Goal: Task Accomplishment & Management: Use online tool/utility

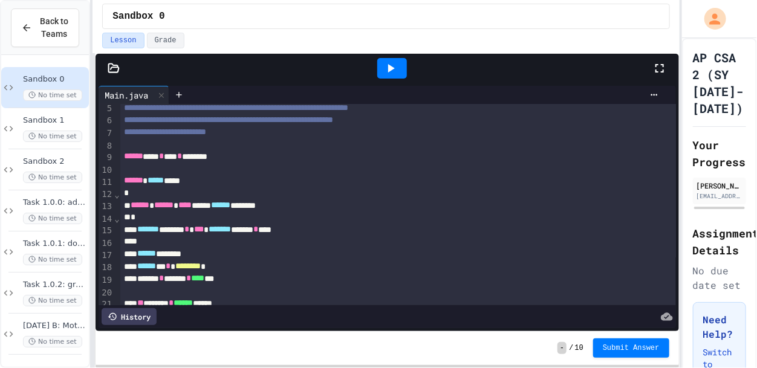
scroll to position [58, 0]
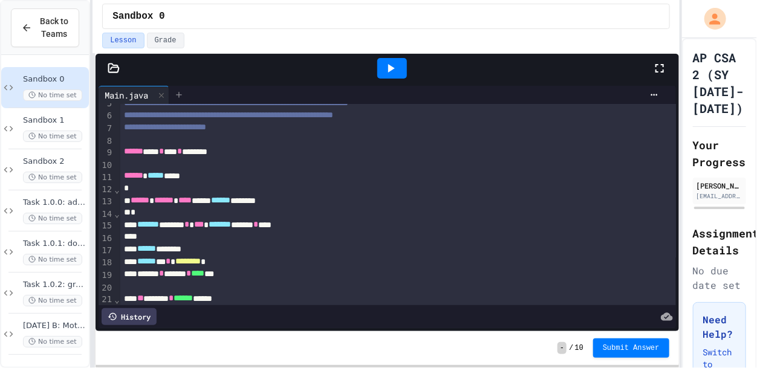
click at [181, 97] on icon at bounding box center [179, 95] width 10 height 10
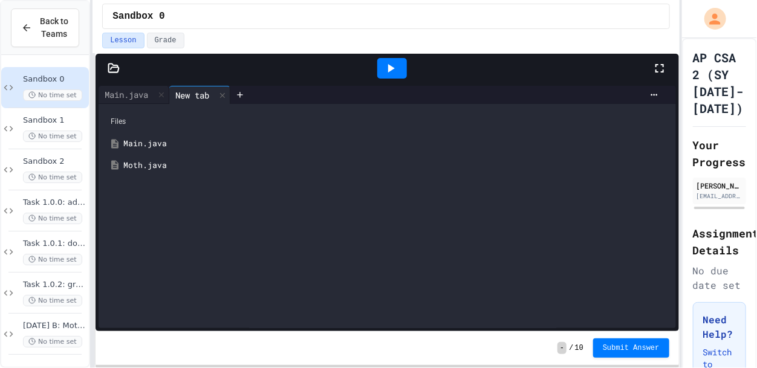
click at [169, 166] on div "Moth.java" at bounding box center [395, 166] width 544 height 12
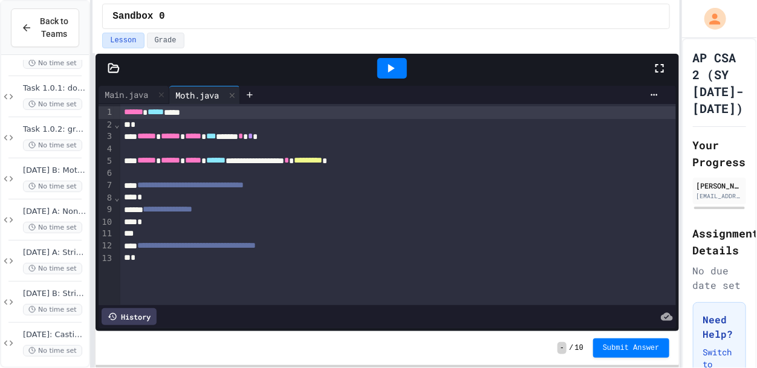
scroll to position [157, 0]
click at [52, 168] on span "[DATE] B: Moth sandbox" at bounding box center [54, 169] width 63 height 10
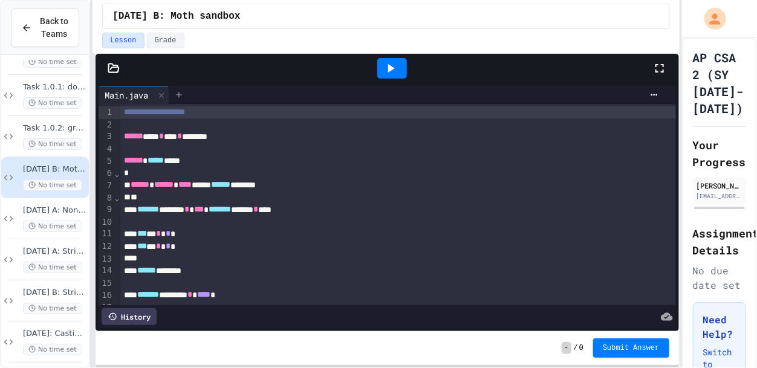
click at [181, 92] on icon at bounding box center [179, 95] width 10 height 10
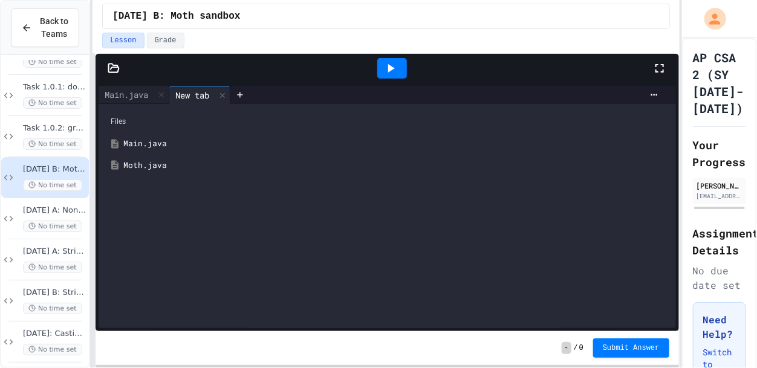
click at [155, 164] on div "Moth.java" at bounding box center [395, 166] width 544 height 12
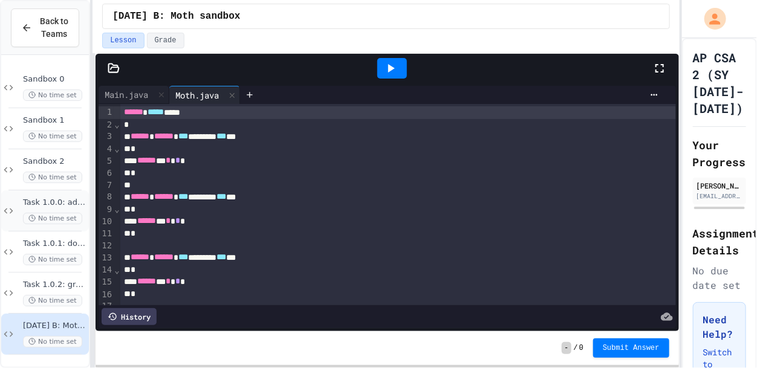
click at [41, 198] on span "Task 1.0.0: addOne" at bounding box center [54, 203] width 63 height 10
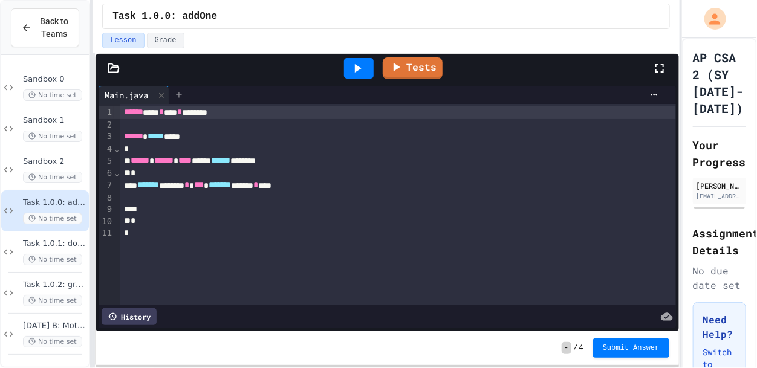
click at [179, 94] on icon at bounding box center [178, 94] width 5 height 5
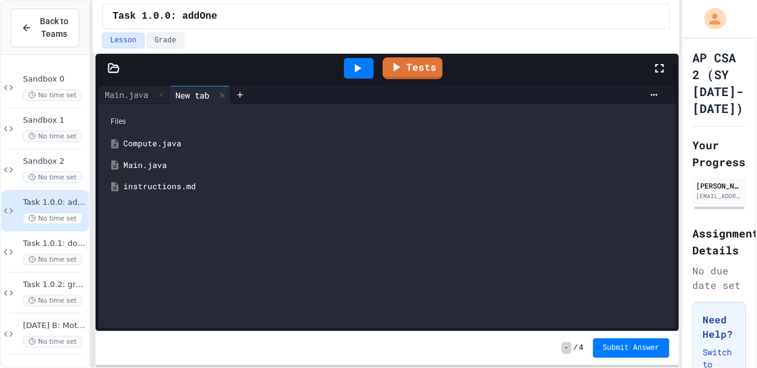
click at [169, 143] on div "Compute.java" at bounding box center [395, 144] width 544 height 12
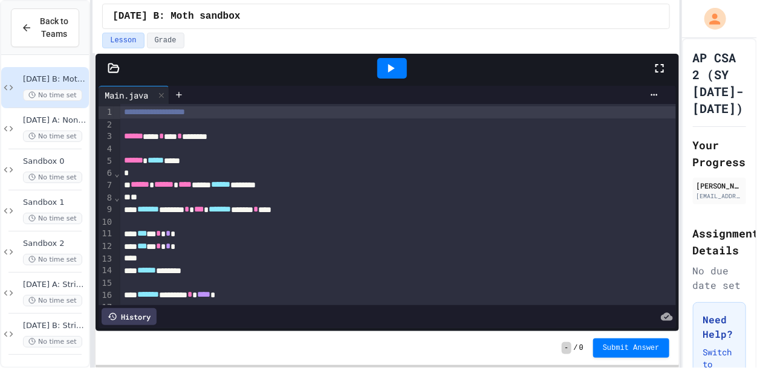
click at [654, 64] on icon at bounding box center [659, 68] width 15 height 15
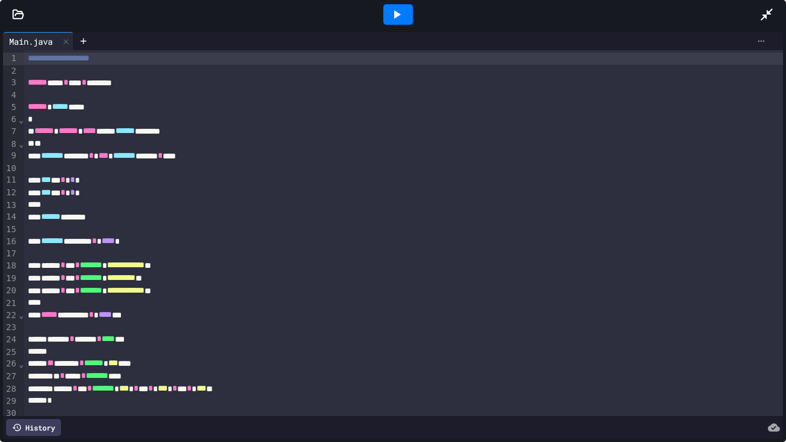
click at [756, 44] on icon at bounding box center [761, 41] width 10 height 10
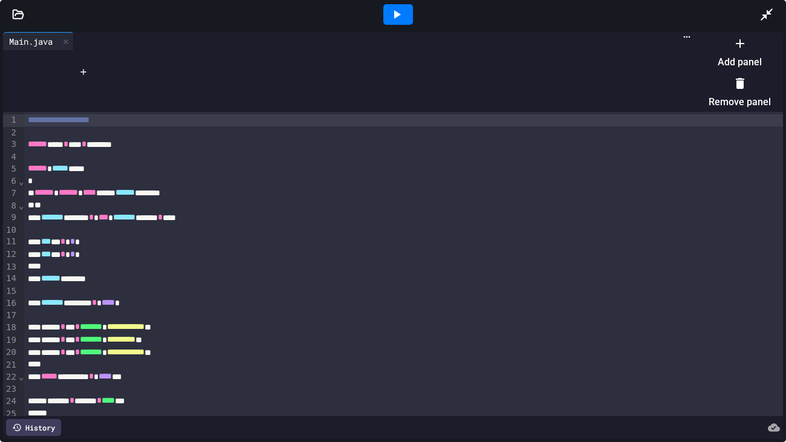
click at [723, 61] on li "Add panel" at bounding box center [739, 52] width 62 height 39
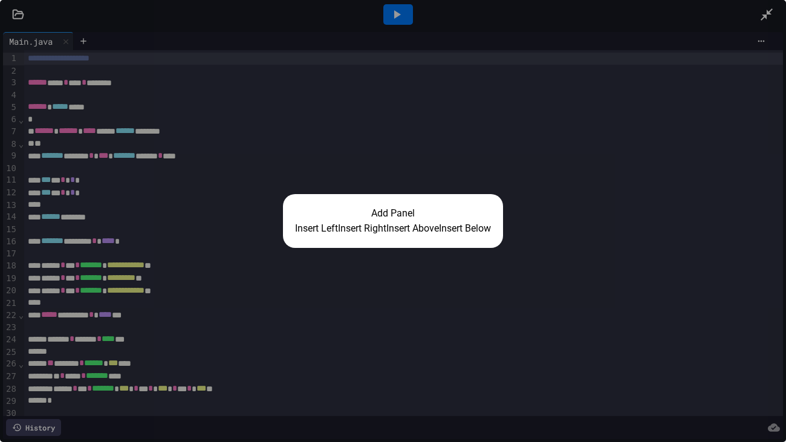
click at [364, 227] on button "Insert Right" at bounding box center [362, 228] width 48 height 15
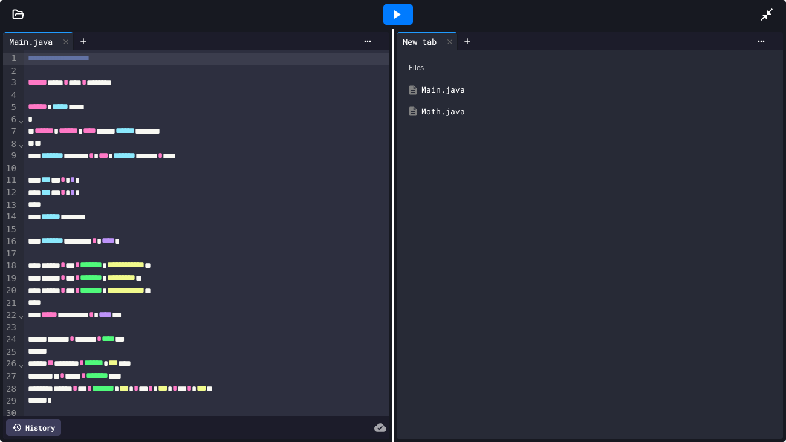
click at [392, 24] on div at bounding box center [398, 14] width 30 height 21
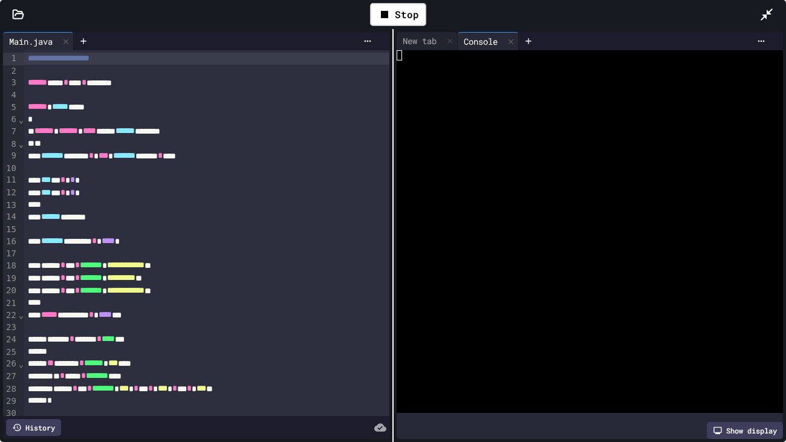
click at [393, 129] on div "New tab Console WWWWWWWWWWWWWWWWWWWWWWWWWWWWWWWW Show display" at bounding box center [589, 235] width 392 height 413
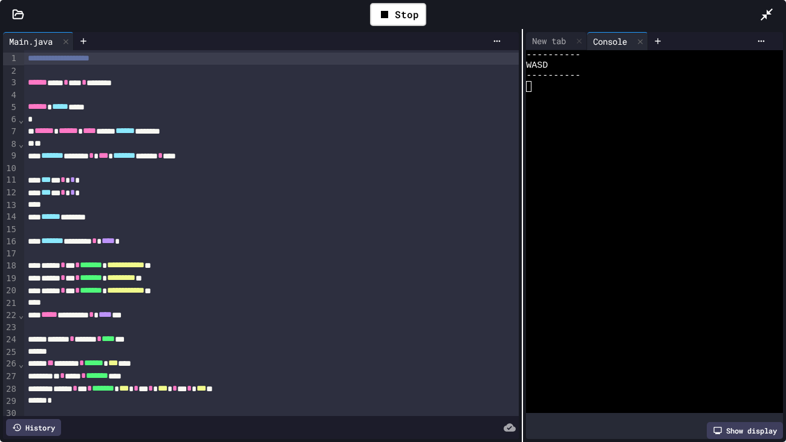
click at [522, 136] on div at bounding box center [522, 235] width 1 height 413
click at [562, 92] on div at bounding box center [647, 97] width 245 height 10
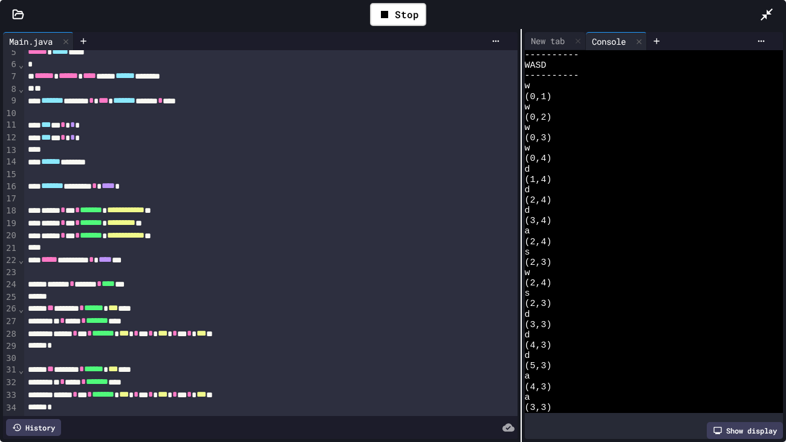
scroll to position [56, 0]
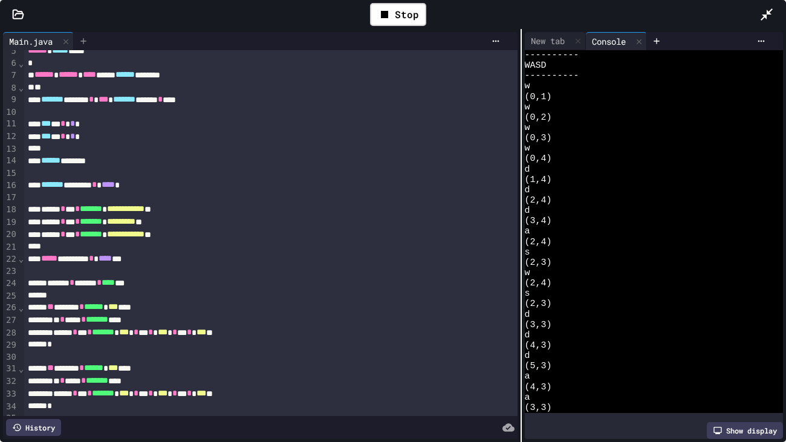
click at [82, 40] on icon at bounding box center [84, 41] width 10 height 10
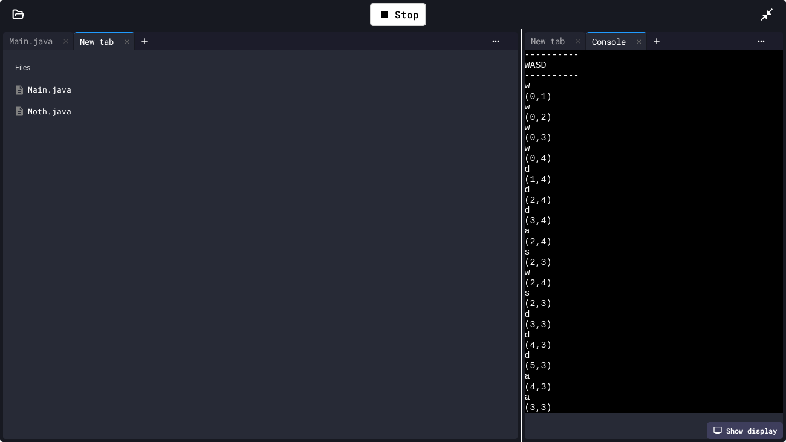
click at [56, 113] on div "Moth.java" at bounding box center [269, 112] width 482 height 12
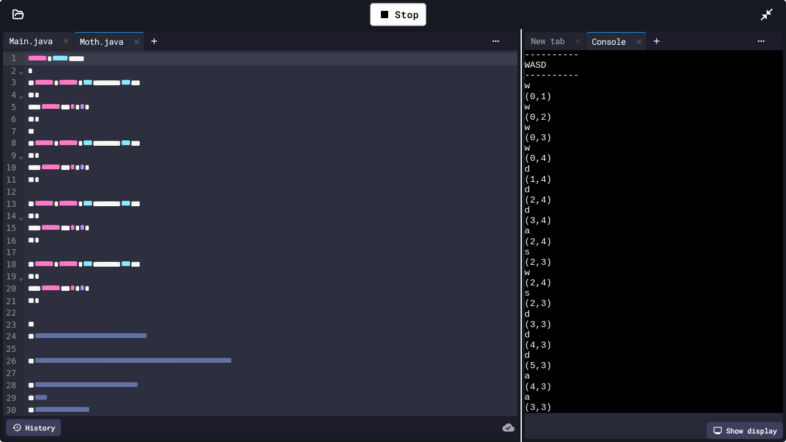
click at [40, 39] on div "Main.java" at bounding box center [31, 40] width 56 height 13
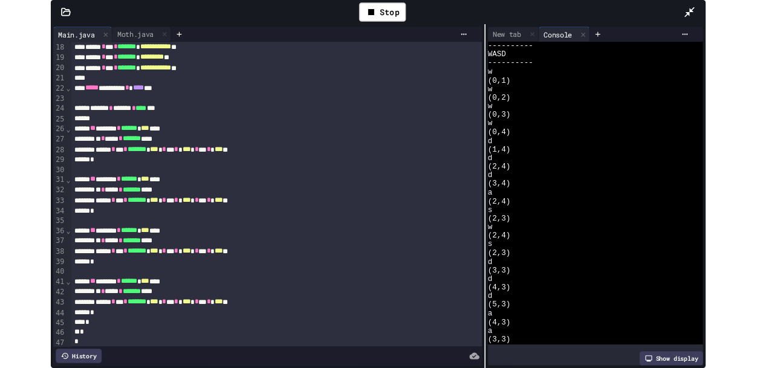
scroll to position [0, 0]
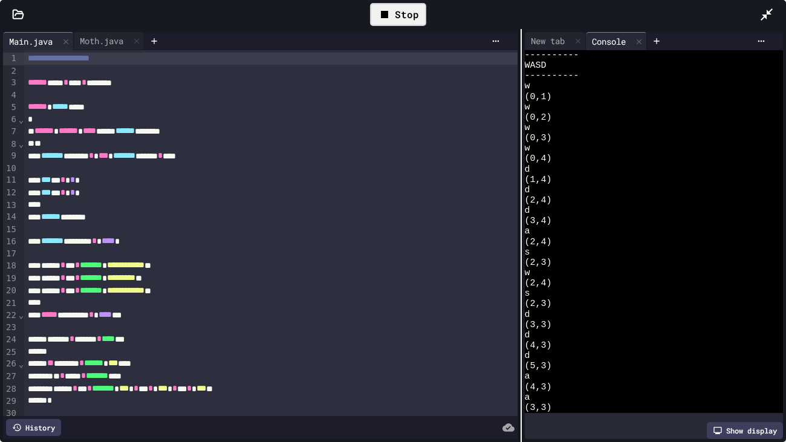
click at [373, 21] on div "Stop" at bounding box center [398, 14] width 56 height 23
click at [756, 10] on div at bounding box center [772, 14] width 27 height 33
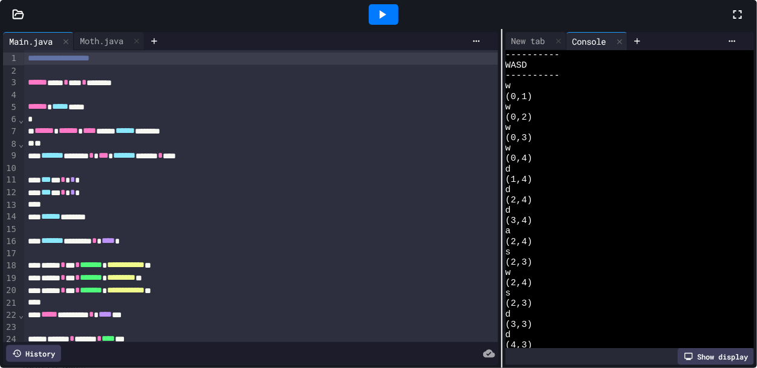
scroll to position [155, 0]
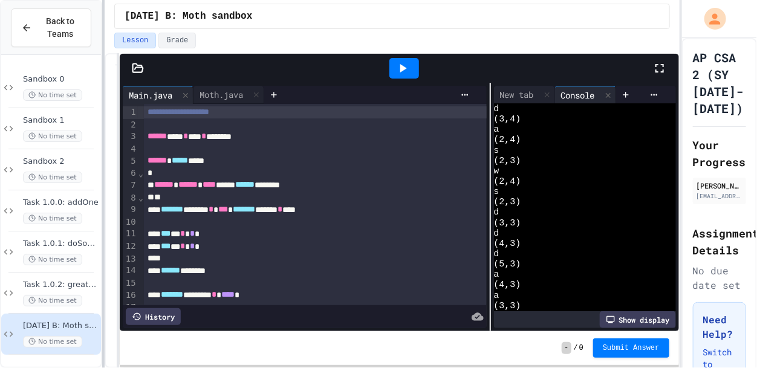
click at [105, 126] on div at bounding box center [103, 184] width 2 height 368
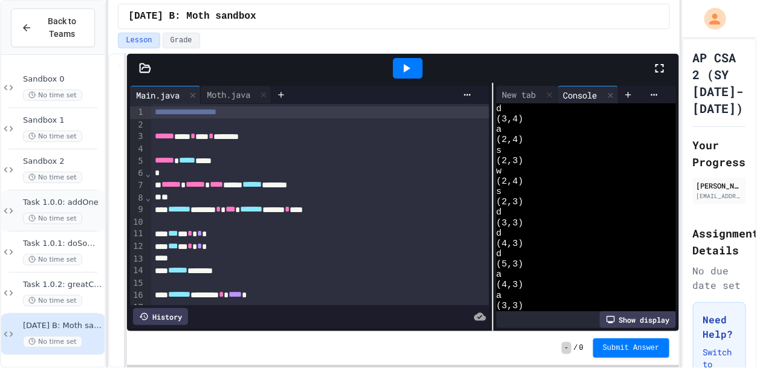
click at [62, 198] on span "Task 1.0.0: addOne" at bounding box center [62, 203] width 79 height 10
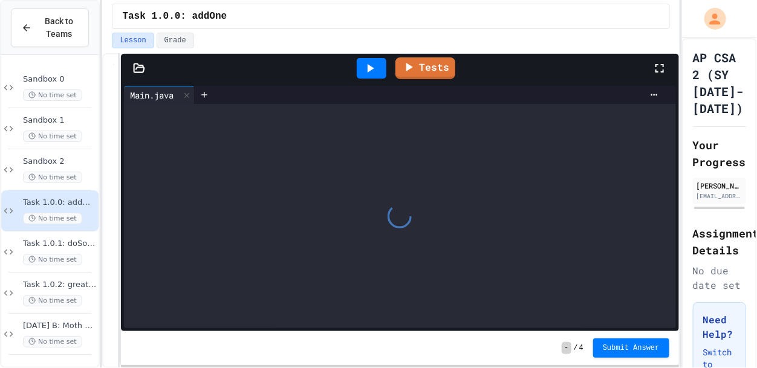
click at [98, 173] on div "**********" at bounding box center [378, 184] width 757 height 368
click at [657, 71] on icon at bounding box center [659, 68] width 8 height 8
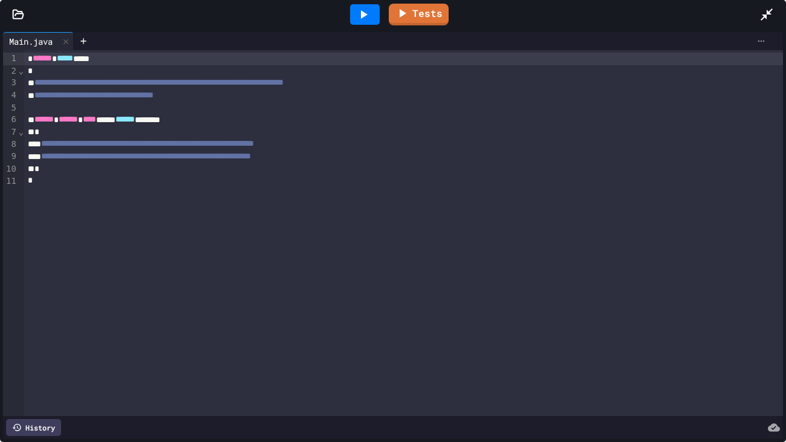
click at [756, 39] on icon at bounding box center [761, 41] width 10 height 10
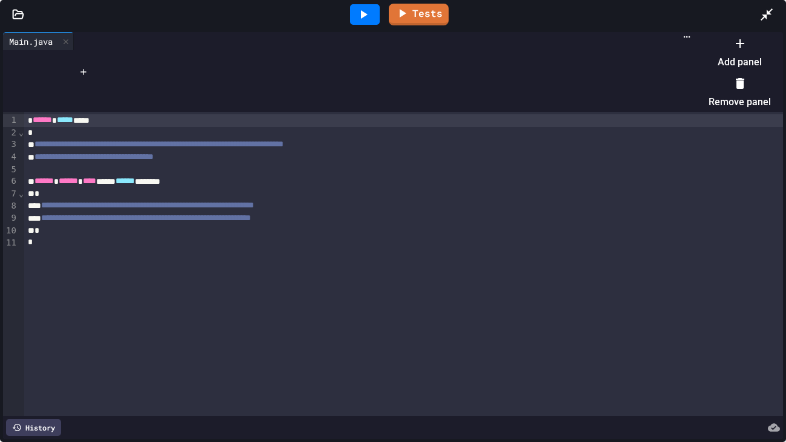
click at [717, 65] on li "Add panel" at bounding box center [739, 52] width 62 height 39
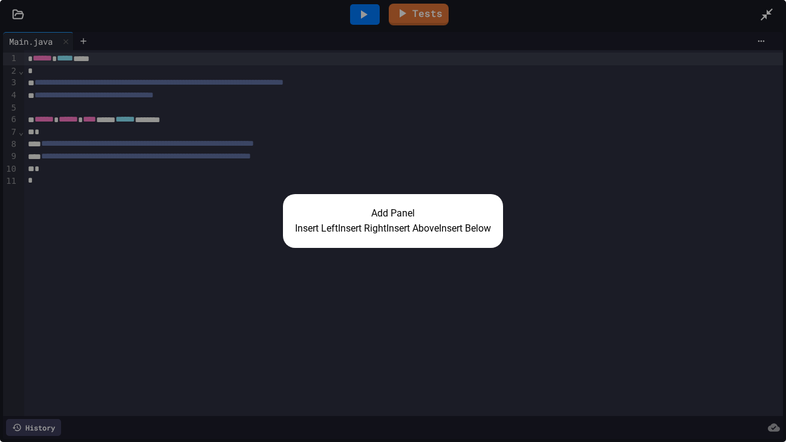
click at [361, 225] on button "Insert Right" at bounding box center [362, 228] width 48 height 15
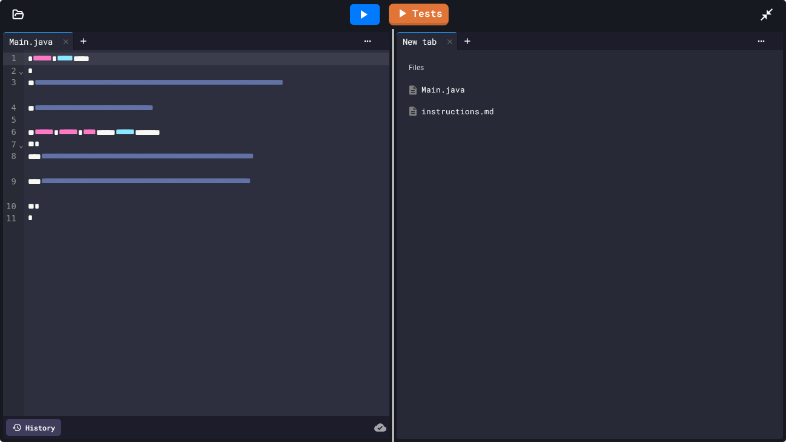
click at [359, 21] on icon at bounding box center [363, 14] width 15 height 15
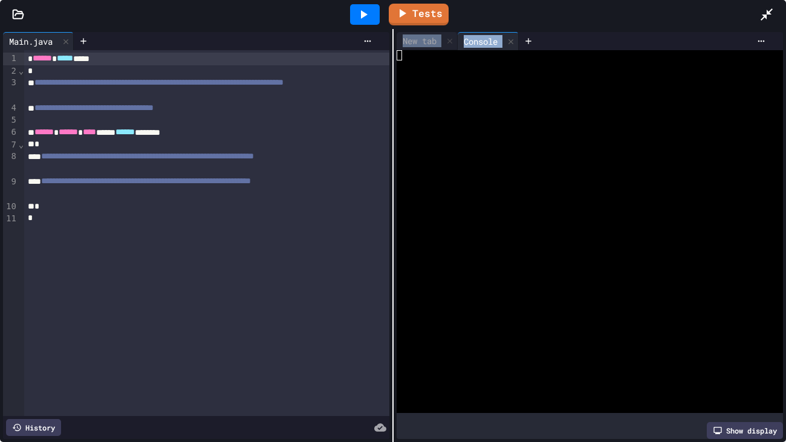
drag, startPoint x: 393, startPoint y: 165, endPoint x: 505, endPoint y: 170, distance: 111.9
click at [505, 170] on div "New tab Console WWWWWWWWWWWWWWWWWWWWWWWWWWWWWWWW Show display" at bounding box center [589, 235] width 392 height 413
click at [505, 170] on div at bounding box center [583, 169] width 375 height 10
click at [450, 47] on div at bounding box center [449, 41] width 15 height 18
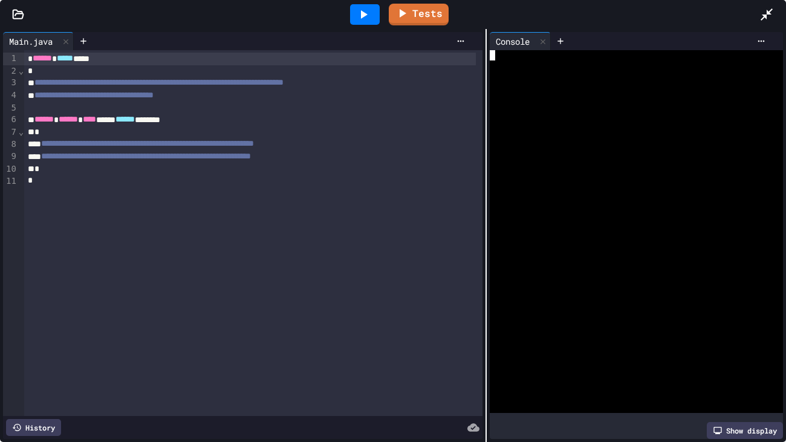
click at [486, 164] on div at bounding box center [485, 235] width 1 height 413
click at [88, 39] on icon at bounding box center [84, 41] width 10 height 10
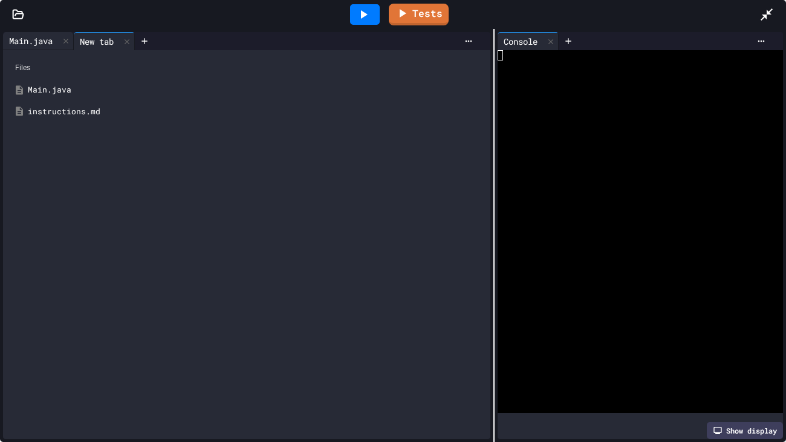
click at [34, 44] on div "Main.java" at bounding box center [31, 40] width 56 height 13
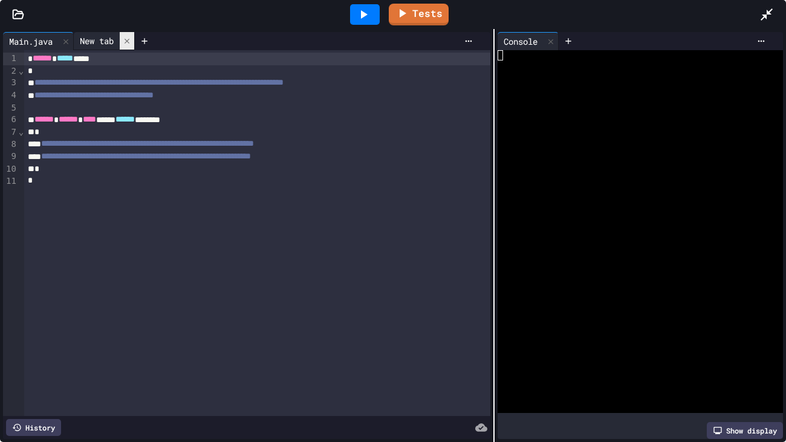
click at [131, 46] on div at bounding box center [127, 41] width 15 height 18
click at [21, 15] on icon at bounding box center [18, 14] width 12 height 12
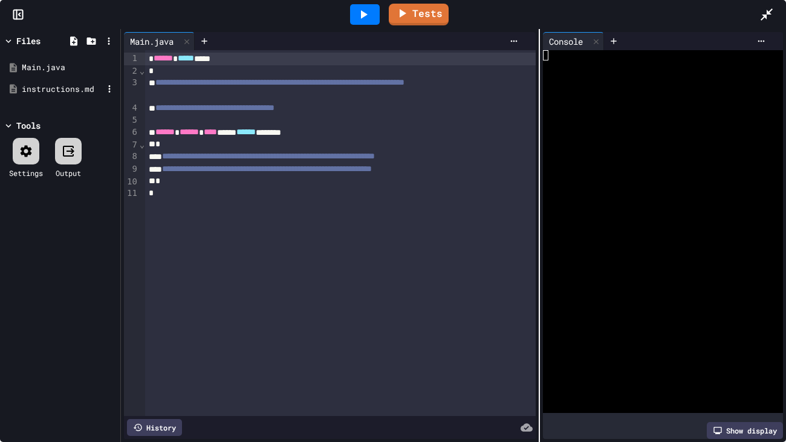
click at [72, 87] on div "instructions.md" at bounding box center [62, 89] width 81 height 12
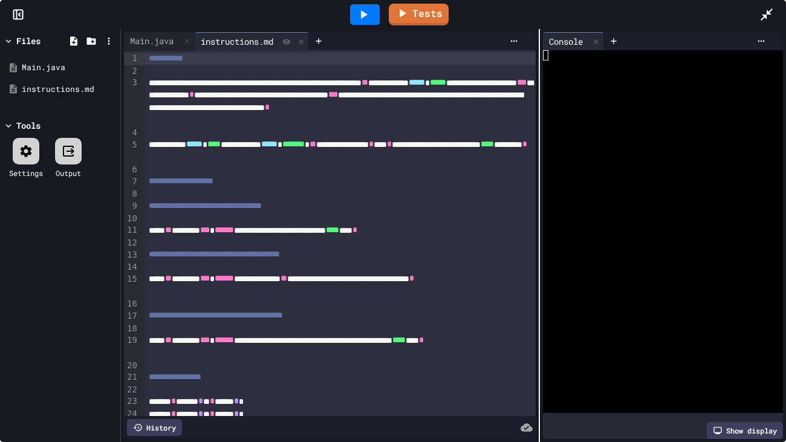
click at [17, 21] on div "Tests" at bounding box center [393, 14] width 786 height 29
click at [14, 16] on rect at bounding box center [18, 14] width 9 height 9
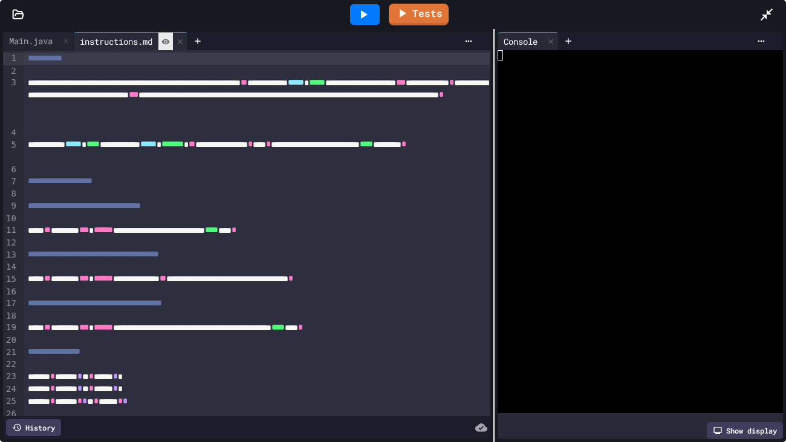
click at [169, 45] on icon at bounding box center [165, 41] width 8 height 8
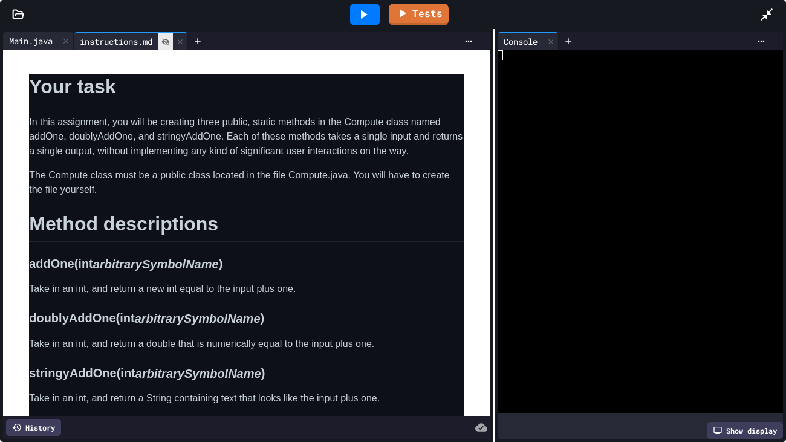
click at [39, 46] on div "Main.java" at bounding box center [31, 40] width 56 height 13
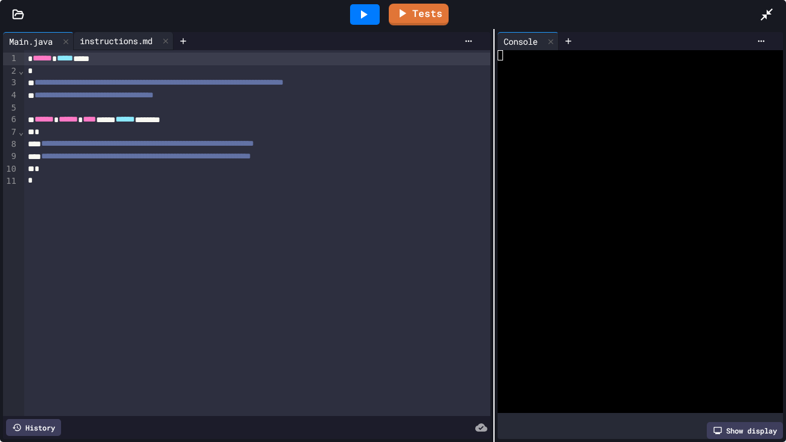
click at [14, 19] on icon at bounding box center [18, 14] width 12 height 12
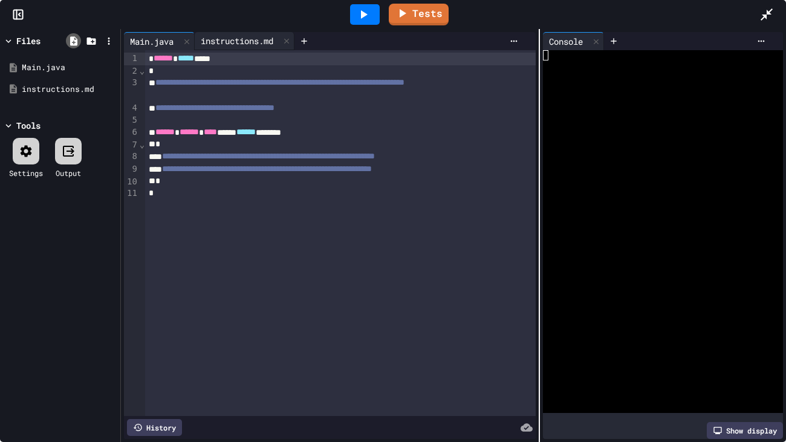
click at [74, 38] on icon at bounding box center [73, 40] width 7 height 9
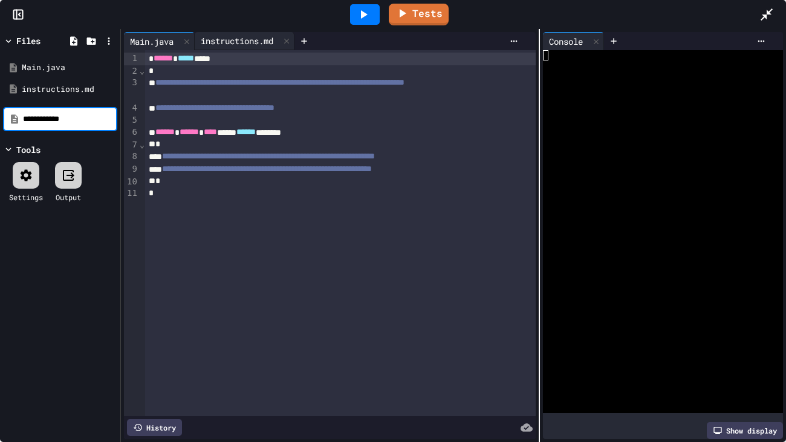
type input "**********"
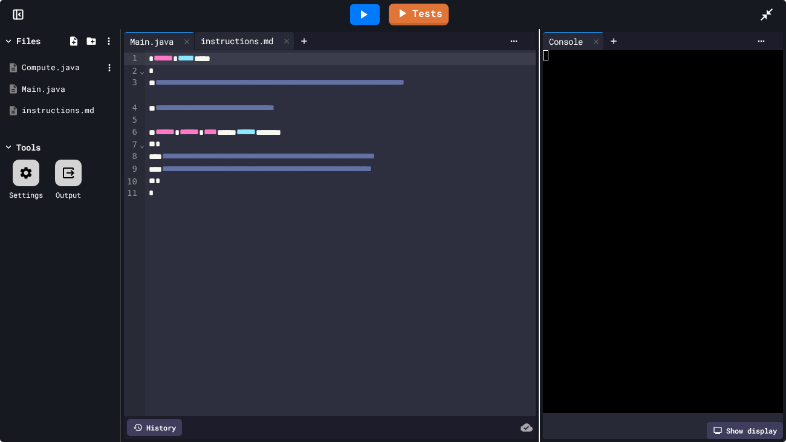
click at [66, 69] on div "Compute.java" at bounding box center [62, 68] width 81 height 12
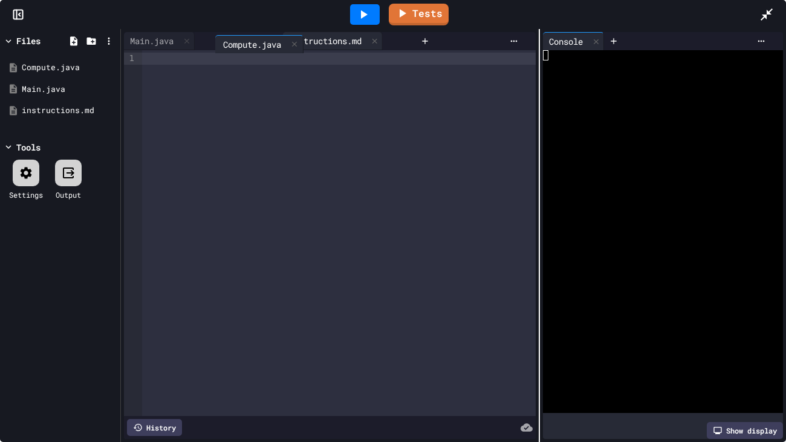
drag, startPoint x: 327, startPoint y: 44, endPoint x: 237, endPoint y: 46, distance: 90.1
click at [237, 46] on div "Main.java instructions.md Compute.java" at bounding box center [269, 41] width 291 height 18
drag, startPoint x: 242, startPoint y: 44, endPoint x: 317, endPoint y: 41, distance: 75.6
click at [317, 41] on div "Main.java instructions.md Compute.java" at bounding box center [262, 41] width 277 height 18
click at [756, 14] on icon at bounding box center [766, 14] width 12 height 12
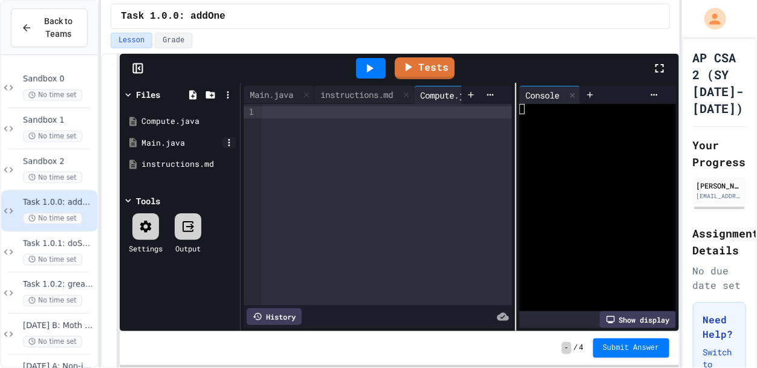
click at [227, 146] on icon at bounding box center [229, 142] width 11 height 11
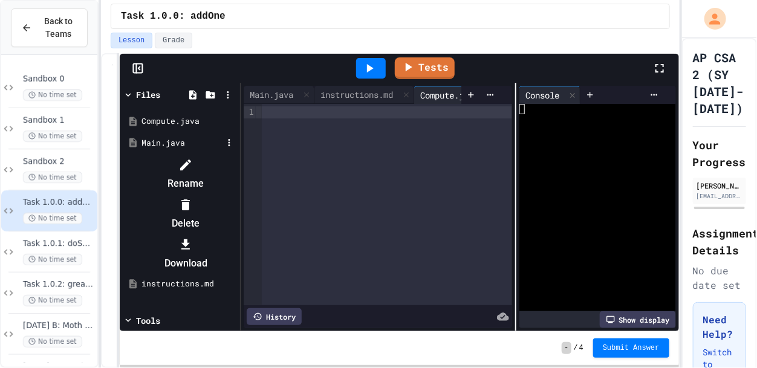
click at [224, 155] on div at bounding box center [180, 155] width 114 height 0
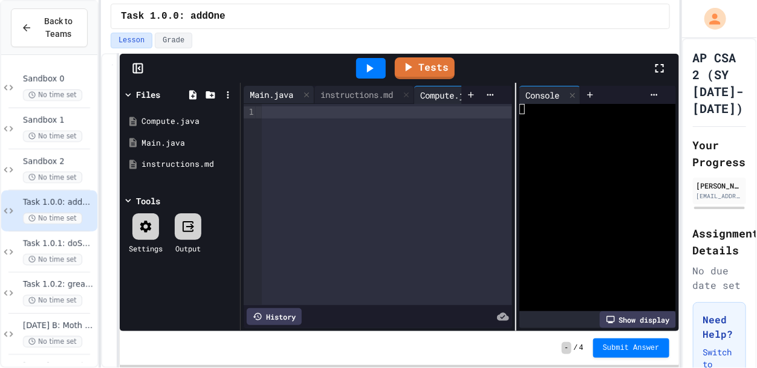
click at [279, 96] on div "Main.java" at bounding box center [272, 94] width 56 height 13
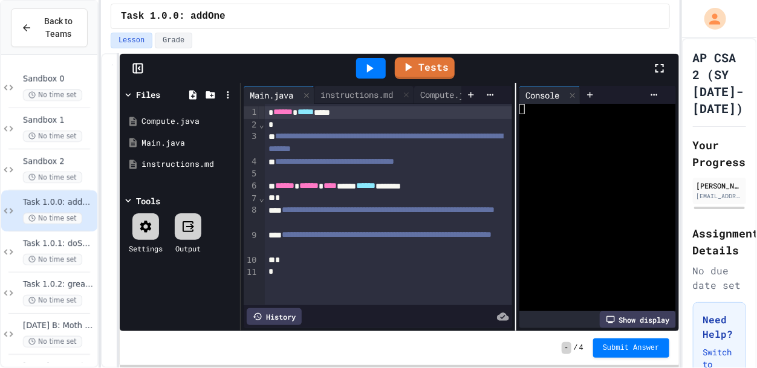
click at [271, 110] on div "****** ***** ****" at bounding box center [389, 112] width 248 height 13
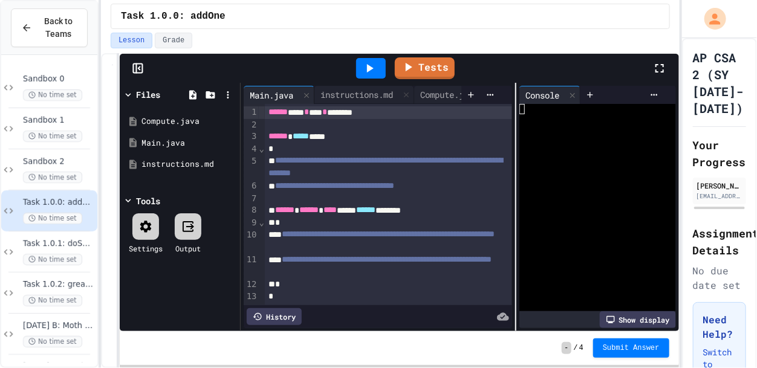
click at [425, 222] on div "*" at bounding box center [389, 223] width 248 height 12
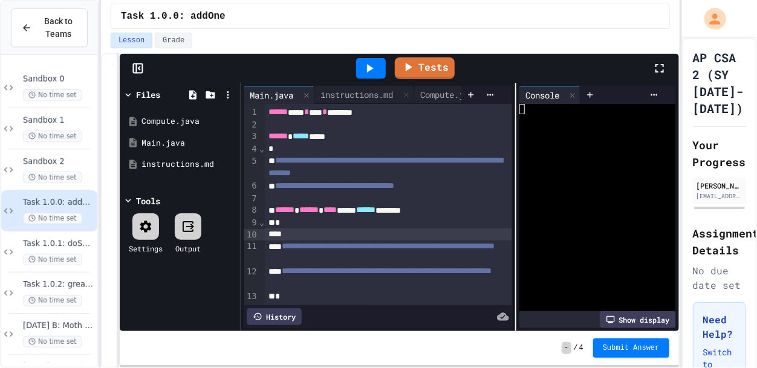
scroll to position [11, 0]
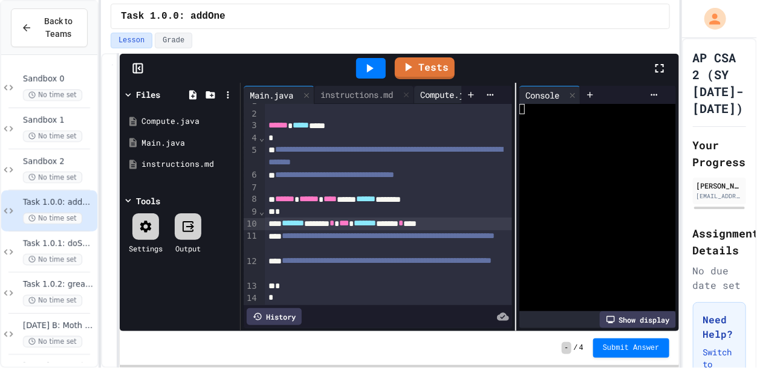
click at [436, 97] on div "Compute.java" at bounding box center [449, 94] width 70 height 13
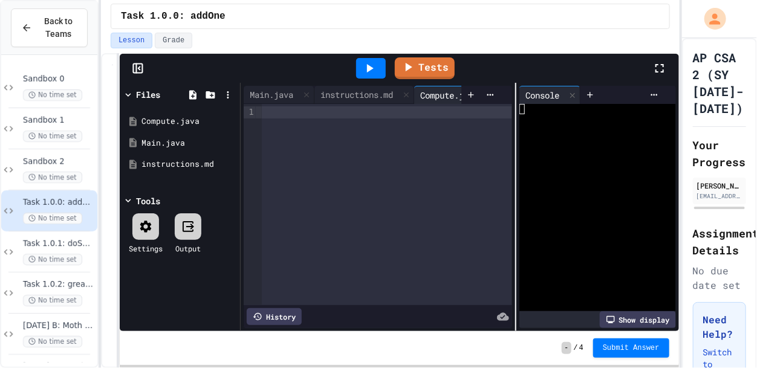
click at [336, 114] on div at bounding box center [387, 112] width 250 height 12
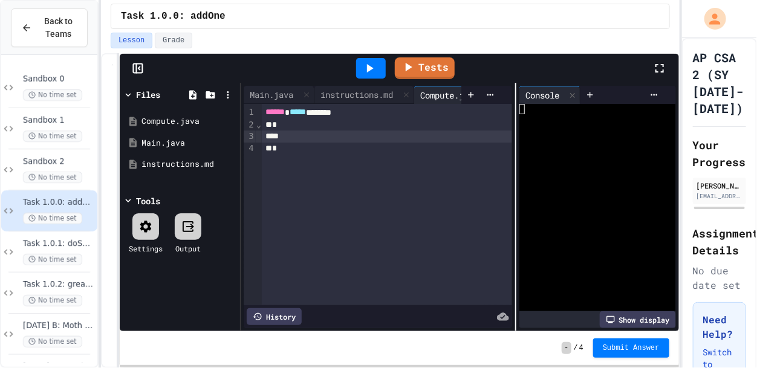
click at [134, 66] on icon at bounding box center [138, 68] width 12 height 12
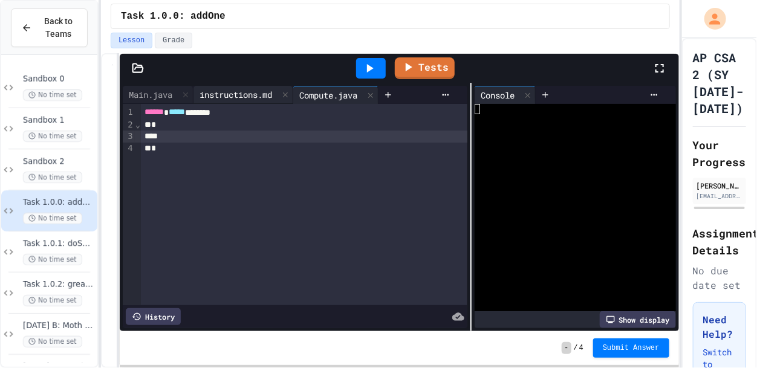
click at [237, 92] on div "instructions.md" at bounding box center [235, 94] width 85 height 13
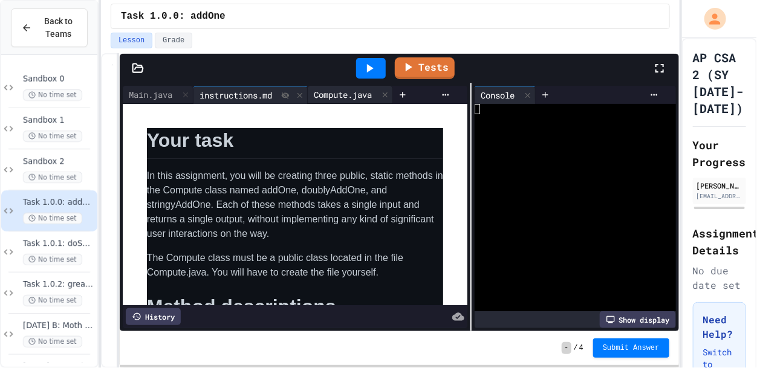
click at [333, 95] on div "Compute.java" at bounding box center [343, 94] width 70 height 13
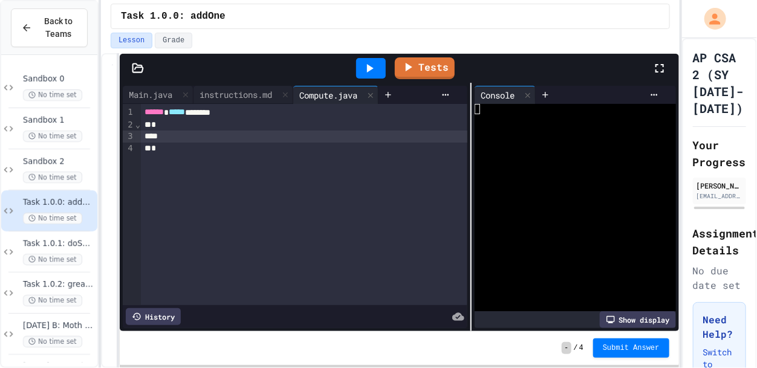
click at [285, 138] on div at bounding box center [304, 137] width 326 height 12
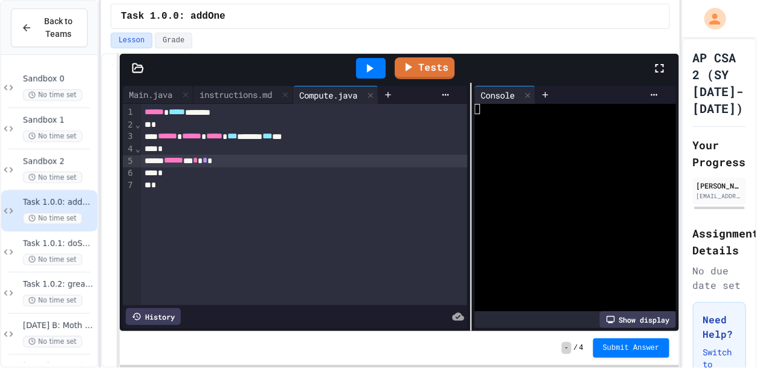
click at [265, 174] on div "*" at bounding box center [304, 173] width 326 height 12
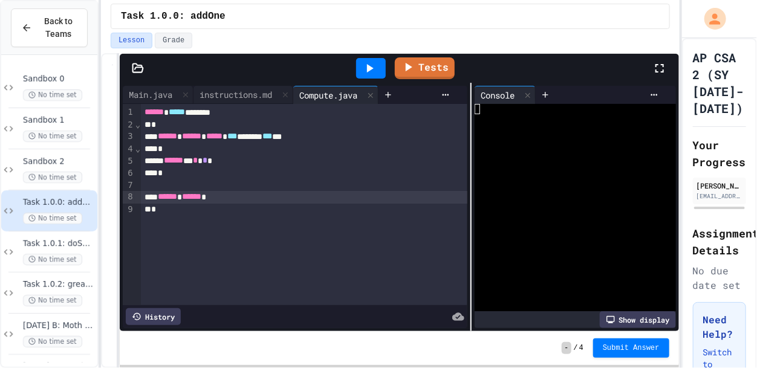
click at [222, 135] on span "*****" at bounding box center [214, 136] width 16 height 8
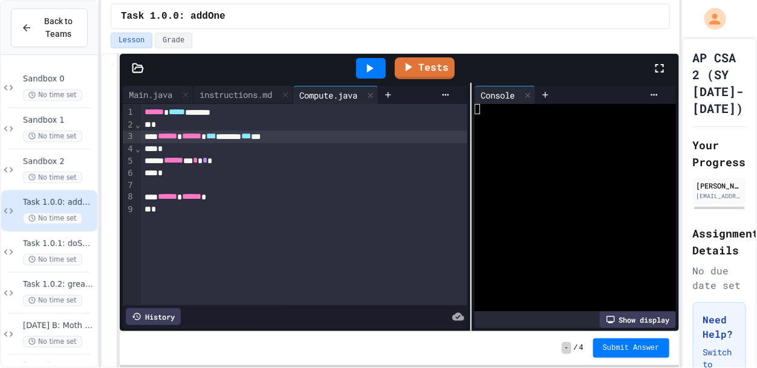
click at [296, 199] on div "****** ******" at bounding box center [304, 197] width 326 height 13
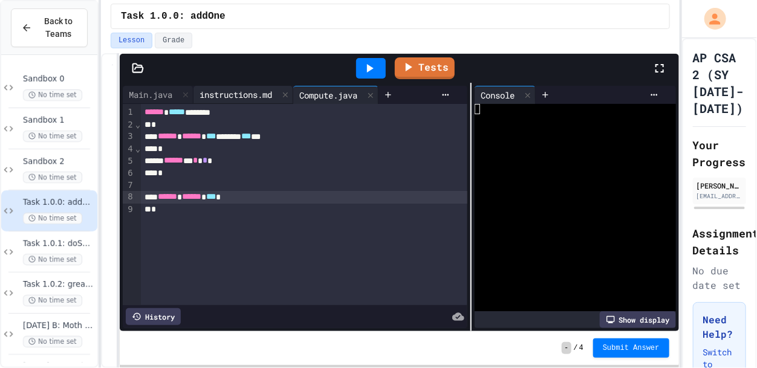
click at [241, 88] on div "instructions.md" at bounding box center [235, 94] width 85 height 13
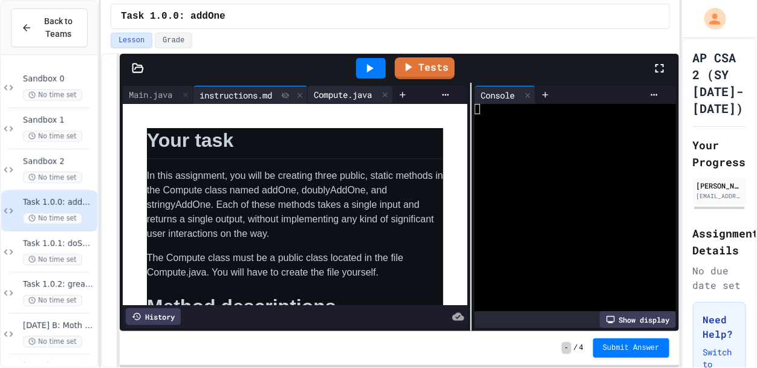
click at [349, 95] on div "Compute.java" at bounding box center [343, 94] width 70 height 13
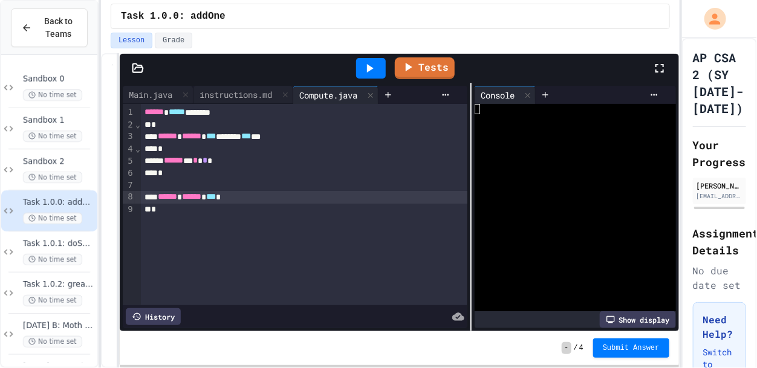
click at [333, 198] on div "****** ****** ***" at bounding box center [304, 197] width 326 height 13
click at [253, 95] on div "instructions.md" at bounding box center [235, 94] width 85 height 13
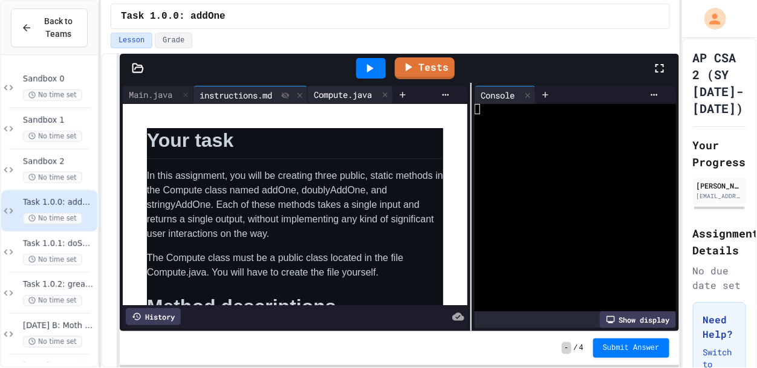
click at [335, 89] on div "Compute.java" at bounding box center [343, 94] width 70 height 13
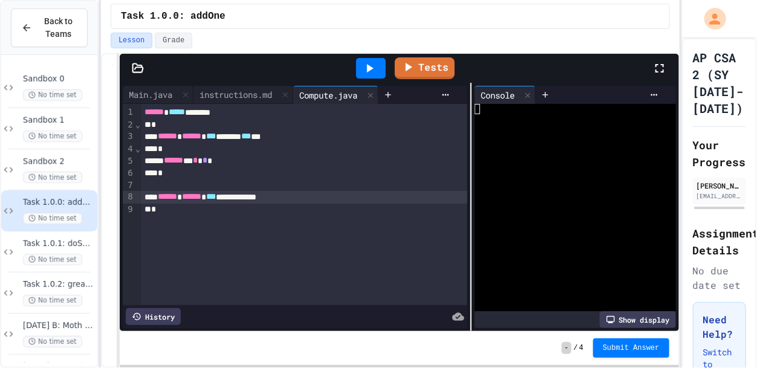
click at [329, 198] on div "**********" at bounding box center [304, 197] width 326 height 13
click at [374, 198] on div "**********" at bounding box center [304, 197] width 326 height 13
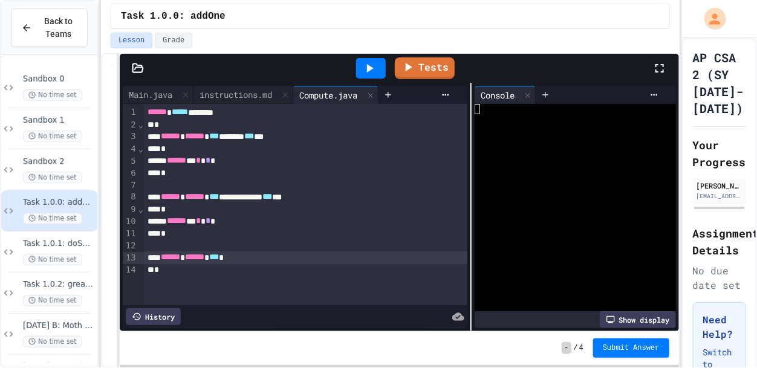
click at [240, 83] on div "Tests" at bounding box center [404, 68] width 496 height 33
click at [239, 102] on div "instructions.md" at bounding box center [243, 95] width 100 height 18
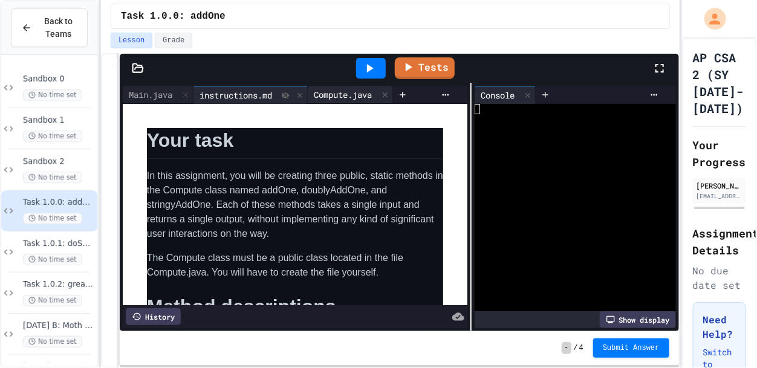
click at [343, 94] on div "Compute.java" at bounding box center [343, 94] width 70 height 13
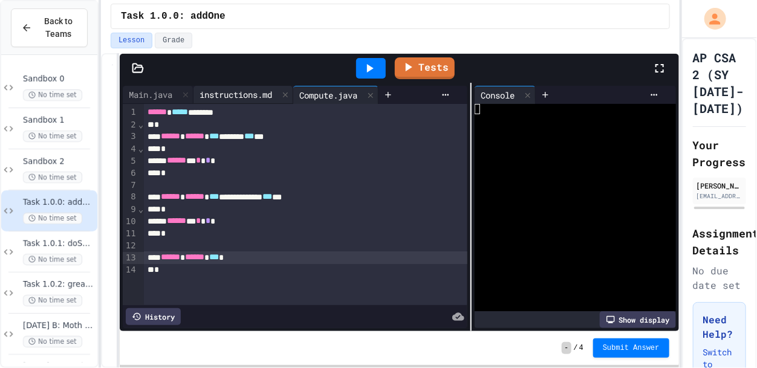
click at [237, 92] on div "instructions.md" at bounding box center [235, 94] width 85 height 13
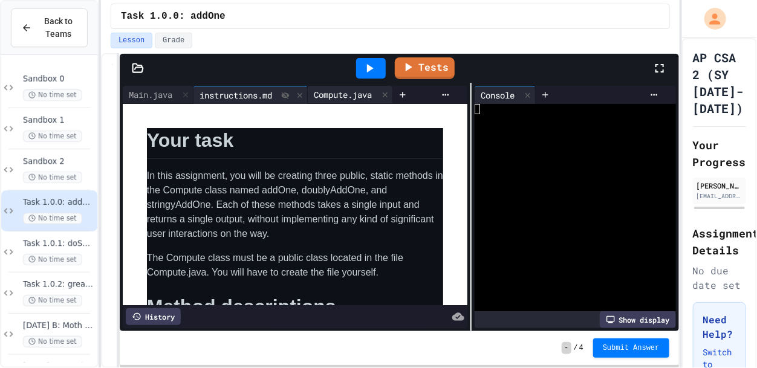
click at [341, 88] on div "Compute.java" at bounding box center [343, 94] width 70 height 13
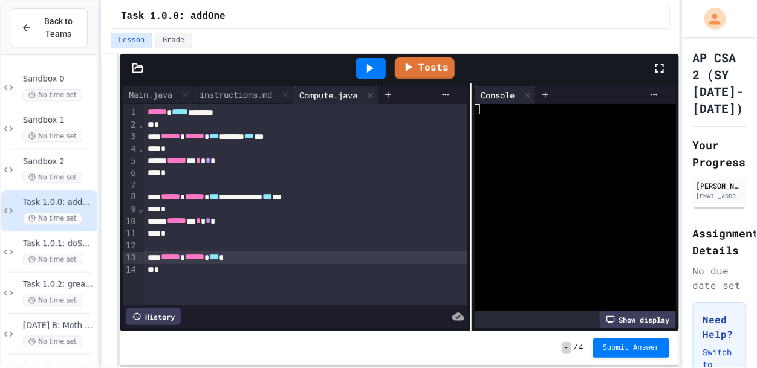
click at [257, 257] on div "****** ****** ***" at bounding box center [306, 257] width 324 height 13
click at [399, 259] on div "**********" at bounding box center [306, 257] width 324 height 13
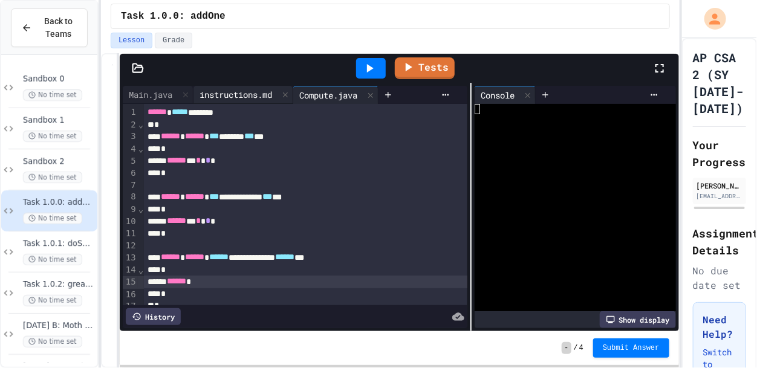
click at [240, 92] on div "instructions.md" at bounding box center [235, 94] width 85 height 13
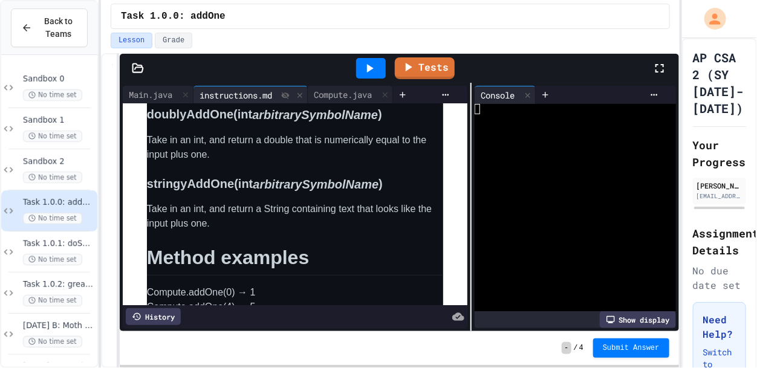
scroll to position [289, 0]
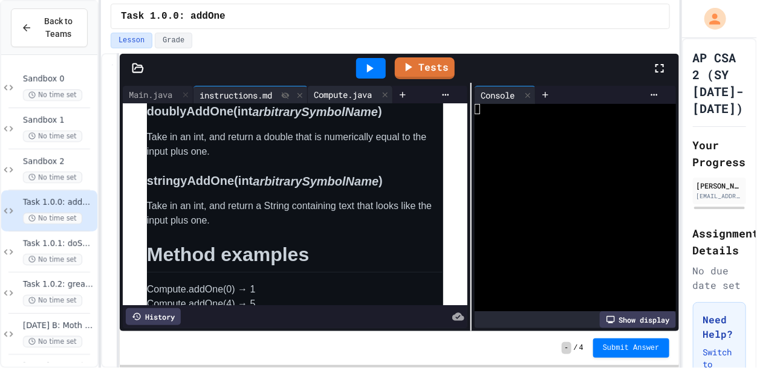
click at [343, 91] on div "Compute.java" at bounding box center [343, 94] width 70 height 13
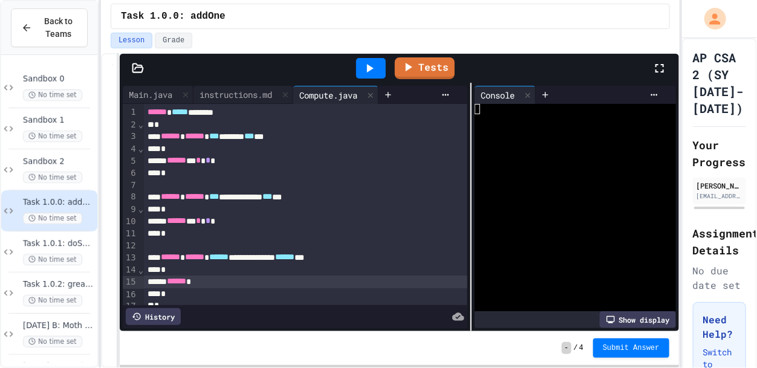
click at [270, 257] on div "**********" at bounding box center [306, 257] width 324 height 13
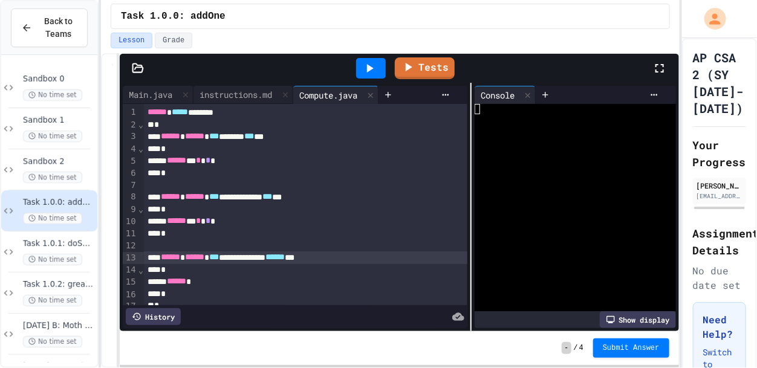
click at [360, 257] on div "**********" at bounding box center [306, 257] width 324 height 13
click at [330, 283] on div "******" at bounding box center [306, 282] width 324 height 13
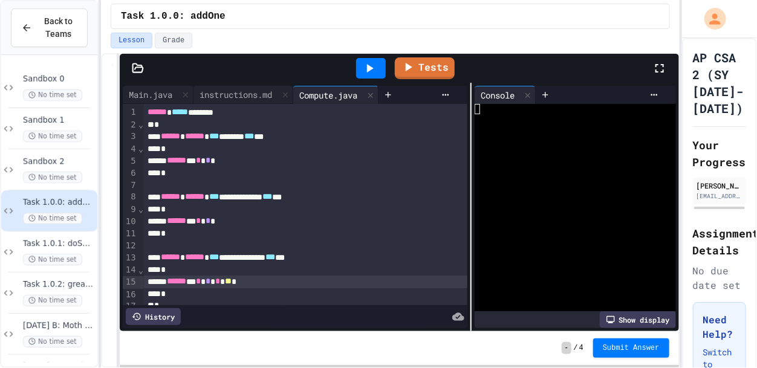
click at [373, 61] on icon at bounding box center [369, 68] width 15 height 15
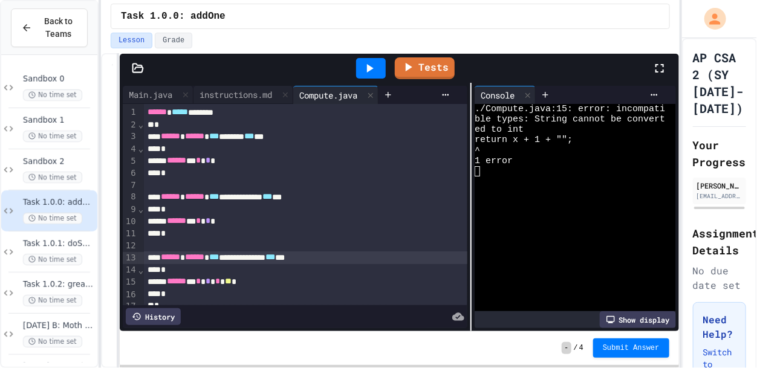
click at [219, 256] on span "***" at bounding box center [214, 257] width 10 height 8
click at [360, 257] on div "**********" at bounding box center [306, 257] width 324 height 13
click at [366, 68] on icon at bounding box center [369, 68] width 15 height 15
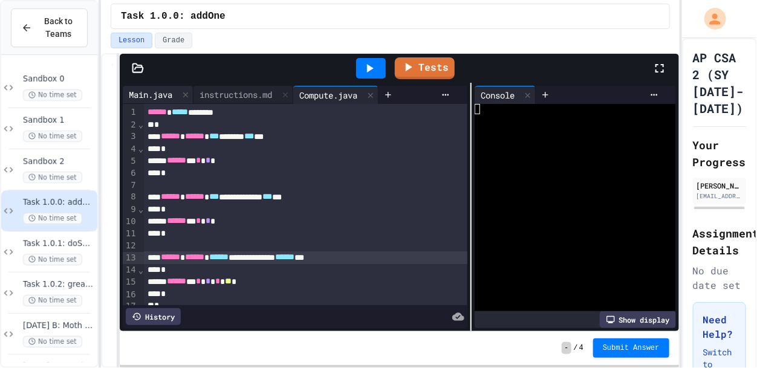
click at [130, 100] on div "Main.java" at bounding box center [151, 94] width 56 height 13
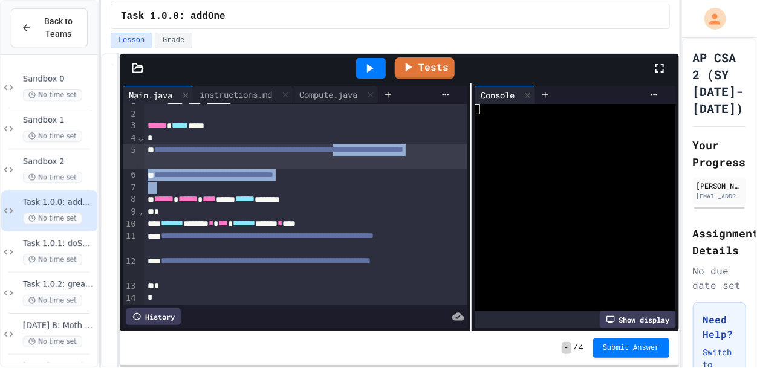
drag, startPoint x: 372, startPoint y: 186, endPoint x: 170, endPoint y: 162, distance: 203.3
click at [170, 162] on div "**********" at bounding box center [306, 199] width 324 height 213
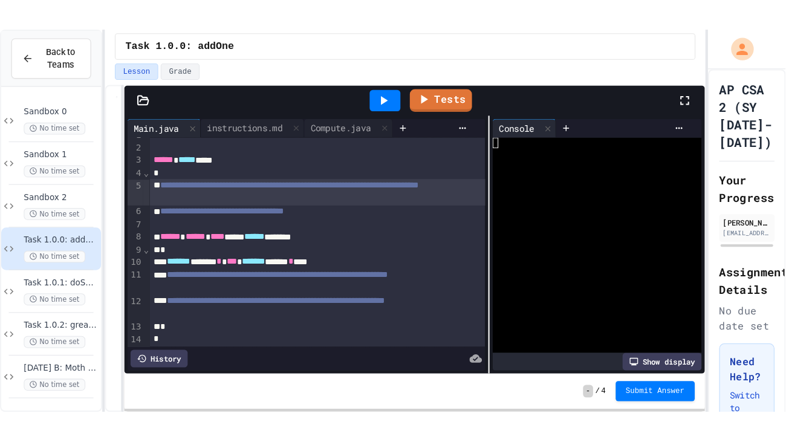
scroll to position [0, 0]
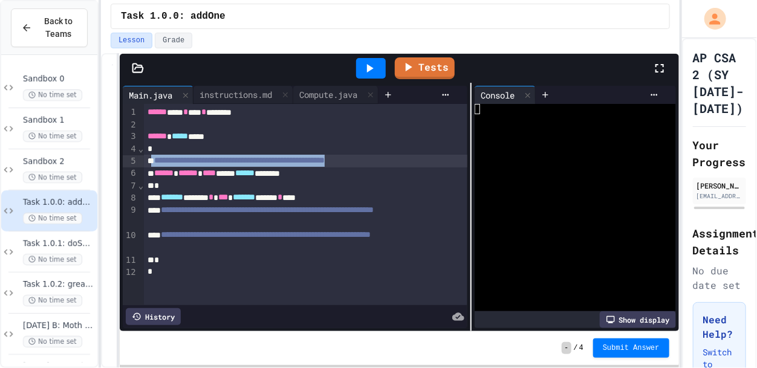
drag, startPoint x: 442, startPoint y: 158, endPoint x: 150, endPoint y: 160, distance: 291.9
click at [150, 160] on div "**********" at bounding box center [306, 161] width 324 height 13
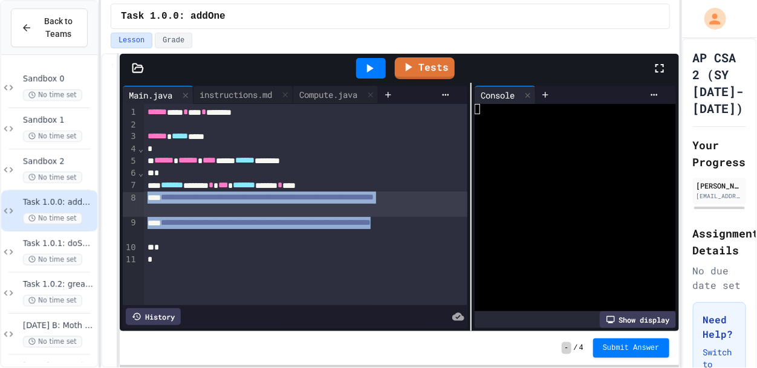
drag, startPoint x: 312, startPoint y: 233, endPoint x: 145, endPoint y: 195, distance: 171.8
click at [145, 195] on div "**********" at bounding box center [306, 204] width 324 height 201
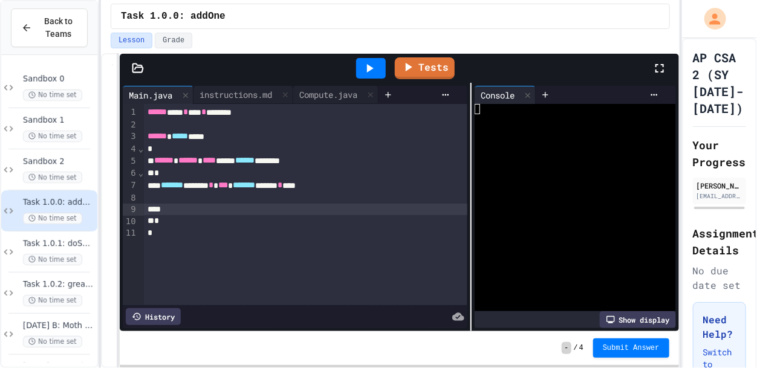
click at [659, 68] on icon at bounding box center [659, 68] width 15 height 15
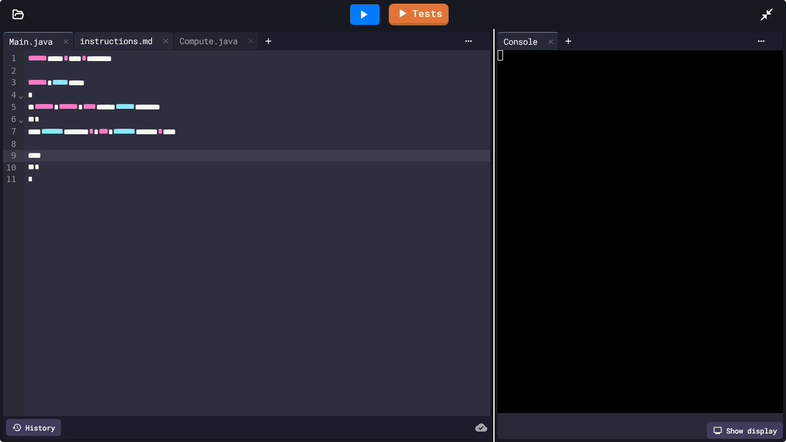
click at [137, 36] on div "instructions.md" at bounding box center [116, 40] width 85 height 13
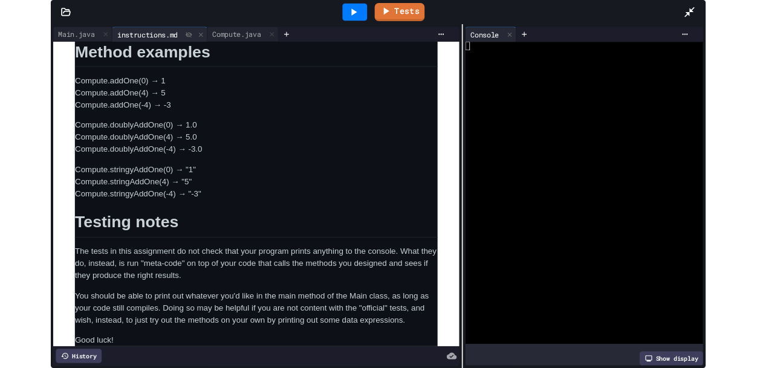
scroll to position [398, 0]
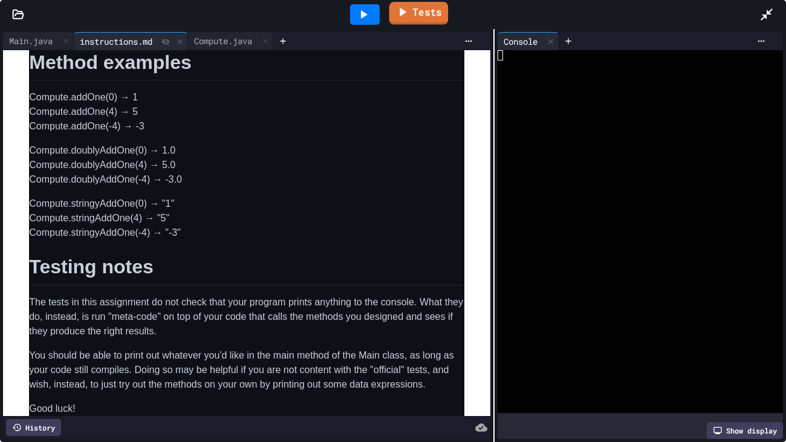
click at [413, 20] on link "Tests" at bounding box center [418, 13] width 59 height 23
click at [413, 16] on link "Tests" at bounding box center [418, 13] width 59 height 23
click at [39, 43] on div "Main.java" at bounding box center [31, 40] width 56 height 13
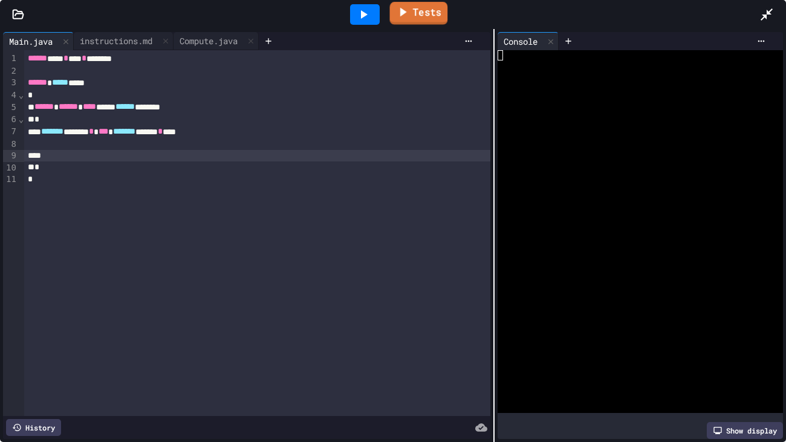
click at [418, 16] on link "Tests" at bounding box center [419, 13] width 58 height 23
click at [756, 13] on icon at bounding box center [766, 14] width 15 height 15
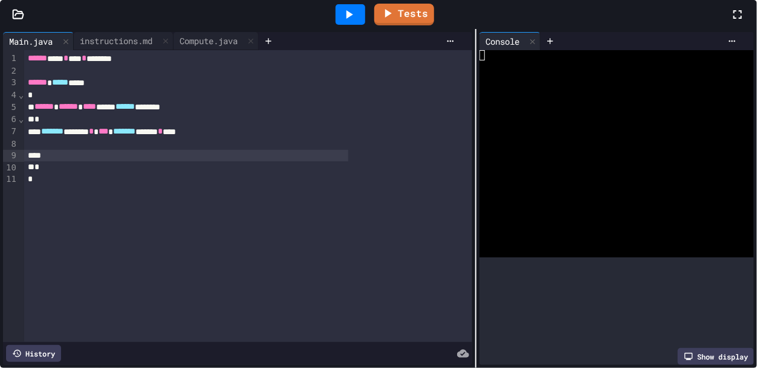
scroll to position [257, 0]
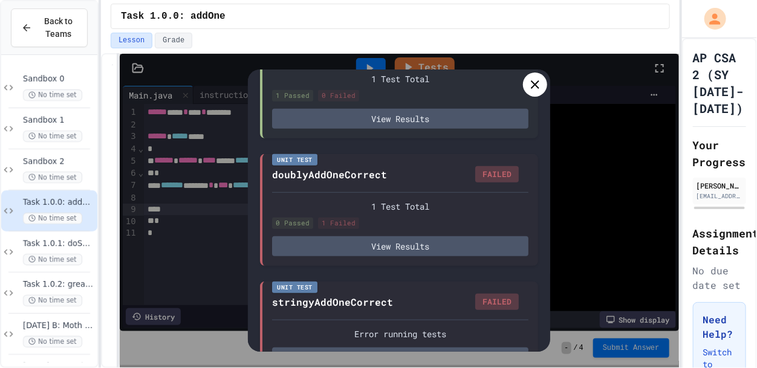
click at [535, 90] on icon at bounding box center [535, 84] width 15 height 15
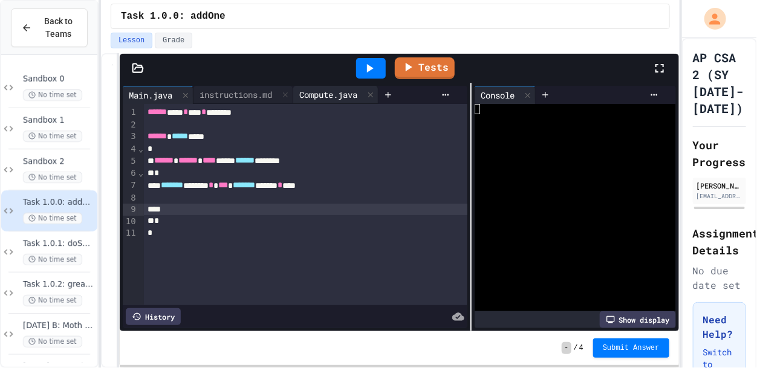
click at [338, 93] on div "Compute.java" at bounding box center [328, 94] width 70 height 13
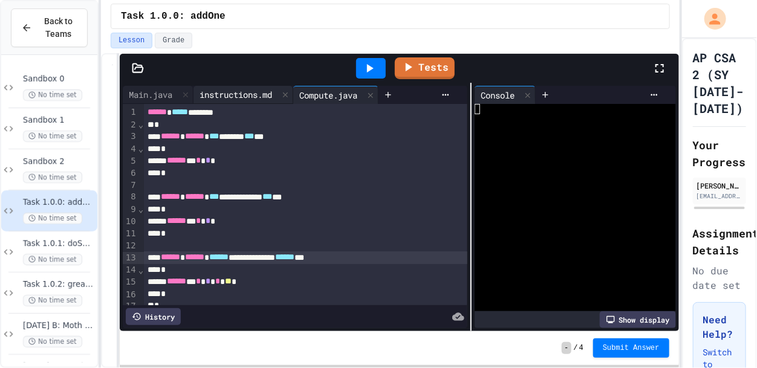
click at [235, 92] on div "instructions.md" at bounding box center [235, 94] width 85 height 13
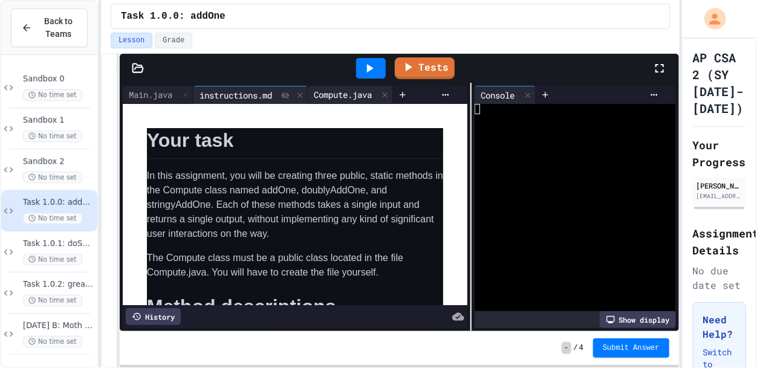
click at [338, 89] on div "Compute.java" at bounding box center [343, 94] width 70 height 13
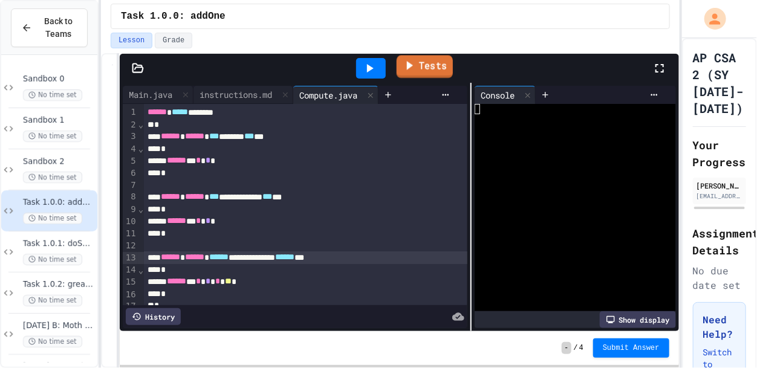
click at [427, 73] on link "Tests" at bounding box center [424, 66] width 56 height 23
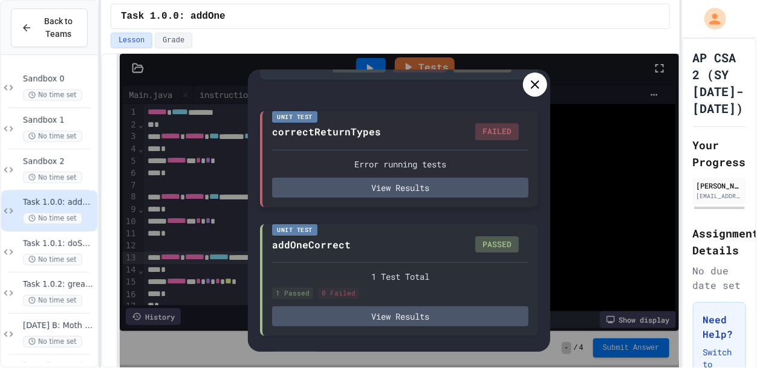
scroll to position [65, 0]
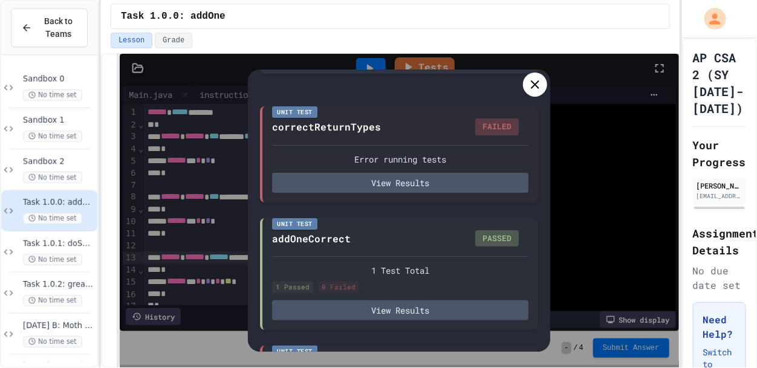
click at [531, 89] on icon at bounding box center [535, 84] width 15 height 15
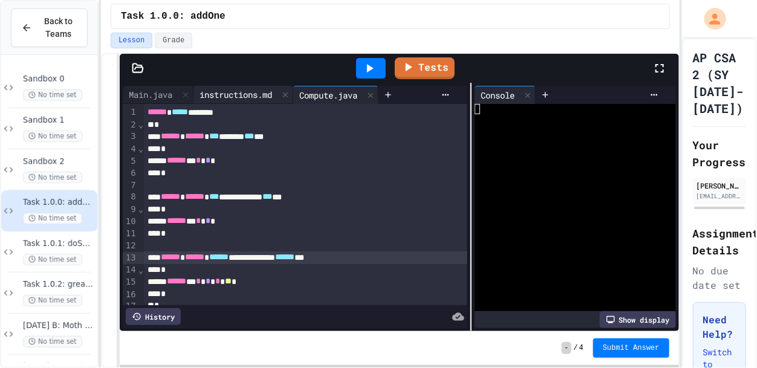
click at [242, 91] on div "instructions.md" at bounding box center [235, 94] width 85 height 13
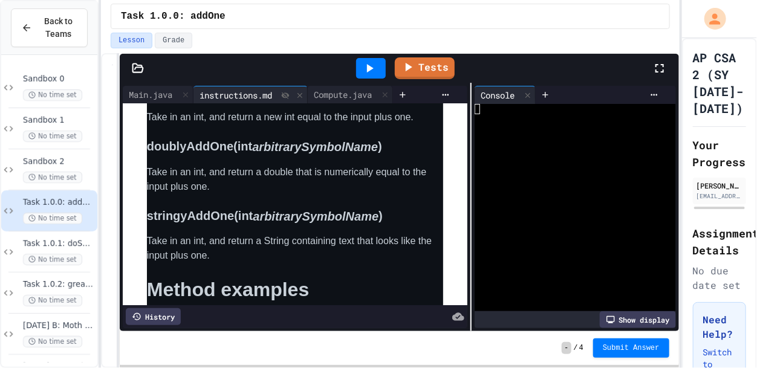
scroll to position [255, 0]
click at [335, 94] on div "Compute.java" at bounding box center [343, 94] width 70 height 13
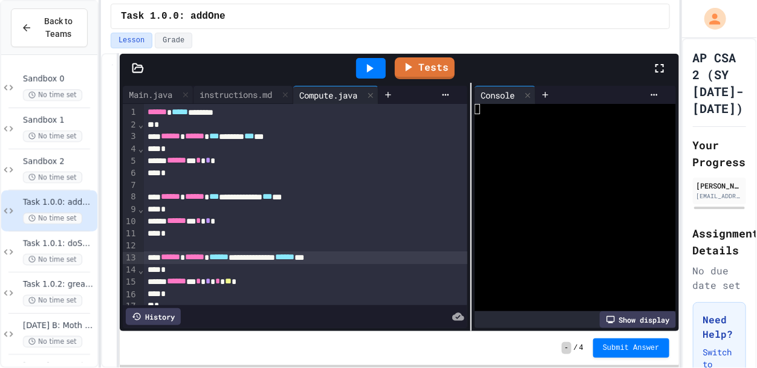
click at [239, 221] on div "****** * * * *" at bounding box center [306, 221] width 324 height 13
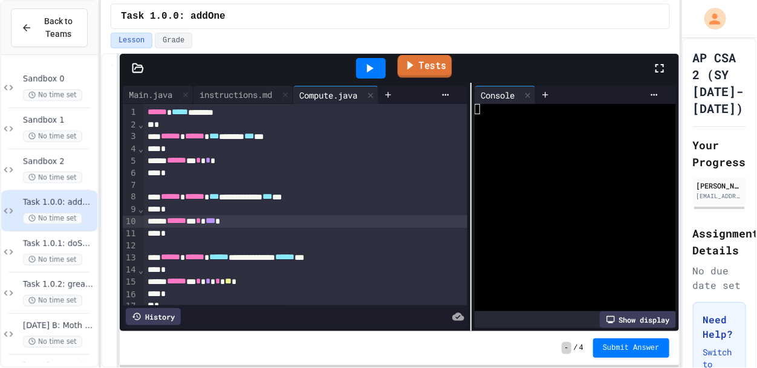
click at [411, 65] on icon at bounding box center [409, 64] width 13 height 15
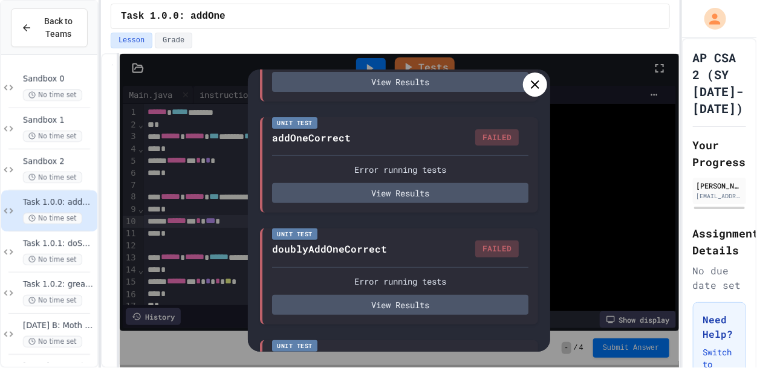
scroll to position [166, 0]
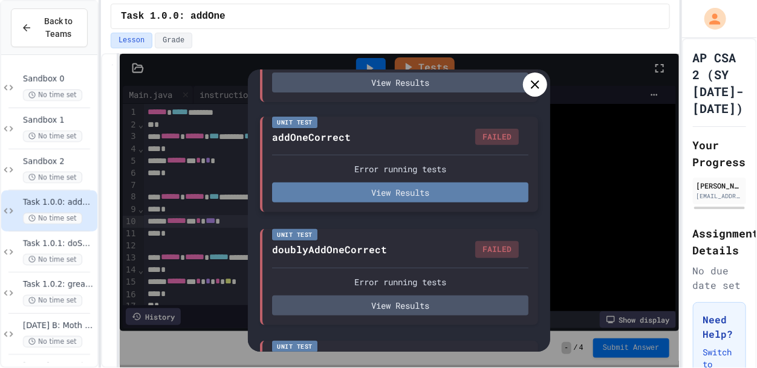
click at [457, 193] on button "View Results" at bounding box center [400, 192] width 256 height 20
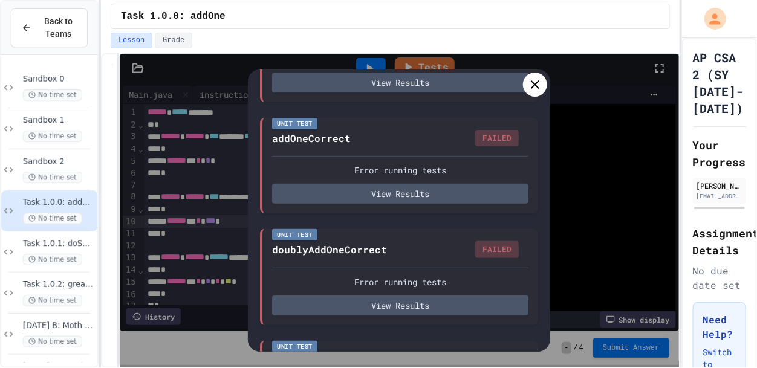
click at [529, 83] on icon at bounding box center [535, 84] width 15 height 15
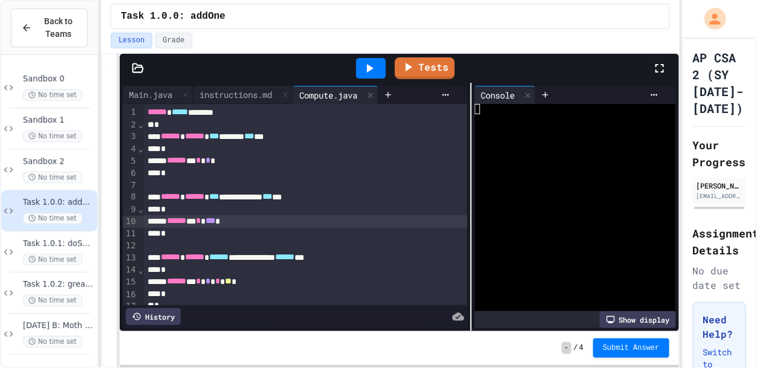
click at [219, 196] on span "***" at bounding box center [214, 196] width 10 height 8
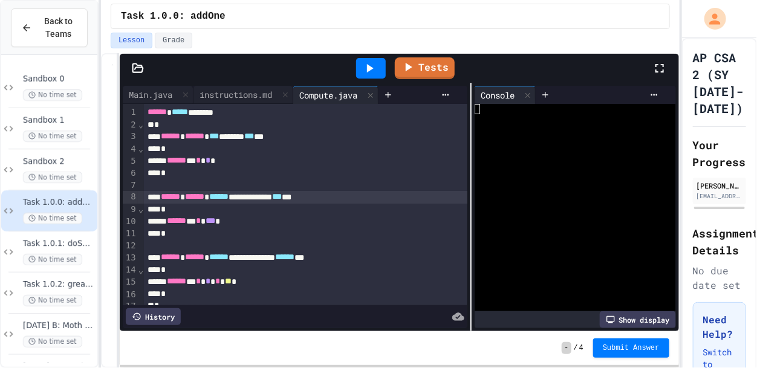
click at [282, 192] on span "***" at bounding box center [277, 196] width 10 height 8
click at [439, 67] on link "Tests" at bounding box center [425, 67] width 60 height 23
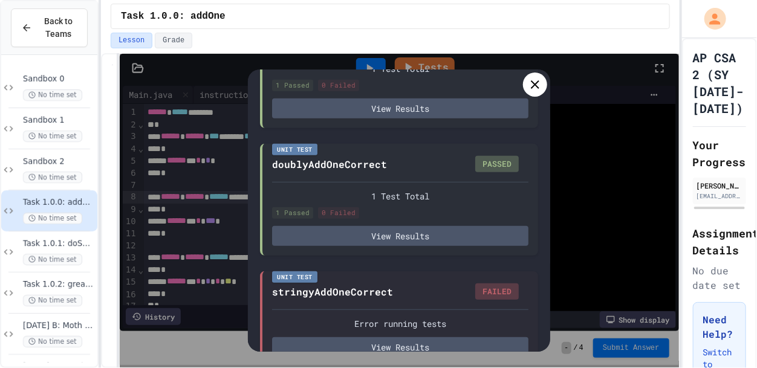
scroll to position [291, 0]
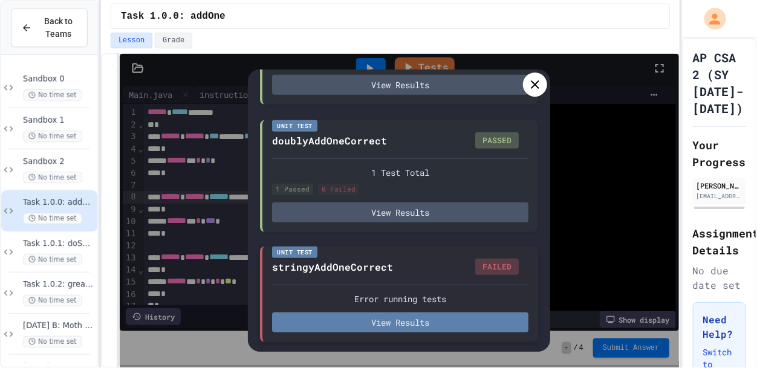
click at [445, 318] on button "View Results" at bounding box center [400, 322] width 256 height 20
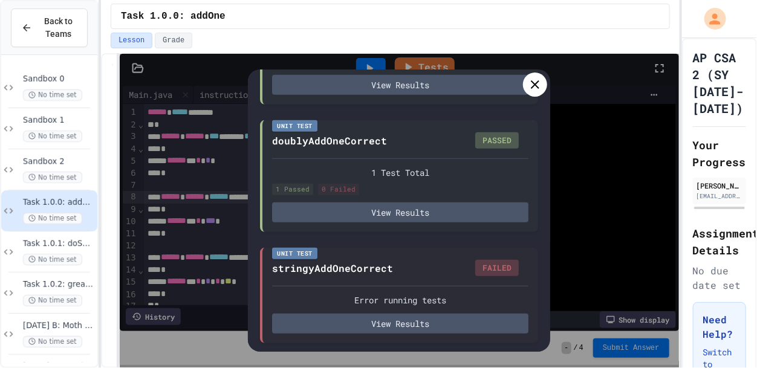
click at [537, 82] on icon at bounding box center [535, 84] width 8 height 8
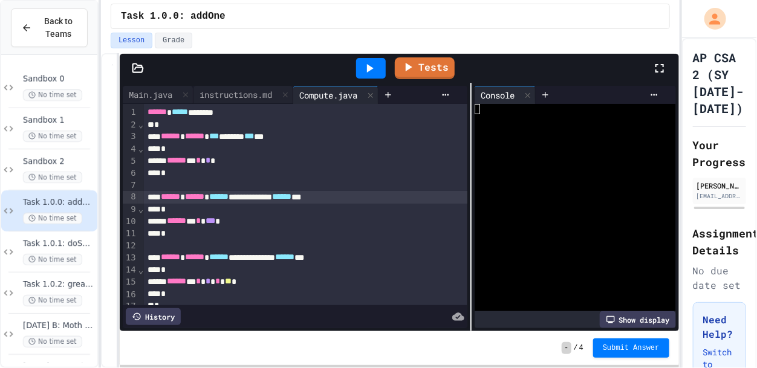
click at [228, 255] on span "******" at bounding box center [218, 257] width 19 height 8
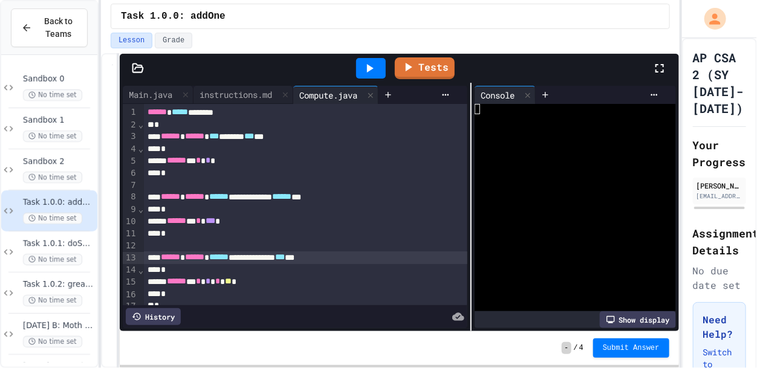
click at [368, 66] on icon at bounding box center [370, 68] width 7 height 8
click at [436, 70] on link "Tests" at bounding box center [424, 67] width 59 height 23
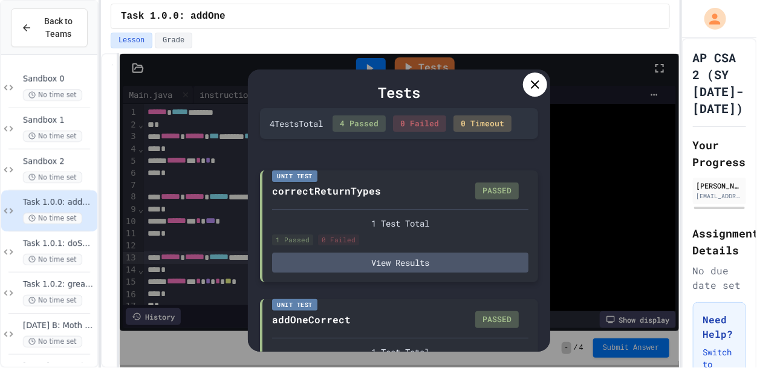
scroll to position [323, 0]
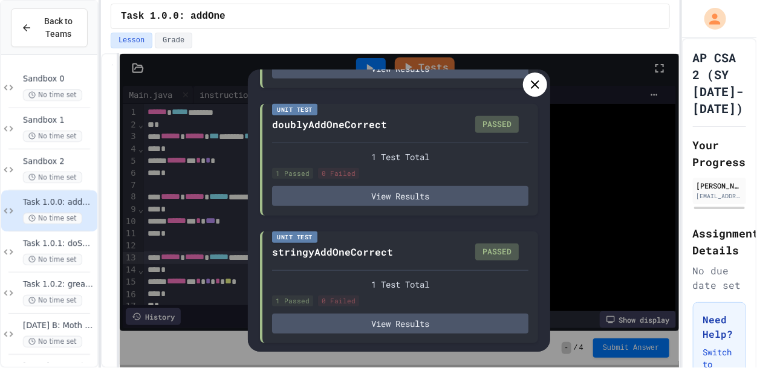
click at [528, 91] on icon at bounding box center [535, 84] width 15 height 15
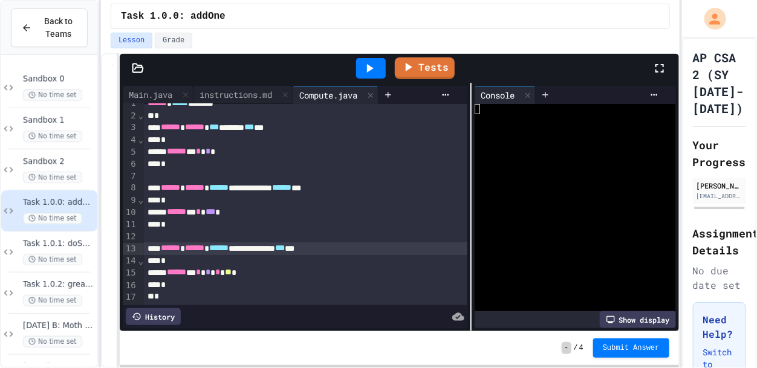
scroll to position [0, 0]
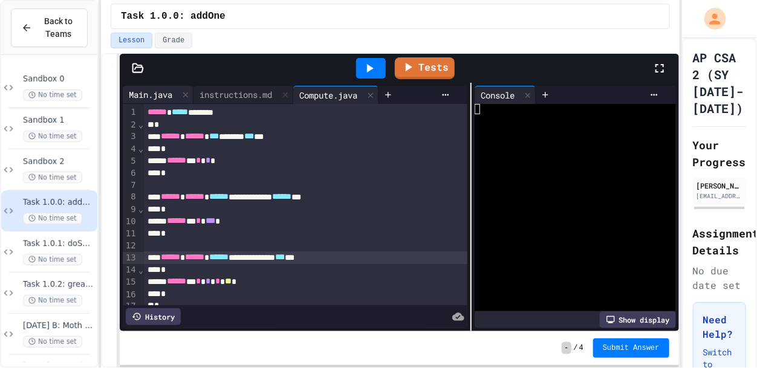
click at [144, 98] on div "Main.java" at bounding box center [151, 94] width 56 height 13
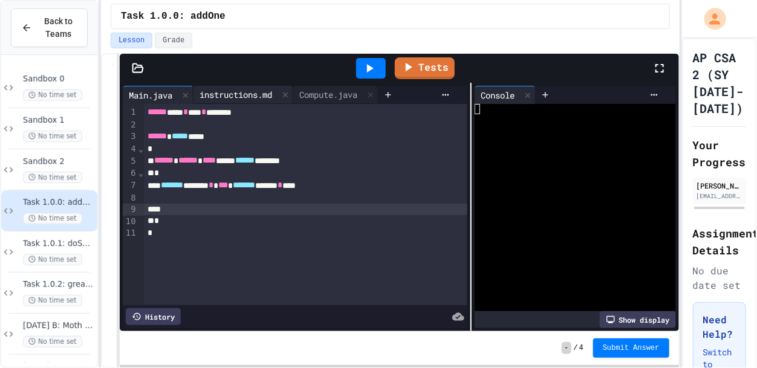
click at [224, 91] on div "instructions.md" at bounding box center [235, 94] width 85 height 13
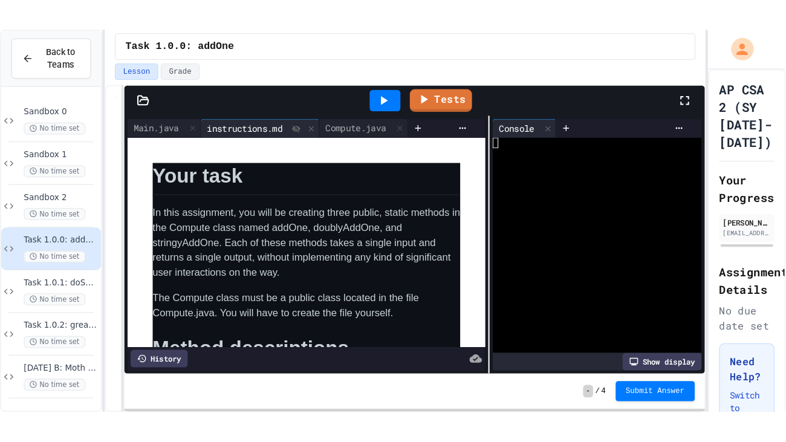
scroll to position [634, 0]
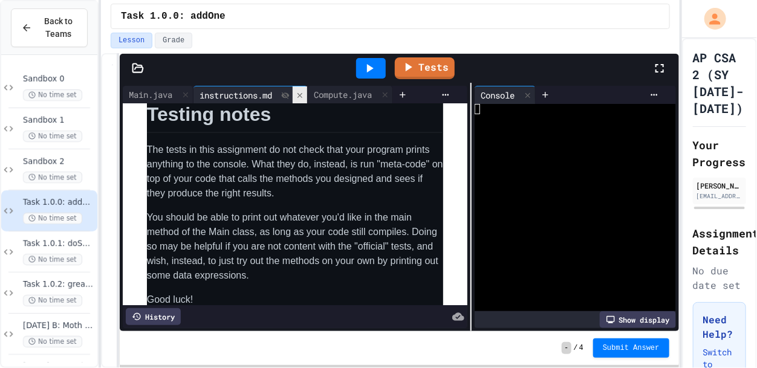
click at [303, 94] on icon at bounding box center [300, 95] width 8 height 8
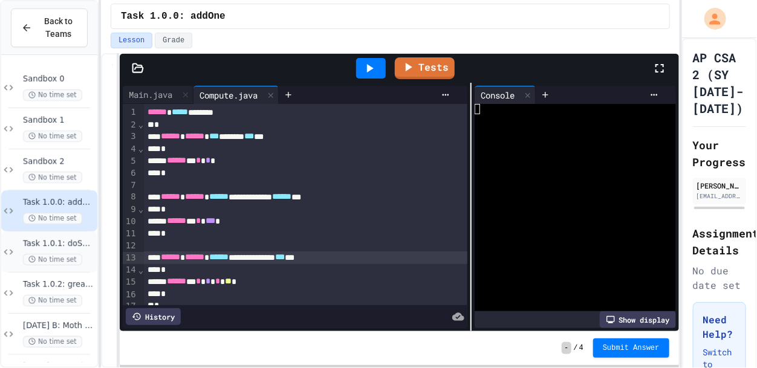
click at [45, 250] on div "Task 1.0.1: doSomething No time set" at bounding box center [59, 252] width 72 height 27
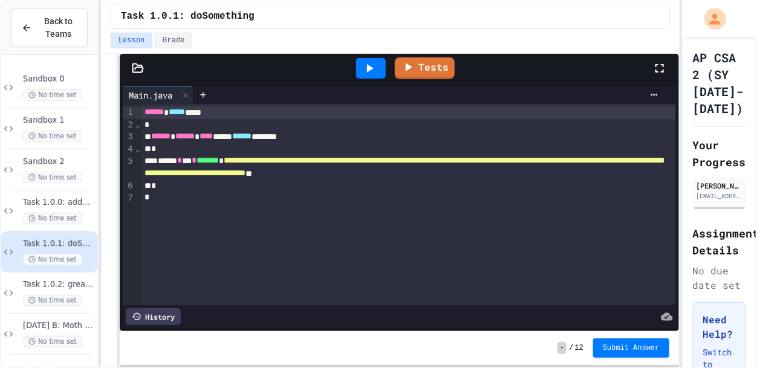
click at [661, 68] on icon at bounding box center [659, 68] width 15 height 15
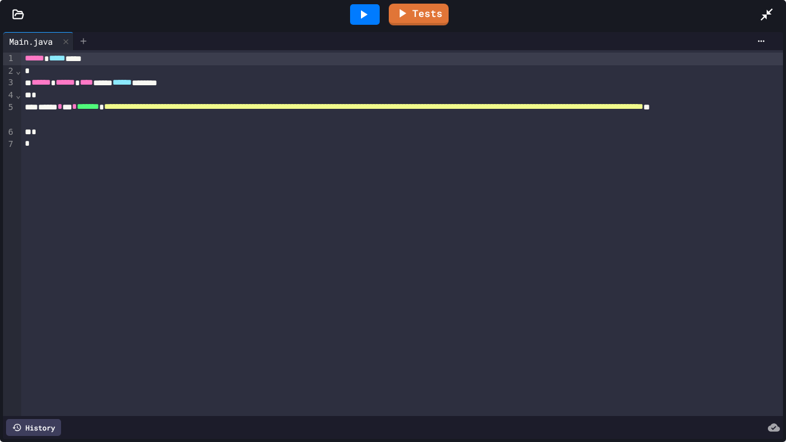
click at [82, 39] on icon at bounding box center [84, 41] width 10 height 10
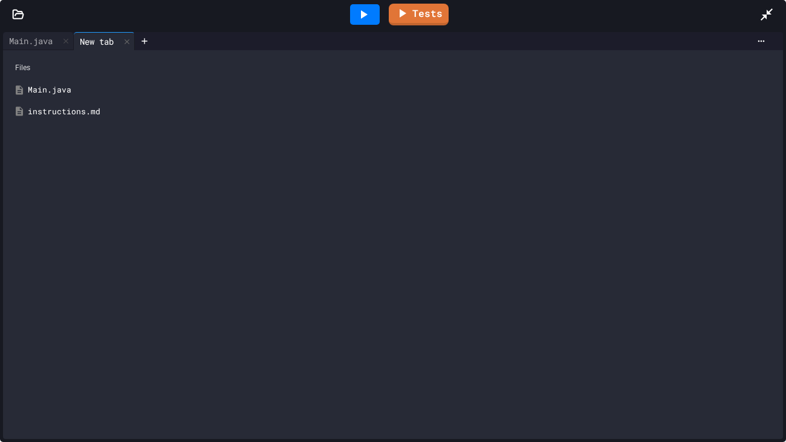
click at [73, 117] on div "instructions.md" at bounding box center [402, 112] width 748 height 12
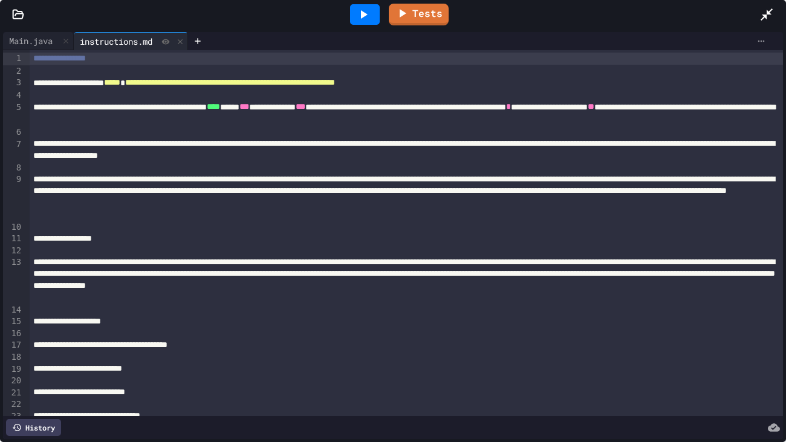
click at [756, 43] on icon at bounding box center [761, 41] width 10 height 10
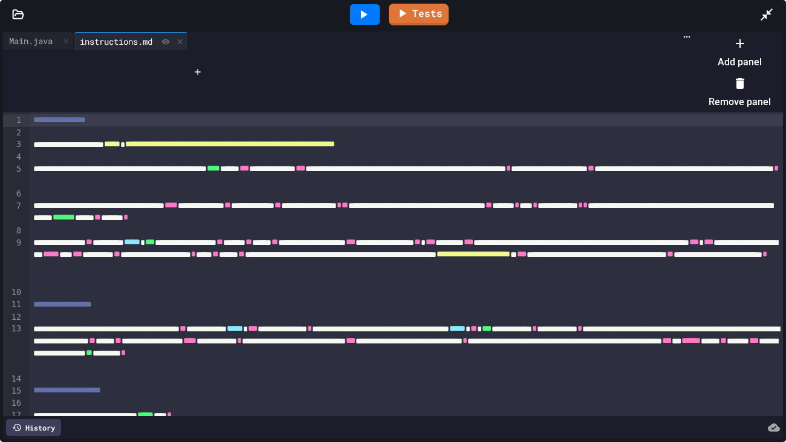
click at [735, 48] on icon at bounding box center [739, 43] width 8 height 8
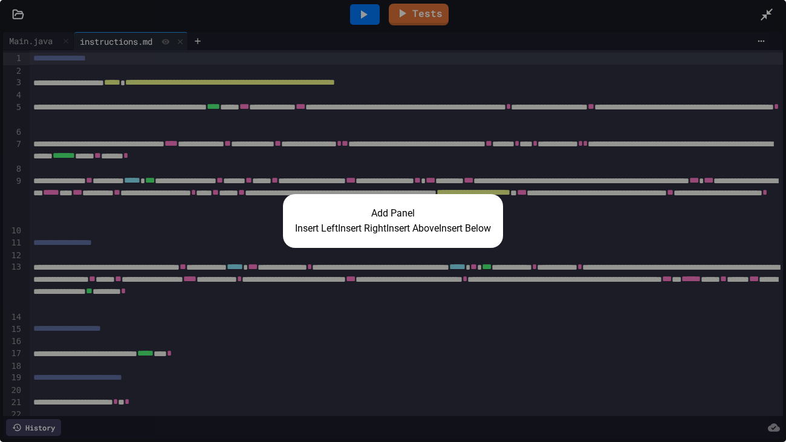
click at [338, 227] on button "Insert Right" at bounding box center [362, 228] width 48 height 15
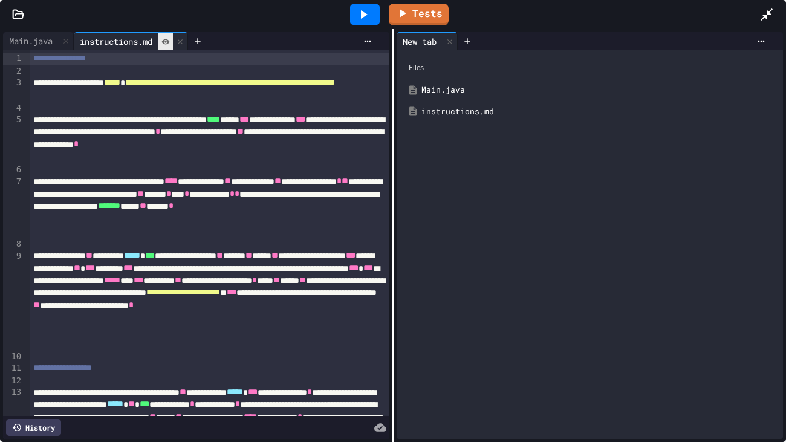
click at [169, 43] on icon at bounding box center [166, 41] width 8 height 5
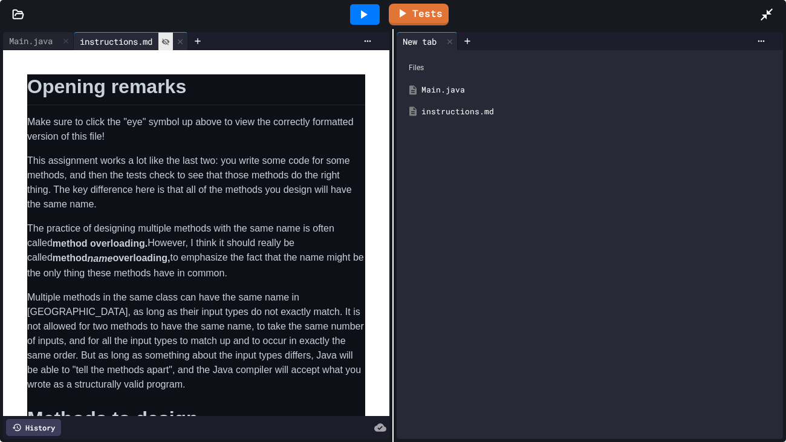
click at [366, 11] on icon at bounding box center [363, 14] width 15 height 15
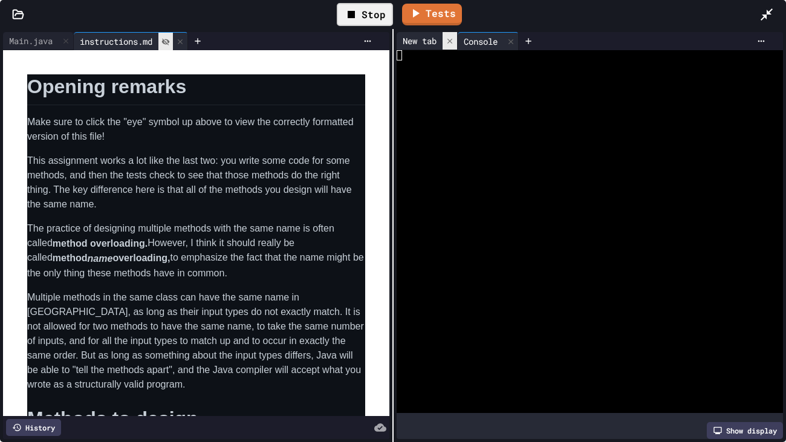
click at [451, 40] on icon at bounding box center [449, 40] width 5 height 5
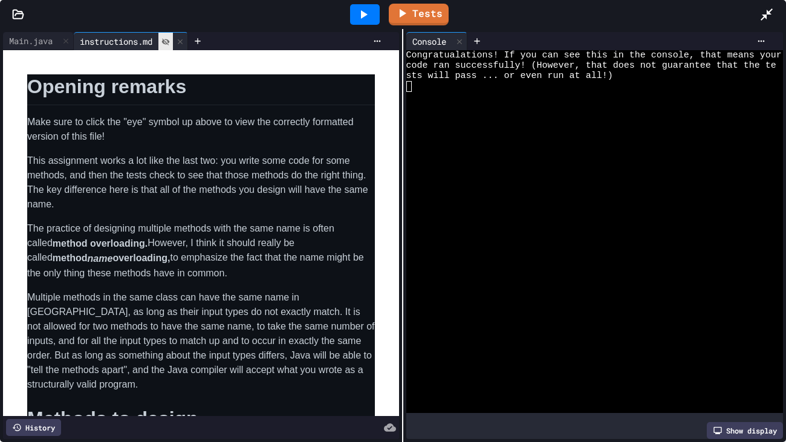
click at [399, 118] on div "Main.java instructions.md Opening remarks Make sure to click the "eye" symbol u…" at bounding box center [393, 235] width 786 height 413
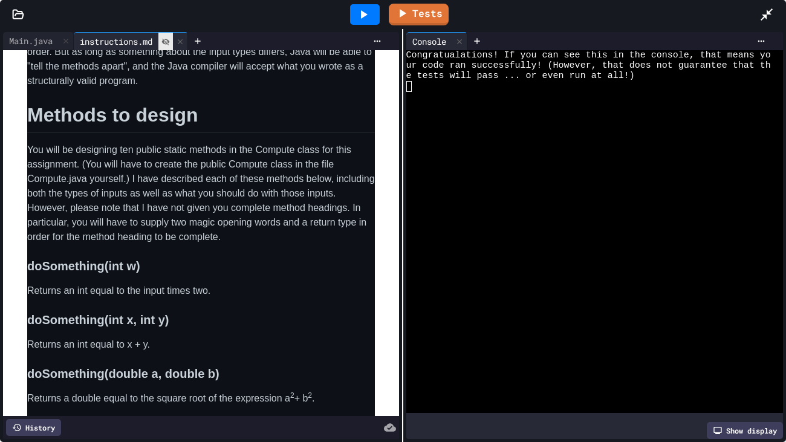
scroll to position [306, 0]
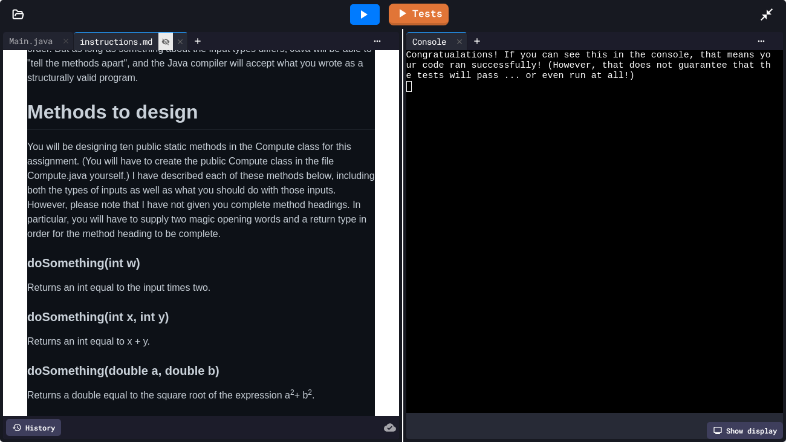
click at [19, 16] on icon at bounding box center [18, 14] width 12 height 12
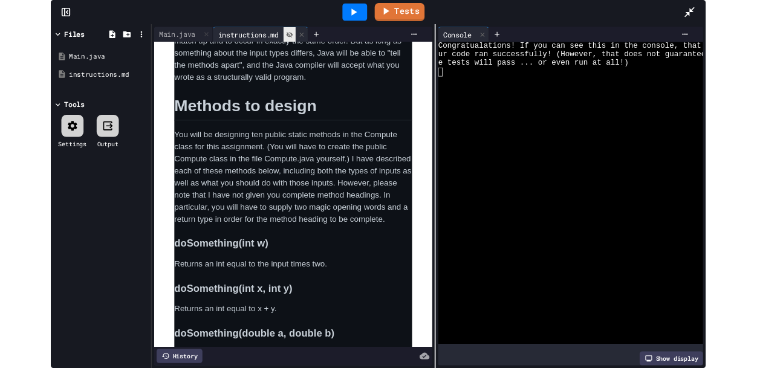
scroll to position [321, 0]
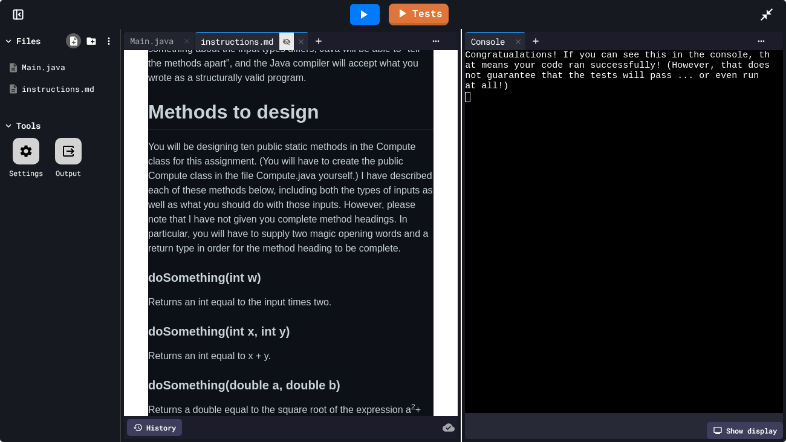
click at [72, 40] on icon at bounding box center [73, 40] width 7 height 9
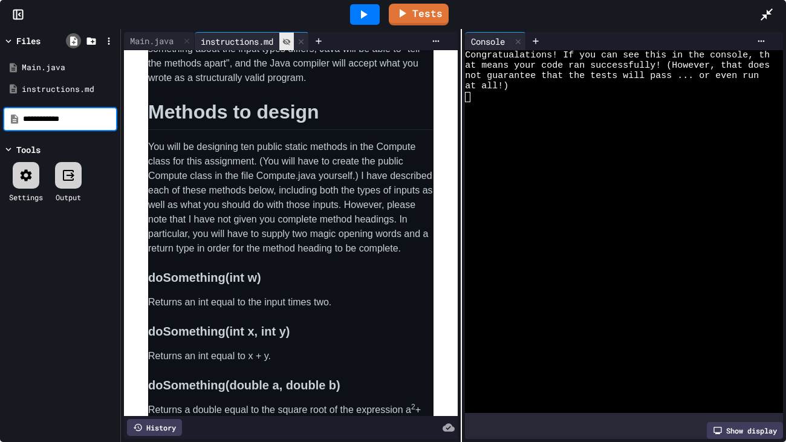
type input "**********"
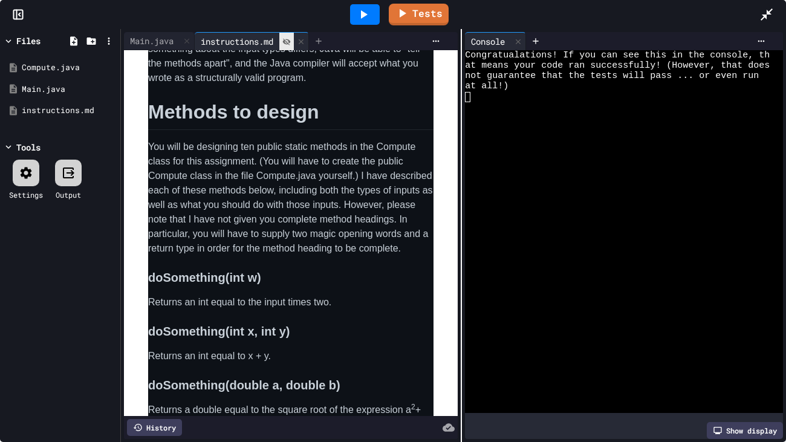
click at [323, 43] on icon at bounding box center [319, 41] width 10 height 10
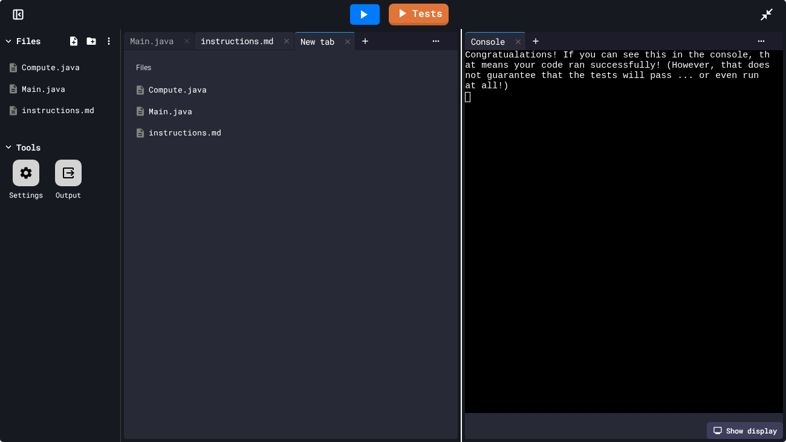
click at [170, 86] on div "Compute.java" at bounding box center [300, 90] width 302 height 12
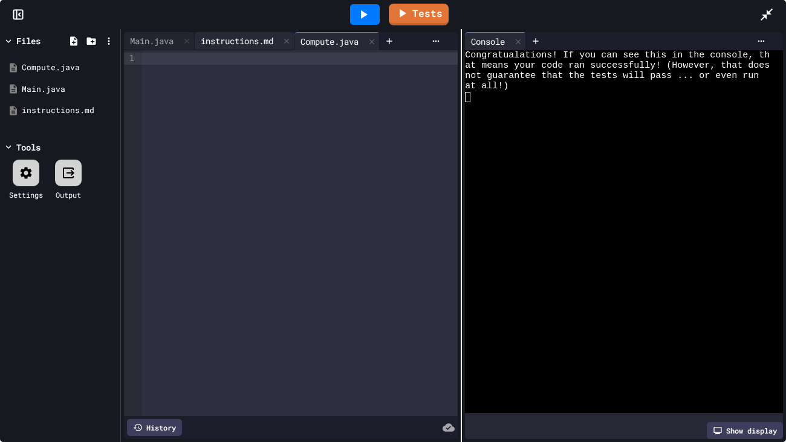
click at [19, 14] on icon at bounding box center [20, 14] width 2 height 3
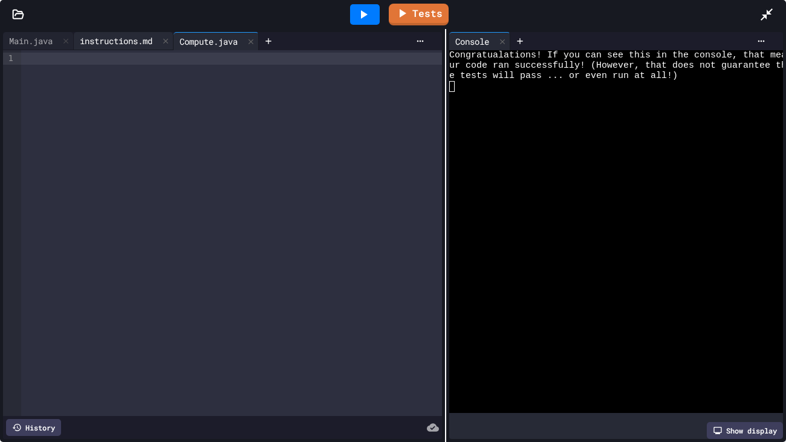
click at [451, 192] on div "**********" at bounding box center [393, 235] width 786 height 413
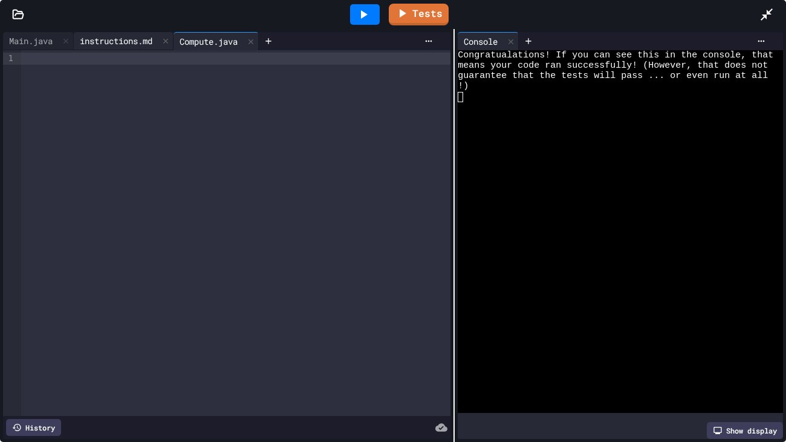
click at [473, 187] on div "**********" at bounding box center [393, 235] width 786 height 413
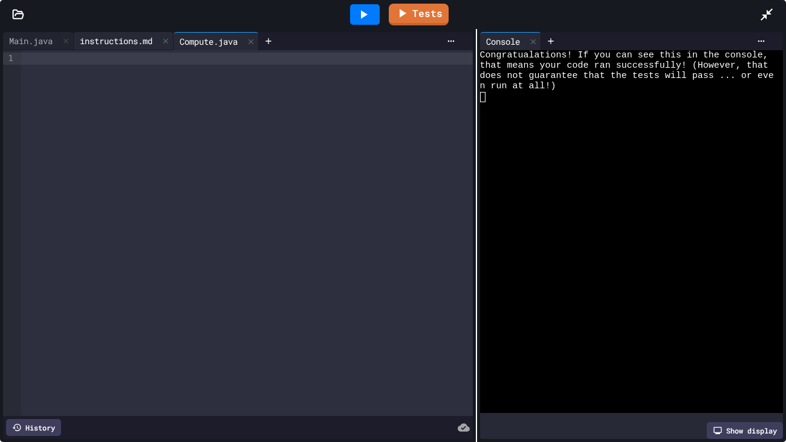
click at [91, 57] on div at bounding box center [246, 59] width 451 height 12
click at [362, 15] on icon at bounding box center [364, 14] width 7 height 8
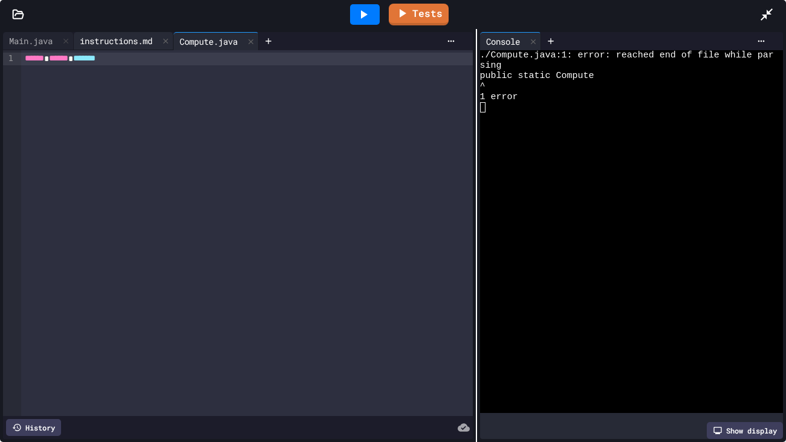
click at [254, 59] on div "****** ****** *******" at bounding box center [246, 59] width 451 height 13
click at [357, 16] on icon at bounding box center [363, 14] width 15 height 15
click at [283, 60] on div "****** ****** ******* *" at bounding box center [246, 59] width 451 height 13
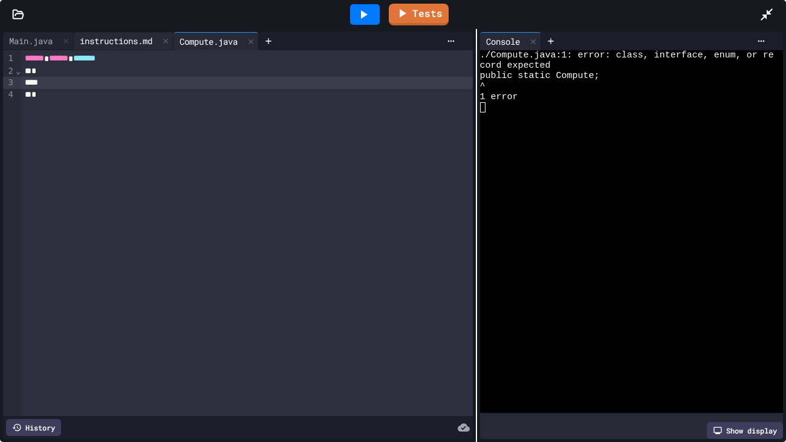
click at [756, 20] on icon at bounding box center [766, 14] width 15 height 15
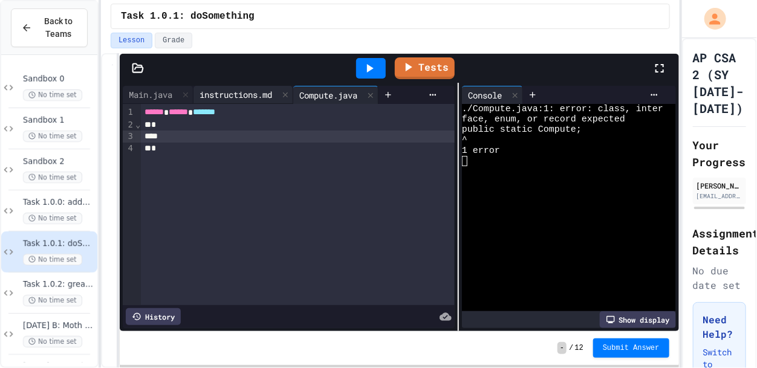
click at [210, 108] on div "****** ****** *******" at bounding box center [298, 112] width 314 height 13
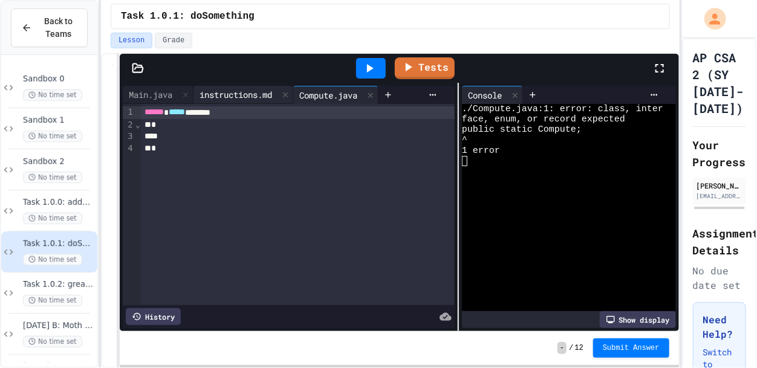
click at [364, 63] on icon at bounding box center [369, 68] width 15 height 15
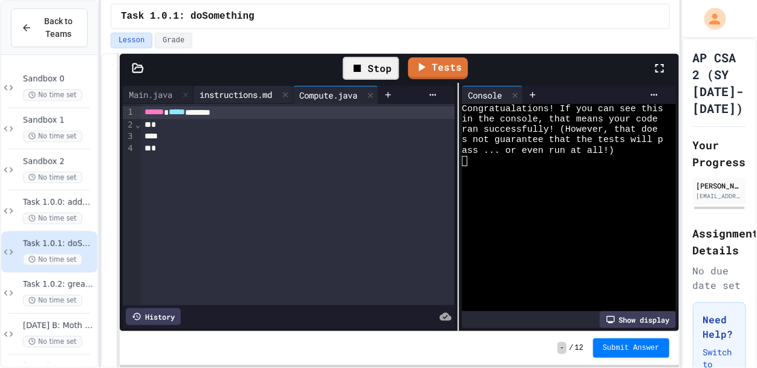
click at [198, 134] on div at bounding box center [298, 137] width 314 height 12
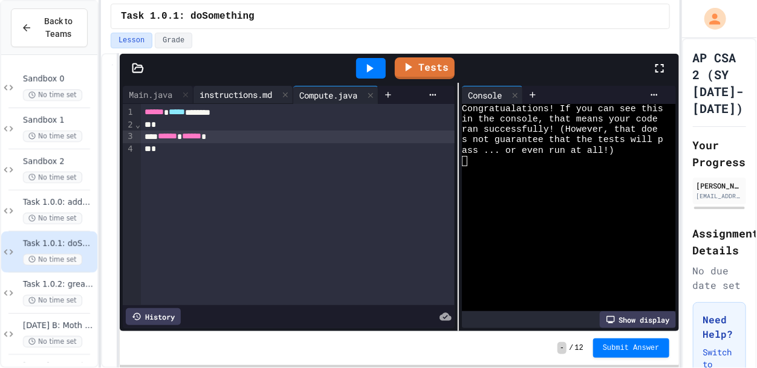
click at [236, 91] on div "instructions.md" at bounding box center [235, 94] width 85 height 13
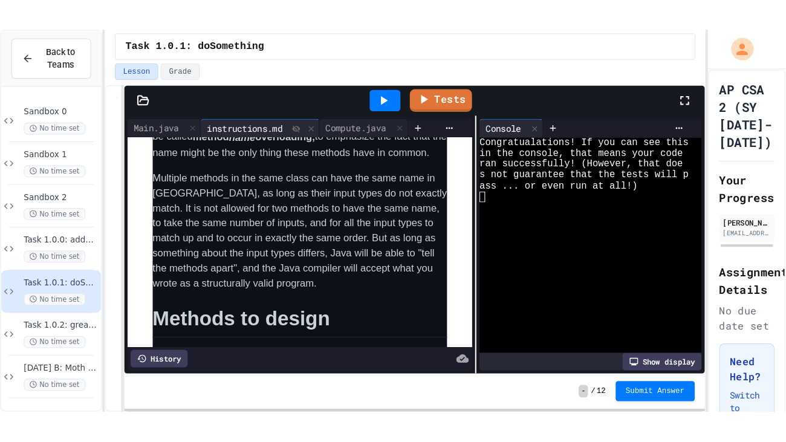
scroll to position [215, 0]
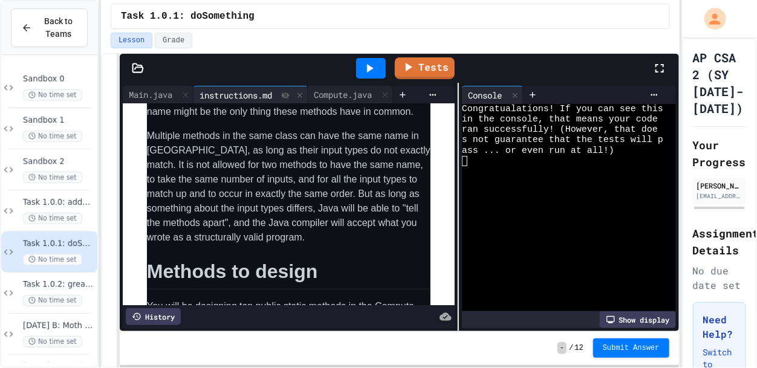
click at [656, 68] on icon at bounding box center [659, 68] width 15 height 15
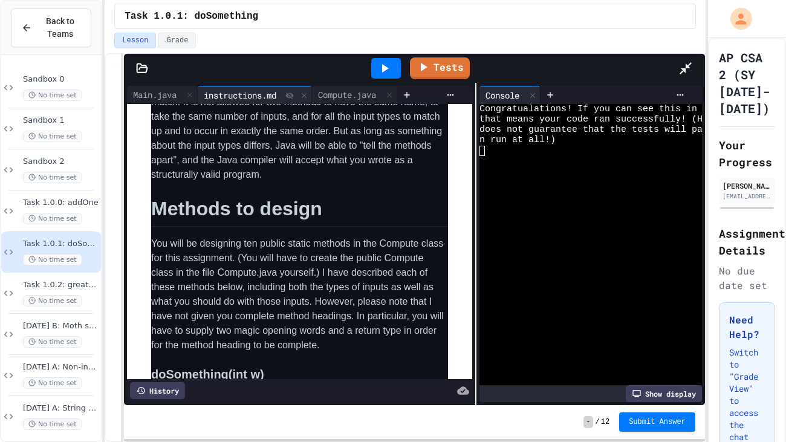
scroll to position [281, 0]
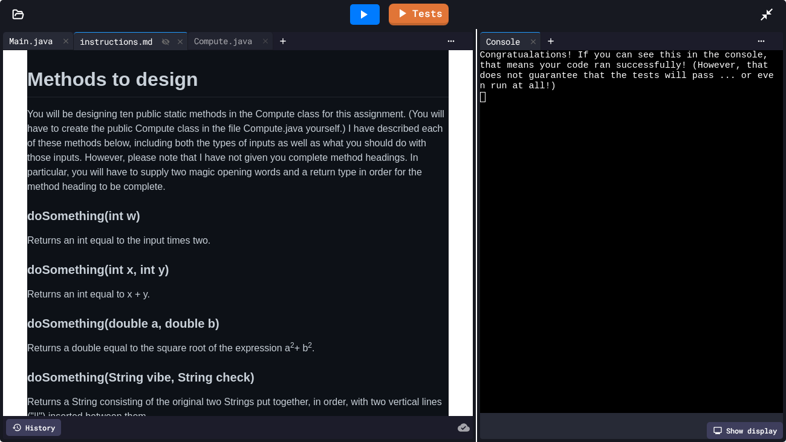
click at [35, 43] on div "Main.java" at bounding box center [31, 40] width 56 height 13
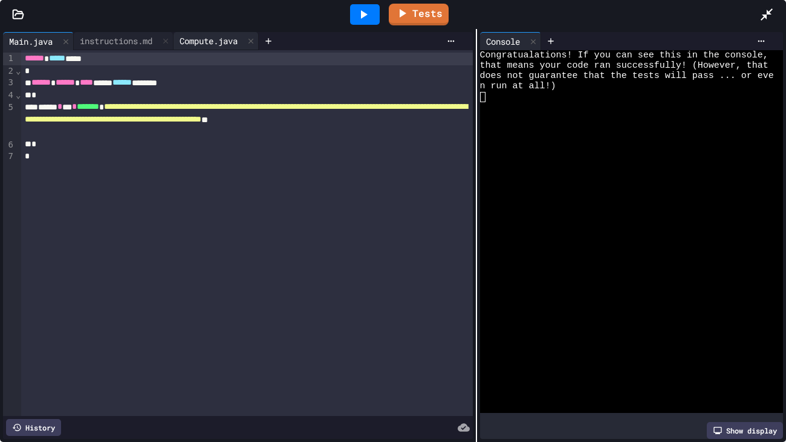
click at [201, 34] on div "Compute.java" at bounding box center [208, 40] width 70 height 13
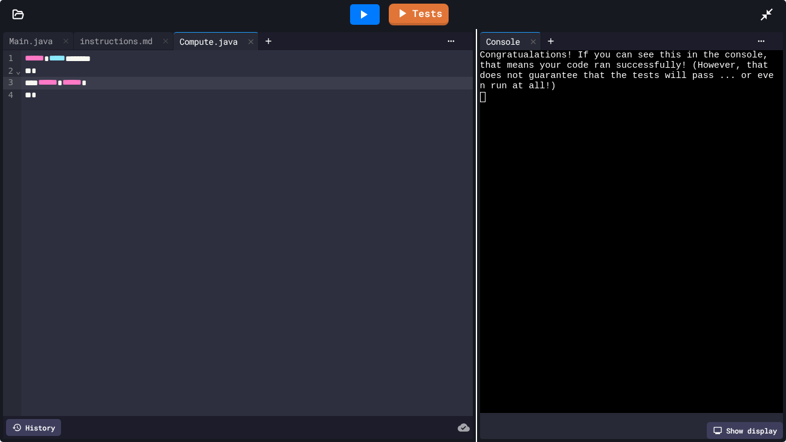
click at [146, 83] on div "****** ******" at bounding box center [246, 83] width 451 height 13
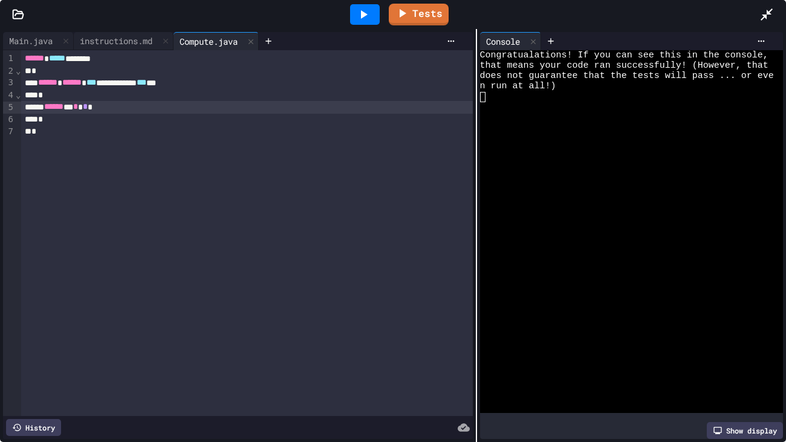
click at [367, 22] on div at bounding box center [365, 14] width 30 height 21
click at [150, 119] on div "*" at bounding box center [246, 120] width 451 height 12
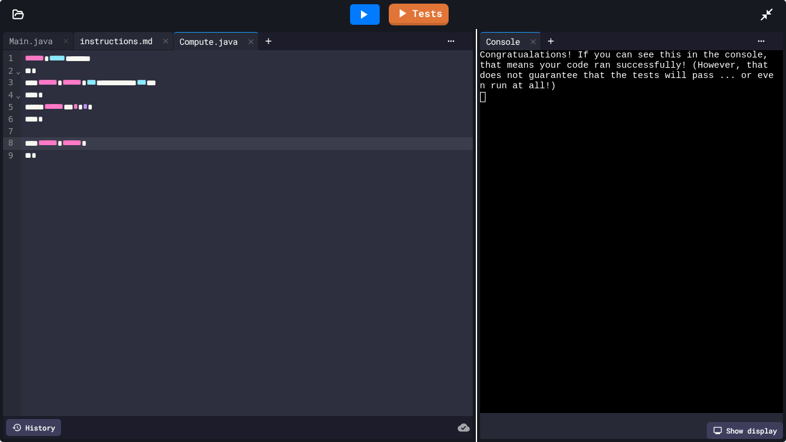
click at [111, 45] on div "instructions.md" at bounding box center [116, 40] width 85 height 13
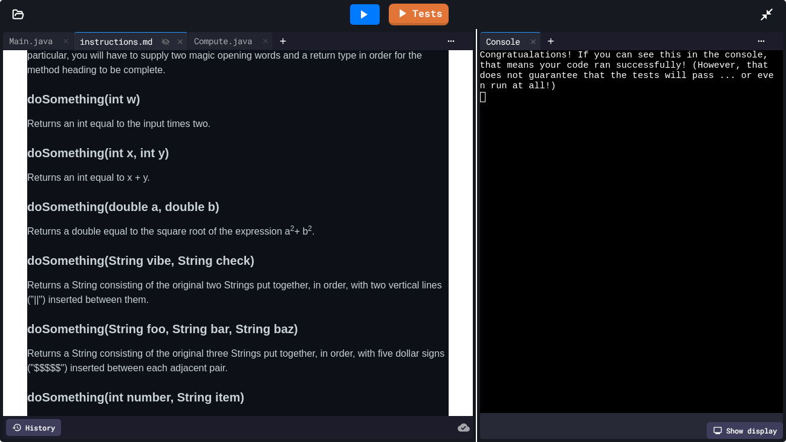
scroll to position [398, 0]
click at [17, 157] on icon at bounding box center [20, 152] width 10 height 10
click at [227, 44] on div "Compute.java" at bounding box center [223, 40] width 70 height 13
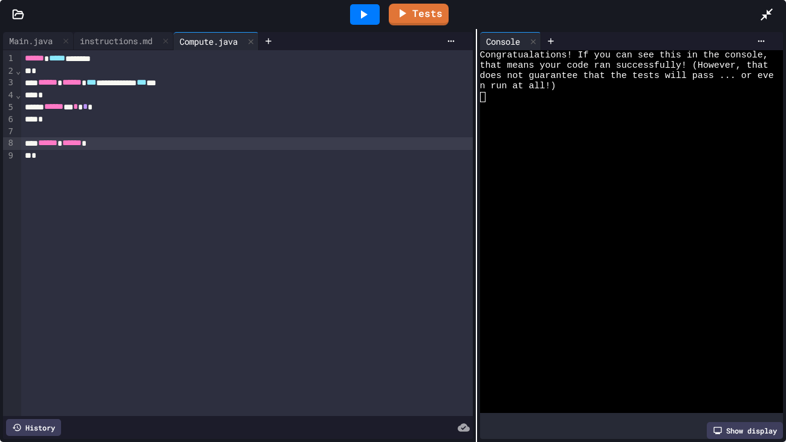
click at [156, 143] on div "****** ******" at bounding box center [246, 143] width 451 height 13
click at [134, 43] on div "instructions.md" at bounding box center [116, 40] width 85 height 13
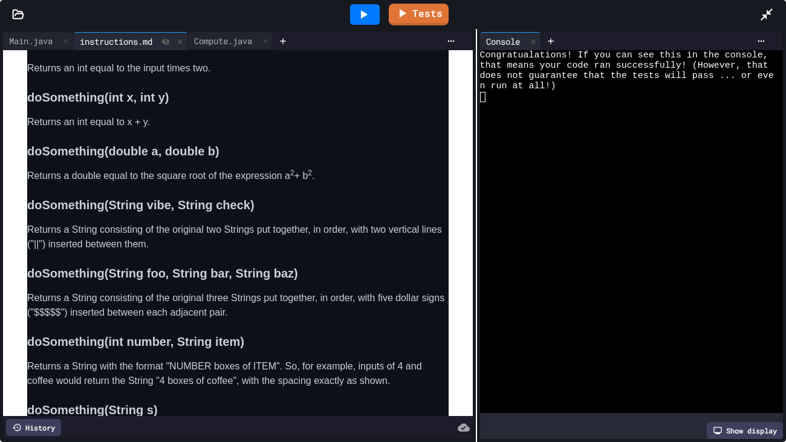
scroll to position [456, 0]
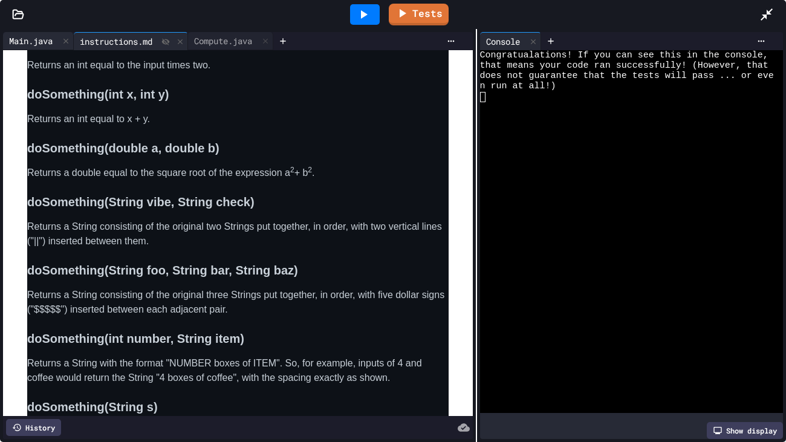
click at [44, 44] on div "Main.java" at bounding box center [31, 40] width 56 height 13
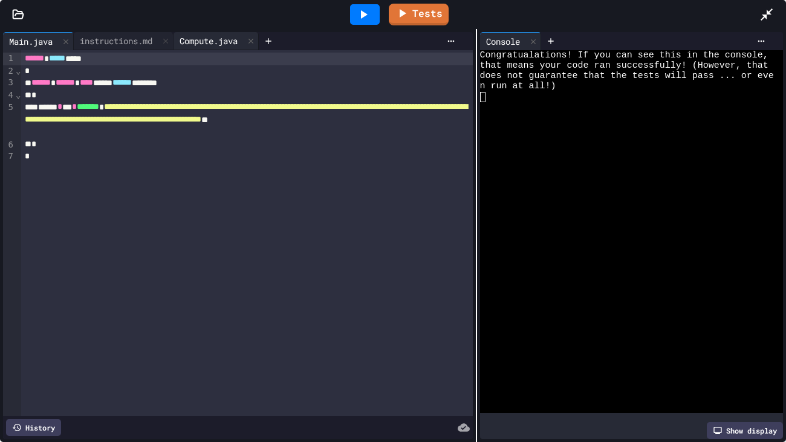
click at [206, 43] on div "Compute.java" at bounding box center [208, 40] width 70 height 13
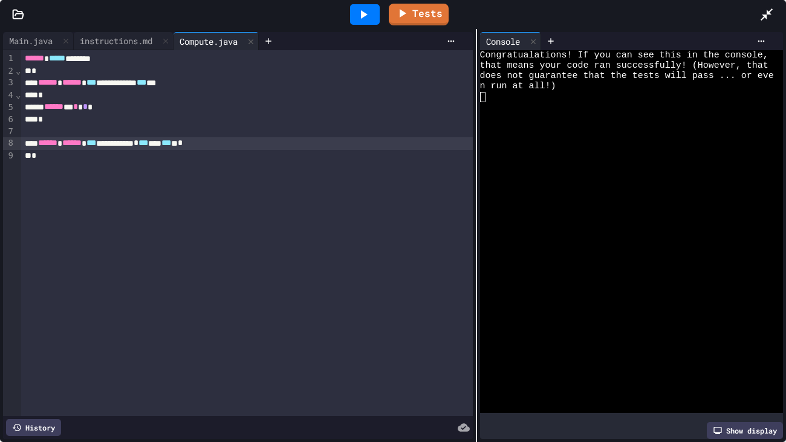
click at [294, 143] on div "**********" at bounding box center [246, 143] width 451 height 13
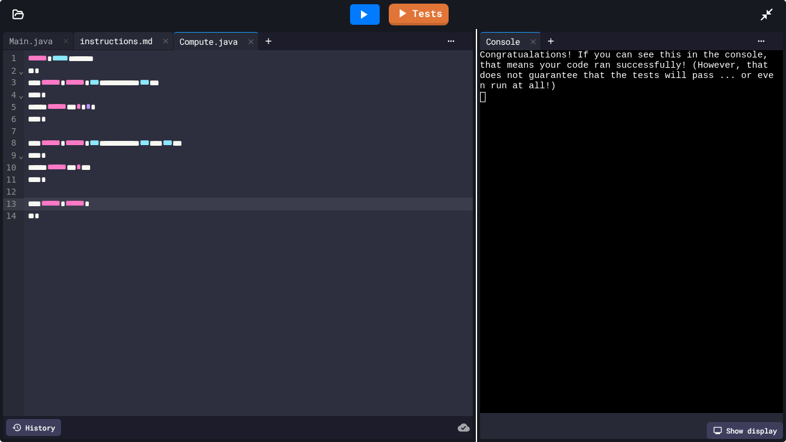
click at [111, 44] on div "instructions.md" at bounding box center [116, 40] width 85 height 13
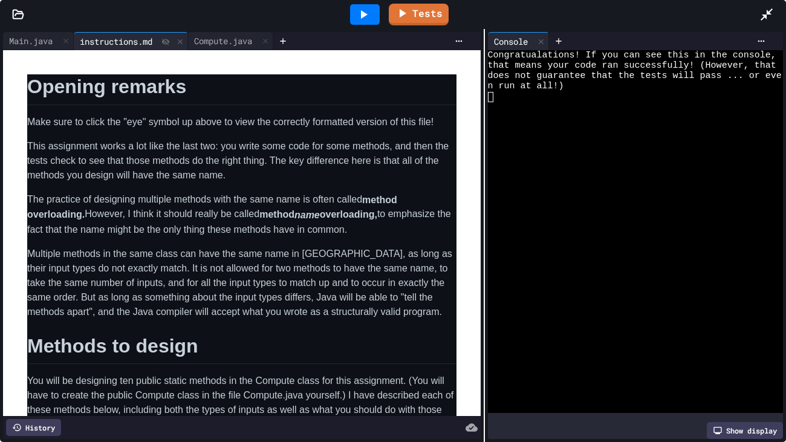
click at [483, 169] on div "Main.java instructions.md Compute.java Opening remarks Make sure to click the "…" at bounding box center [393, 235] width 786 height 413
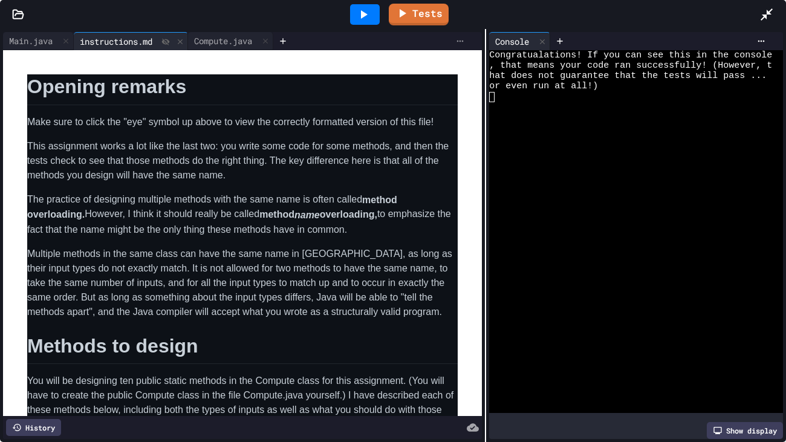
click at [456, 39] on icon at bounding box center [460, 41] width 10 height 10
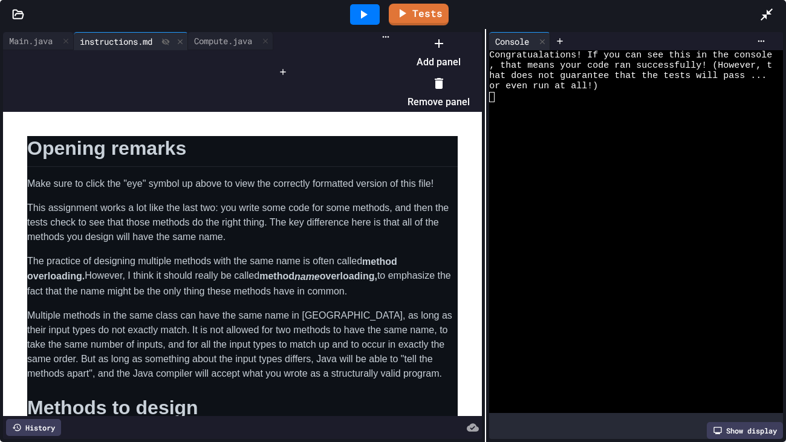
click at [470, 53] on div at bounding box center [438, 42] width 62 height 19
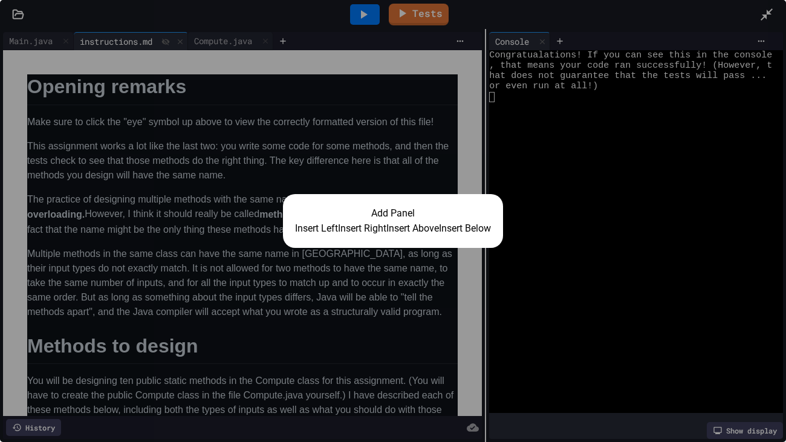
click at [479, 229] on button "Insert Below" at bounding box center [465, 228] width 52 height 15
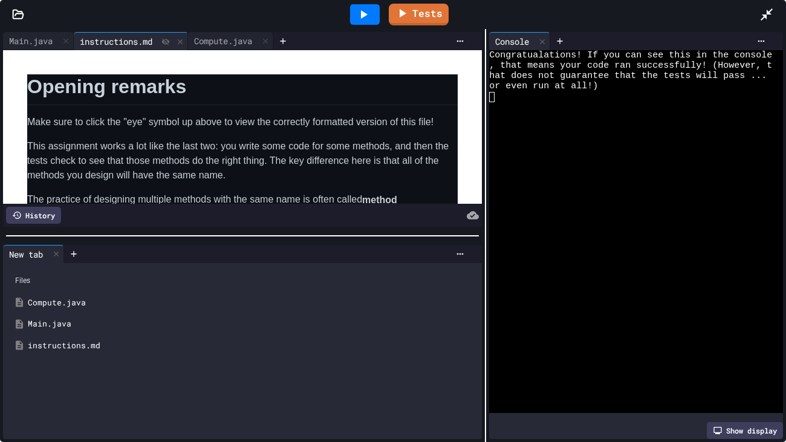
click at [78, 346] on div "instructions.md" at bounding box center [251, 346] width 447 height 12
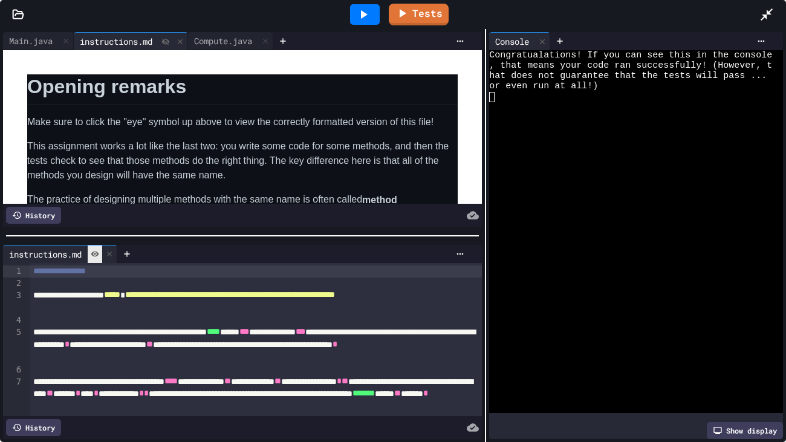
click at [99, 254] on icon at bounding box center [95, 253] width 8 height 5
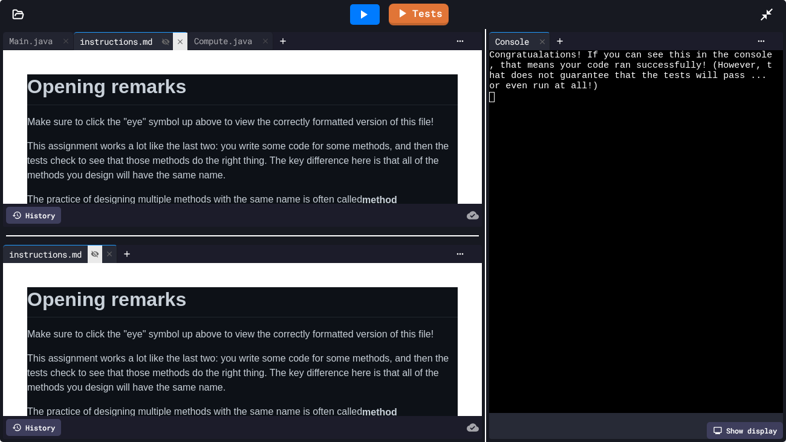
click at [183, 39] on icon at bounding box center [180, 41] width 8 height 8
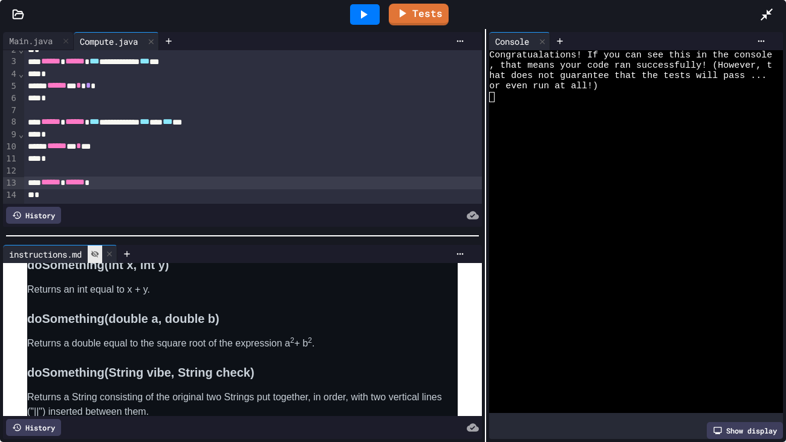
scroll to position [485, 0]
click at [128, 186] on div "****** ******" at bounding box center [252, 182] width 457 height 13
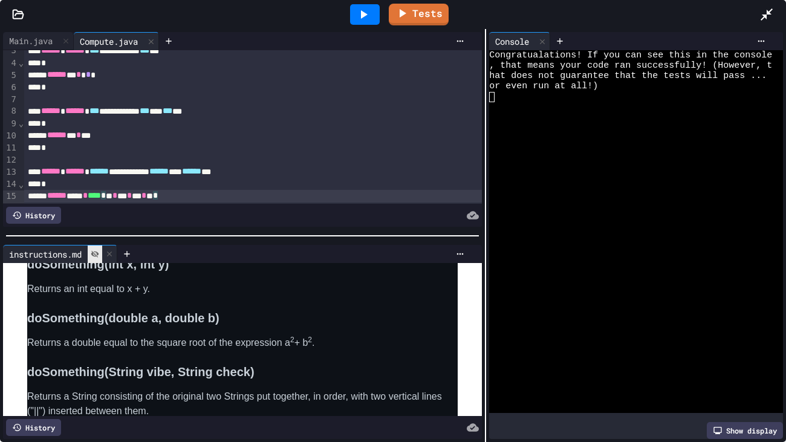
click at [240, 197] on div "****** **** * **** * * * * * * * * *" at bounding box center [252, 196] width 457 height 13
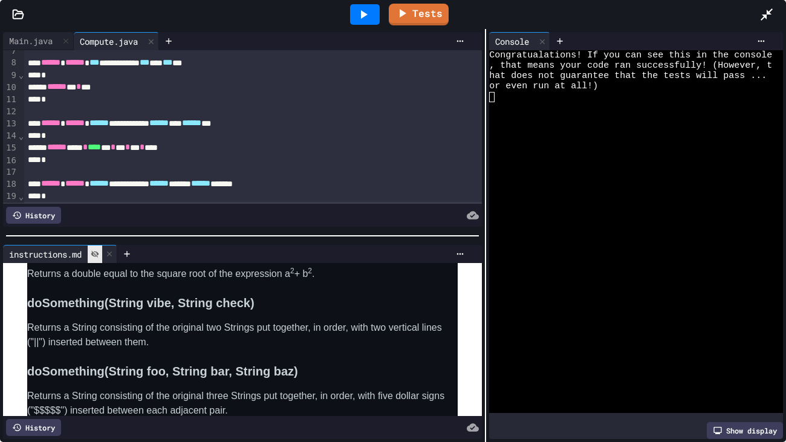
scroll to position [92, 0]
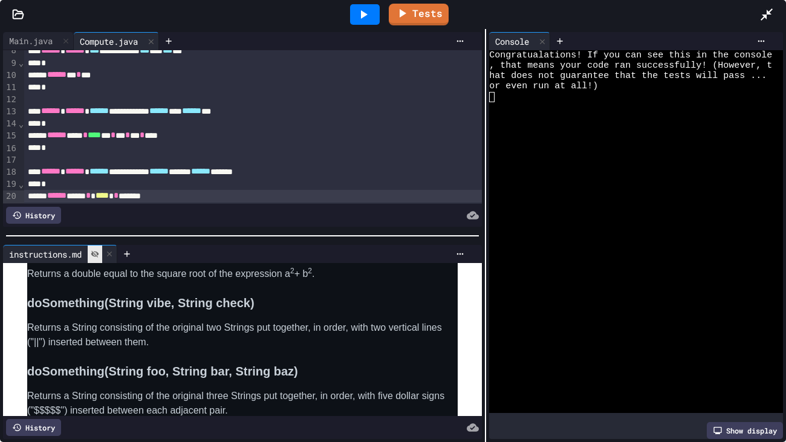
click at [361, 22] on div at bounding box center [365, 14] width 30 height 21
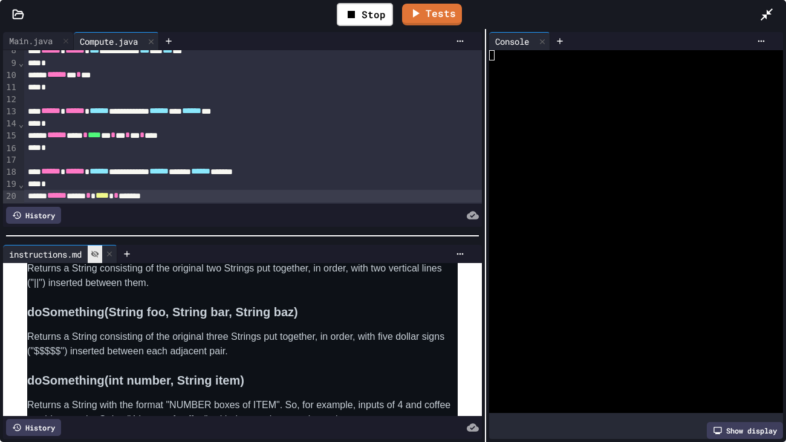
scroll to position [615, 0]
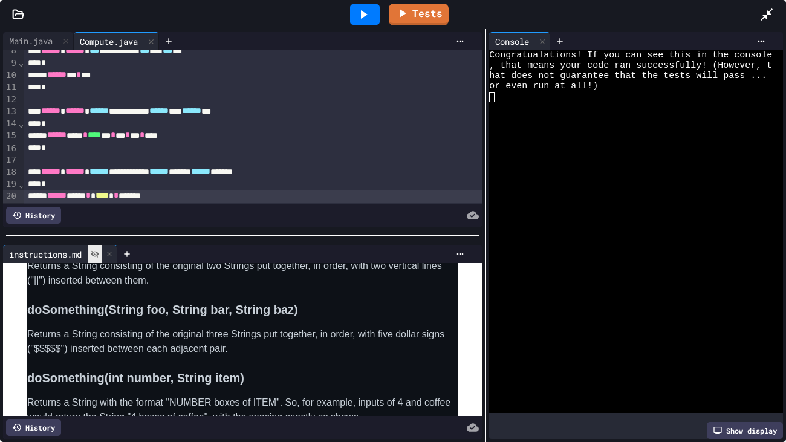
click at [267, 196] on div "****** **** * **** * ******" at bounding box center [252, 196] width 457 height 13
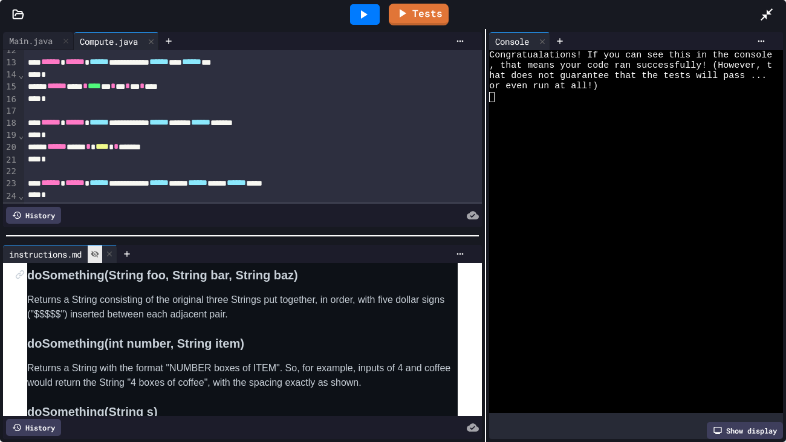
scroll to position [153, 0]
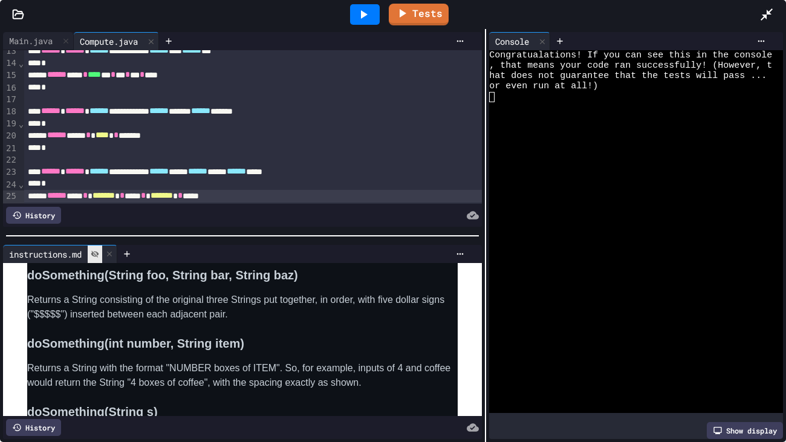
click at [359, 22] on div at bounding box center [365, 14] width 30 height 21
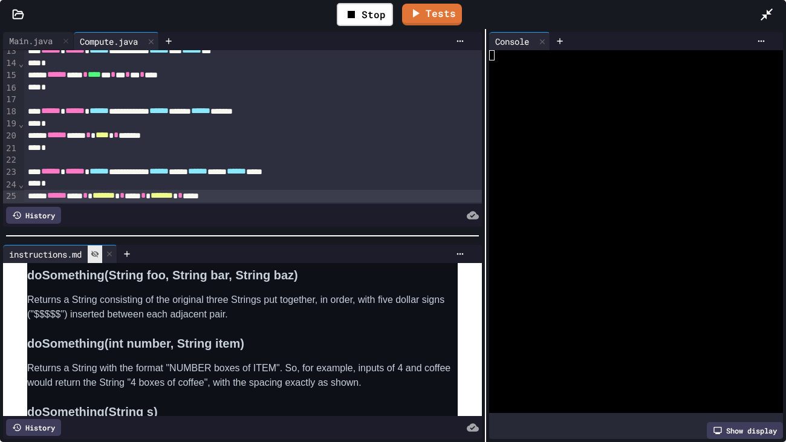
scroll to position [178, 0]
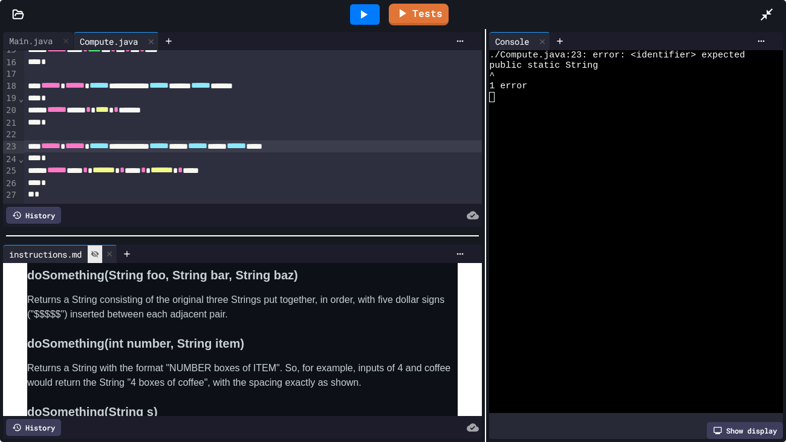
click at [150, 145] on div "**********" at bounding box center [252, 146] width 457 height 13
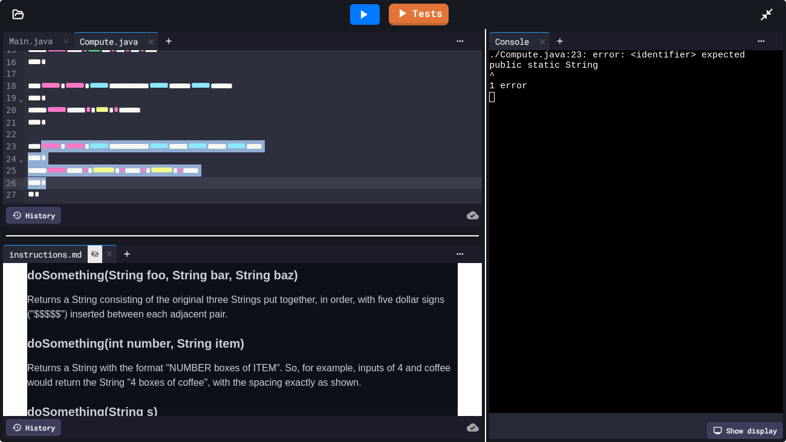
drag, startPoint x: 48, startPoint y: 147, endPoint x: 151, endPoint y: 182, distance: 108.5
click at [151, 182] on div "**********" at bounding box center [252, 37] width 457 height 331
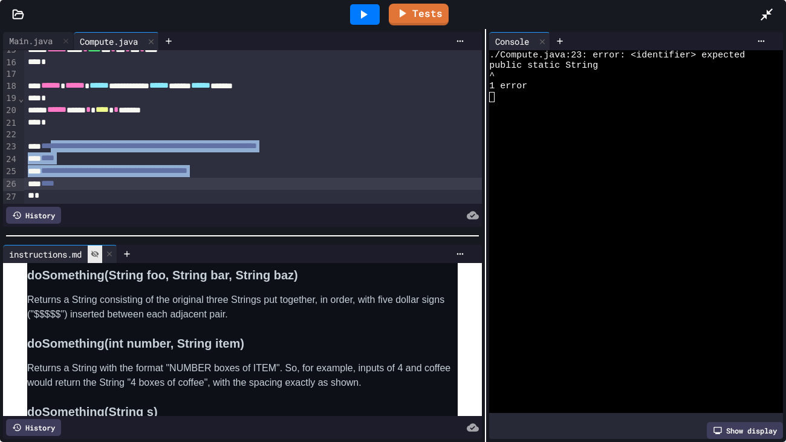
scroll to position [179, 0]
click at [360, 16] on icon at bounding box center [363, 14] width 15 height 15
click at [266, 186] on div "****" at bounding box center [252, 183] width 457 height 13
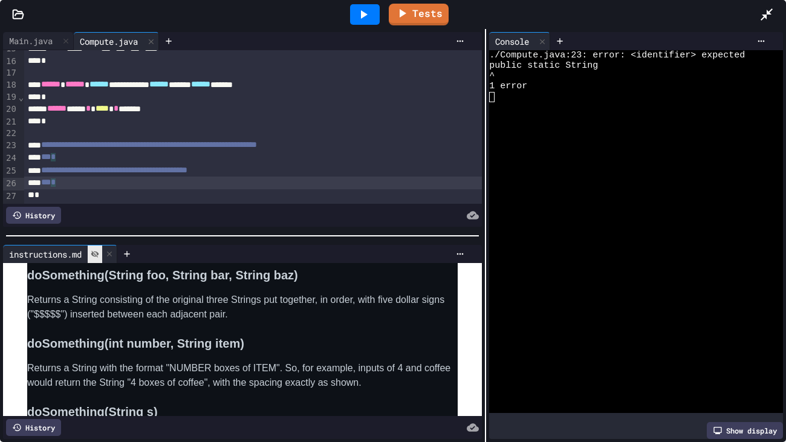
click at [361, 21] on icon at bounding box center [363, 14] width 15 height 15
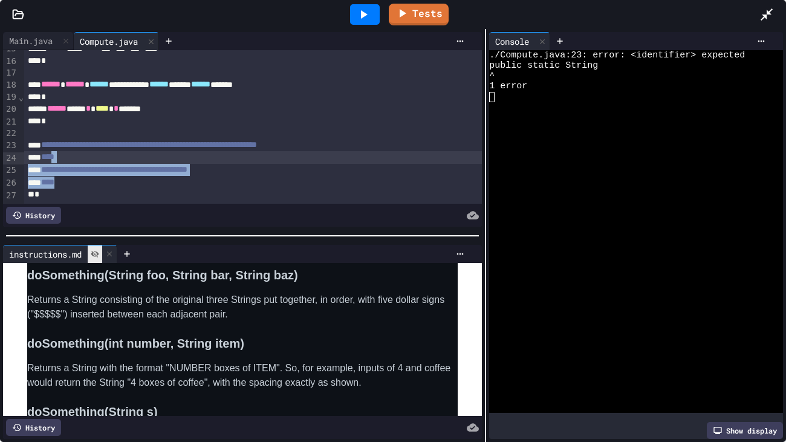
scroll to position [179, 0]
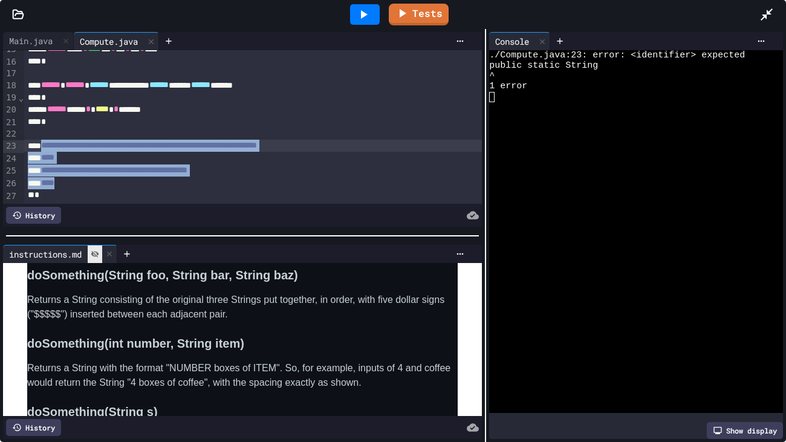
drag, startPoint x: 80, startPoint y: 183, endPoint x: 47, endPoint y: 147, distance: 49.2
click at [47, 147] on div "**********" at bounding box center [252, 37] width 457 height 332
click at [47, 147] on div "**********" at bounding box center [252, 146] width 457 height 13
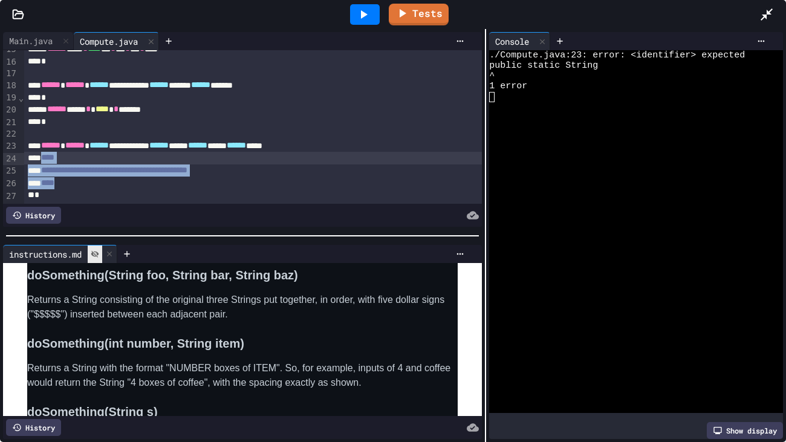
drag, startPoint x: 80, startPoint y: 181, endPoint x: 48, endPoint y: 159, distance: 38.7
click at [48, 159] on div "**********" at bounding box center [252, 37] width 457 height 332
click at [76, 187] on div "*" at bounding box center [252, 183] width 457 height 12
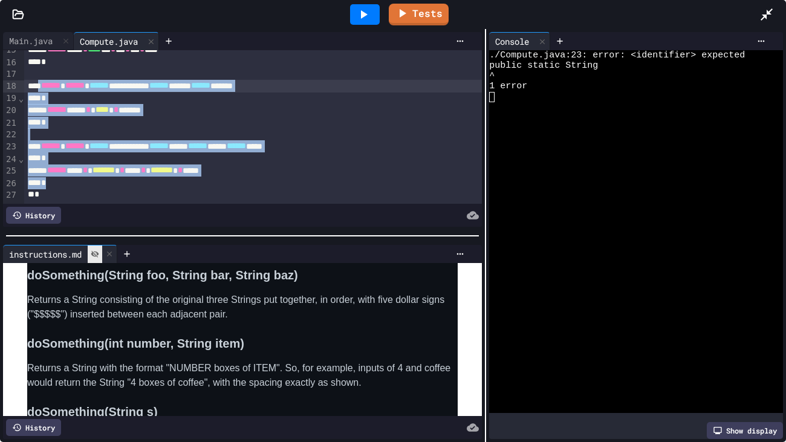
drag, startPoint x: 83, startPoint y: 184, endPoint x: 45, endPoint y: 85, distance: 106.5
click at [45, 85] on div "**********" at bounding box center [252, 37] width 457 height 331
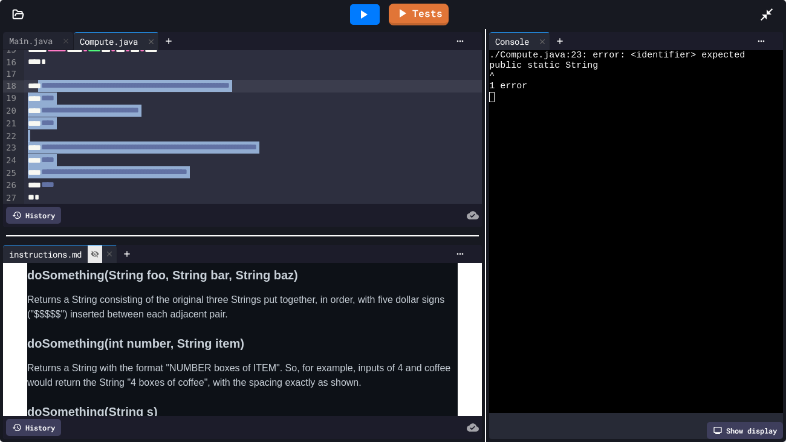
scroll to position [181, 0]
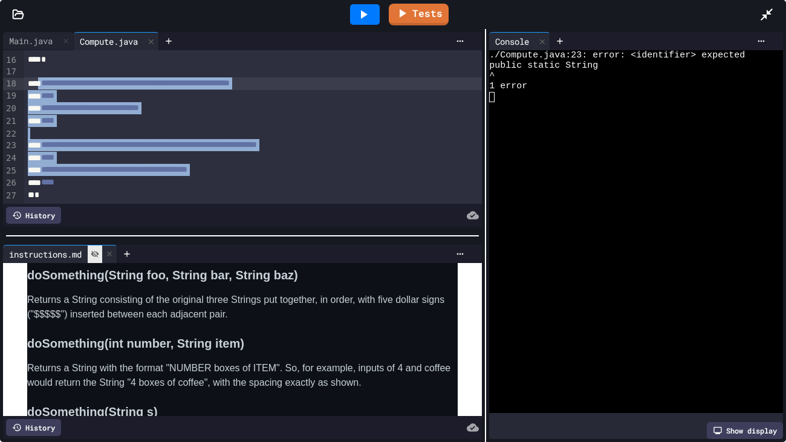
click at [367, 15] on icon at bounding box center [363, 14] width 15 height 15
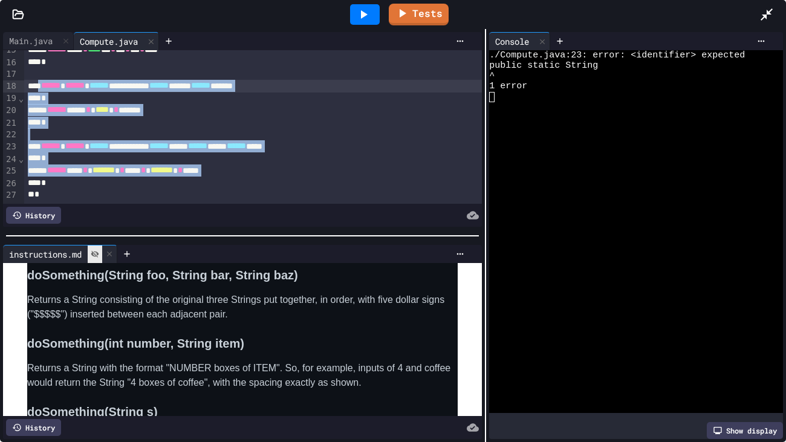
click at [311, 189] on div "*" at bounding box center [252, 195] width 457 height 12
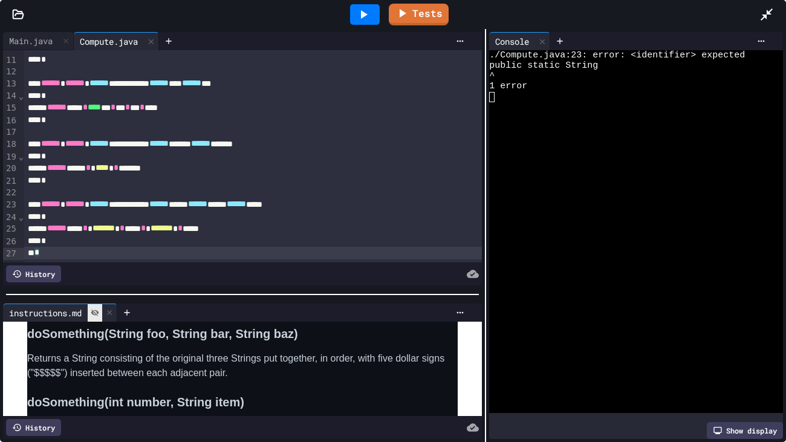
scroll to position [120, 0]
click at [369, 296] on div at bounding box center [242, 294] width 485 height 12
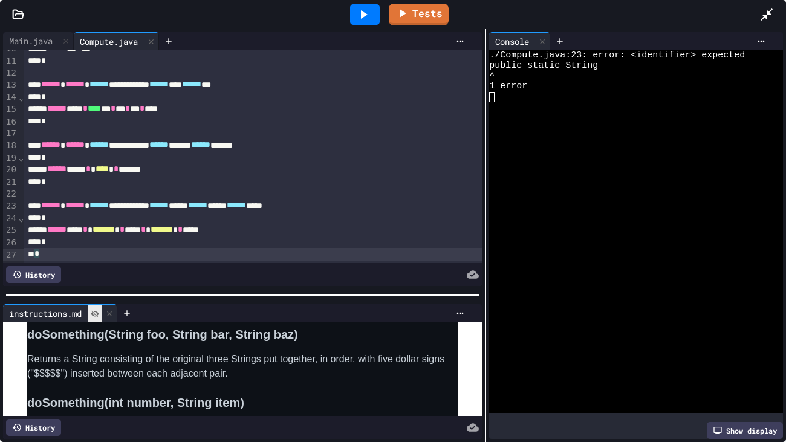
click at [358, 19] on icon at bounding box center [363, 14] width 15 height 15
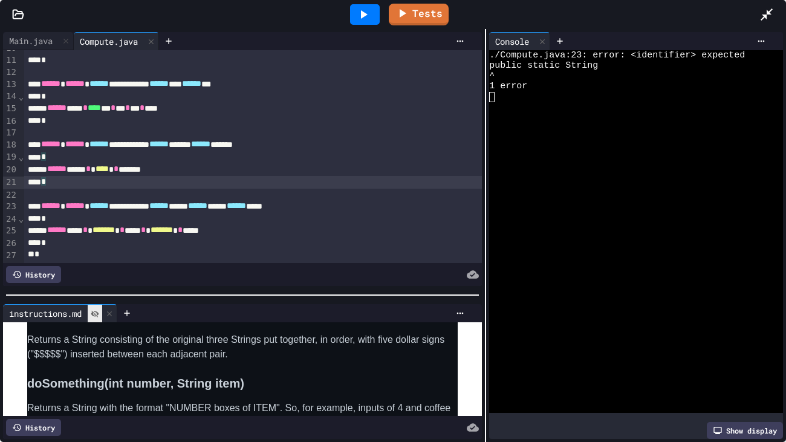
scroll to position [118, 0]
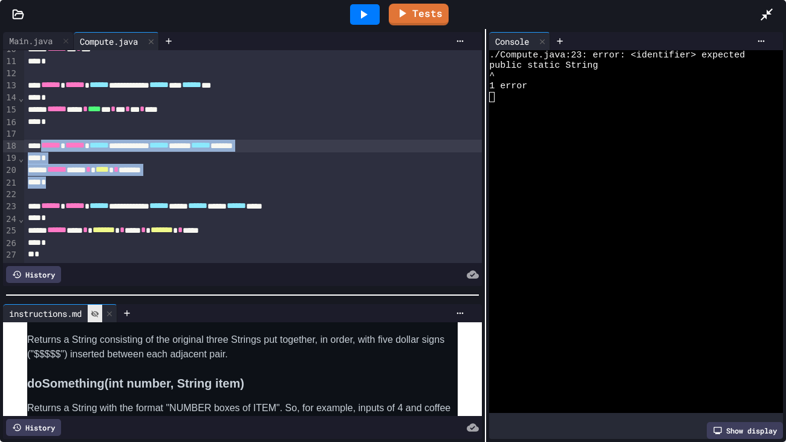
drag, startPoint x: 78, startPoint y: 181, endPoint x: 48, endPoint y: 147, distance: 44.9
click at [48, 147] on div "**********" at bounding box center [252, 97] width 457 height 331
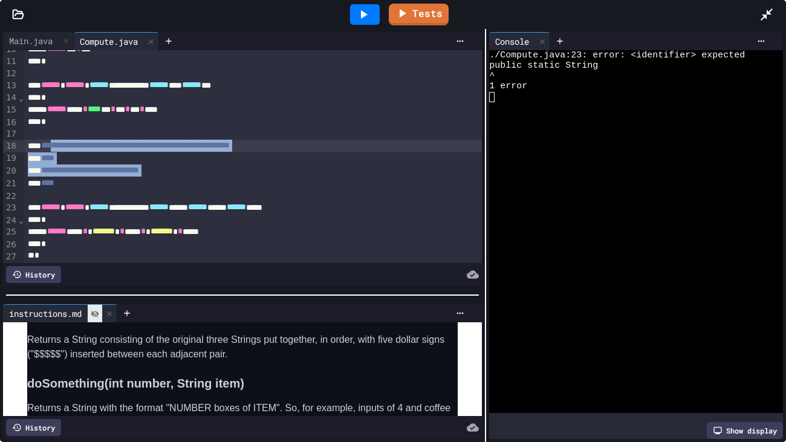
scroll to position [120, 0]
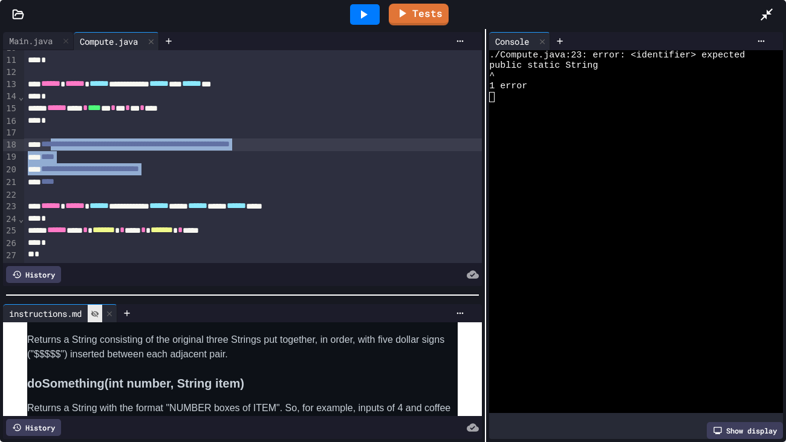
click at [277, 192] on div at bounding box center [252, 195] width 457 height 12
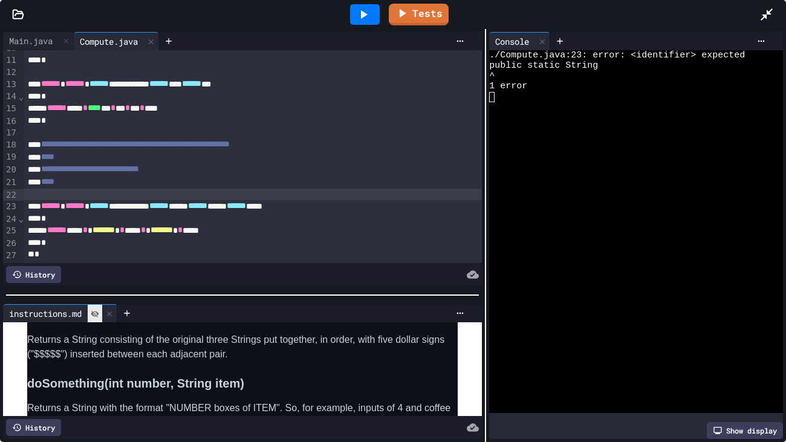
click at [363, 19] on icon at bounding box center [363, 14] width 15 height 15
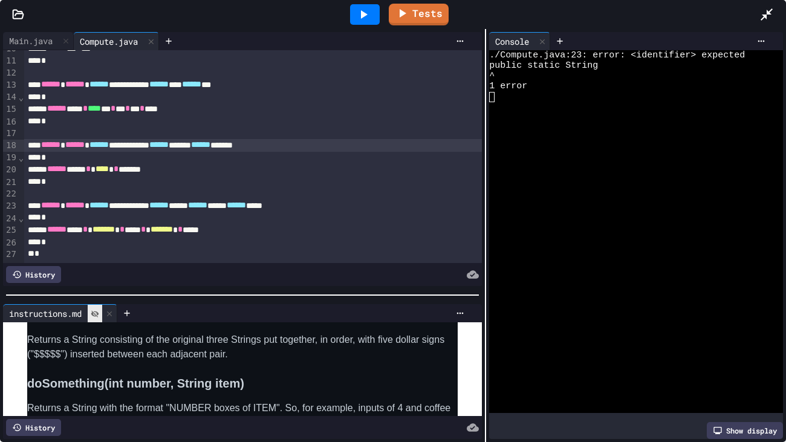
scroll to position [118, 0]
click at [363, 18] on icon at bounding box center [363, 14] width 15 height 15
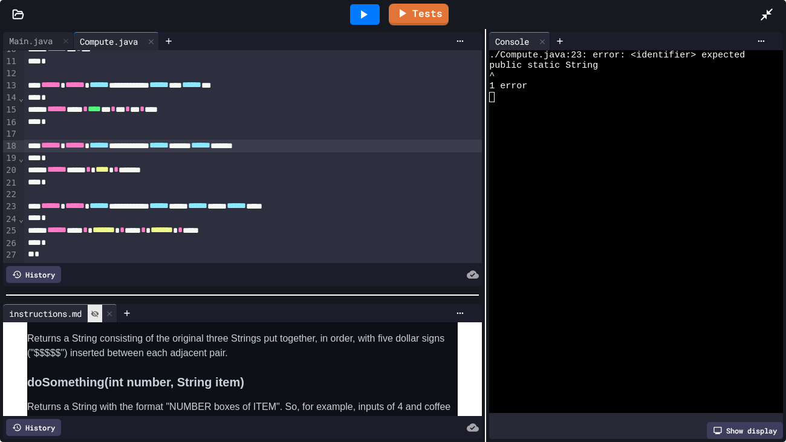
scroll to position [672, 0]
click at [94, 167] on div "****** **** * **** * ******" at bounding box center [252, 170] width 457 height 13
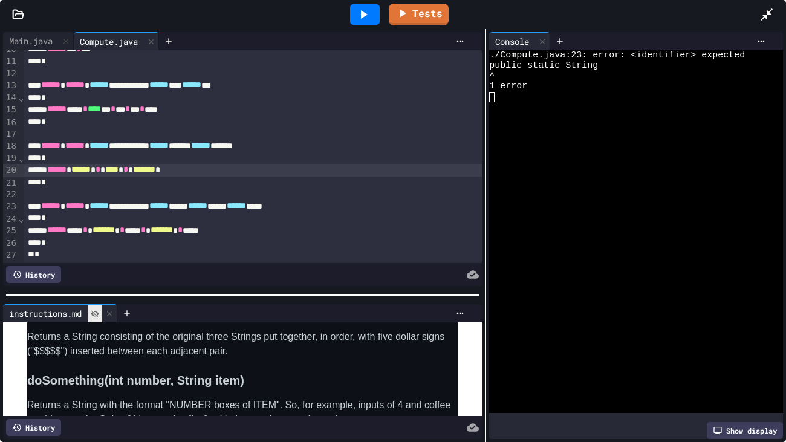
click at [93, 228] on div "****** *** * ******* * *** * ******* * ****" at bounding box center [252, 230] width 457 height 13
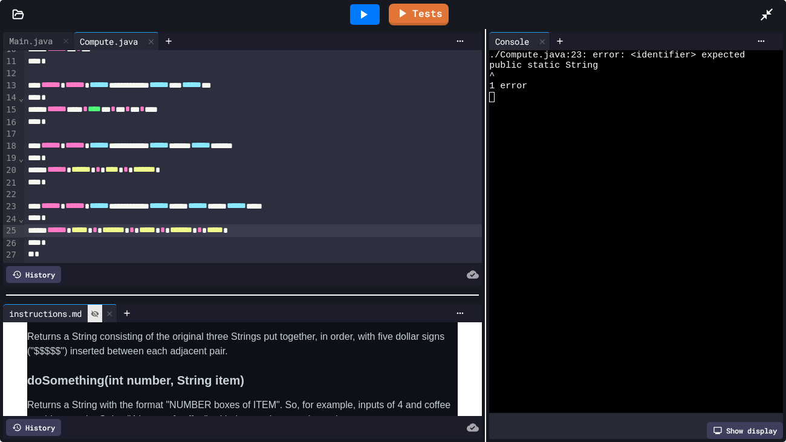
click at [360, 16] on icon at bounding box center [363, 14] width 15 height 15
click at [124, 166] on div "****** ****** * **** * ******* *" at bounding box center [252, 170] width 457 height 13
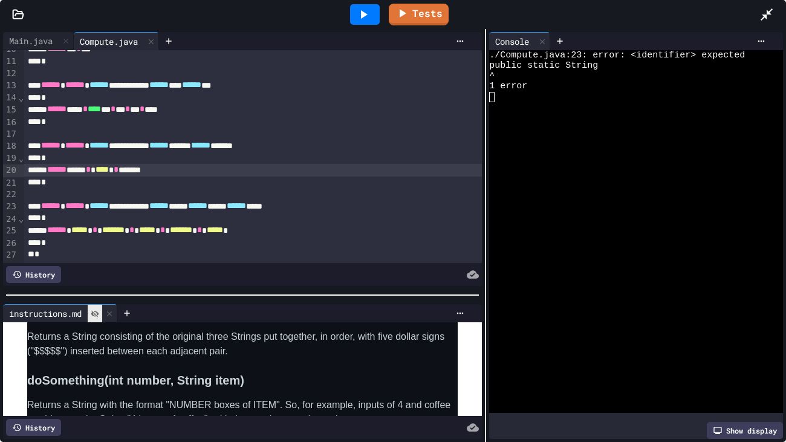
click at [119, 228] on div "****** ***** * ******* * ***** * ******* * ***** *" at bounding box center [252, 230] width 457 height 13
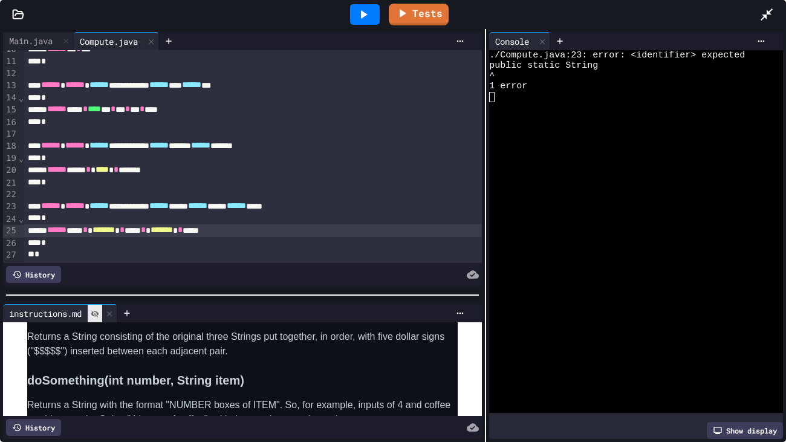
click at [359, 22] on div at bounding box center [365, 14] width 30 height 21
click at [323, 233] on div "****** *** * ******* * *** * ******* * ****" at bounding box center [252, 230] width 457 height 13
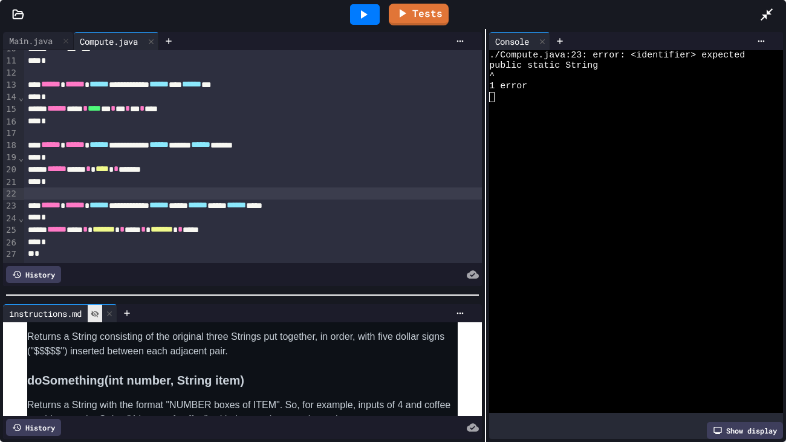
scroll to position [118, 0]
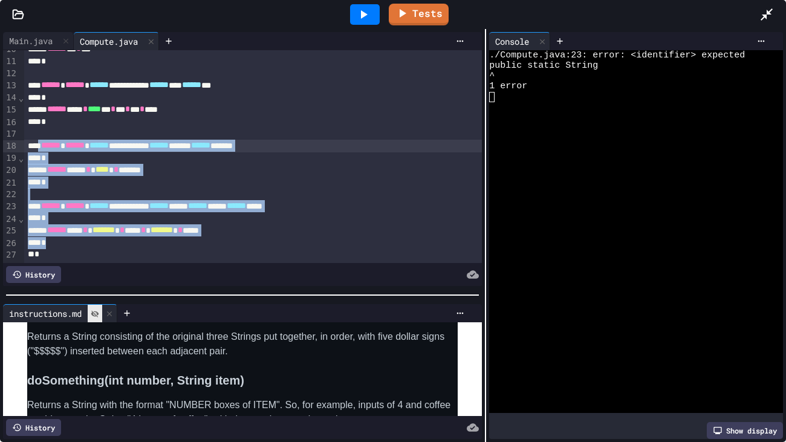
drag, startPoint x: 65, startPoint y: 241, endPoint x: 44, endPoint y: 141, distance: 102.5
click at [44, 141] on div "**********" at bounding box center [252, 97] width 457 height 331
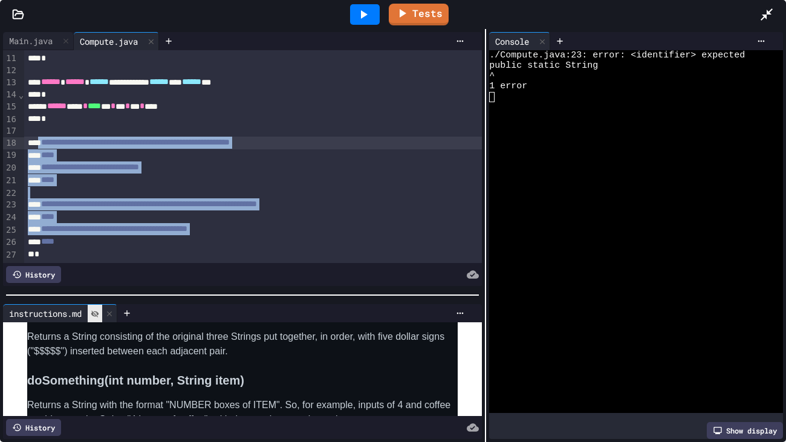
click at [368, 16] on icon at bounding box center [363, 14] width 15 height 15
click at [361, 14] on icon at bounding box center [364, 14] width 7 height 8
click at [365, 18] on icon at bounding box center [363, 14] width 15 height 15
click at [120, 246] on div "****" at bounding box center [252, 242] width 457 height 13
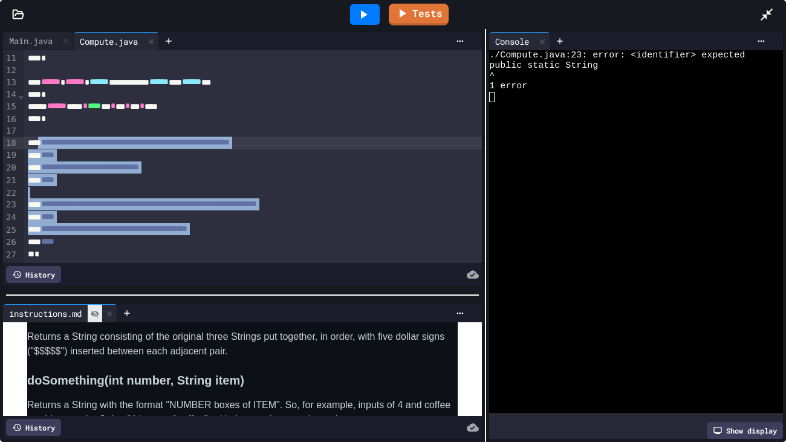
scroll to position [122, 0]
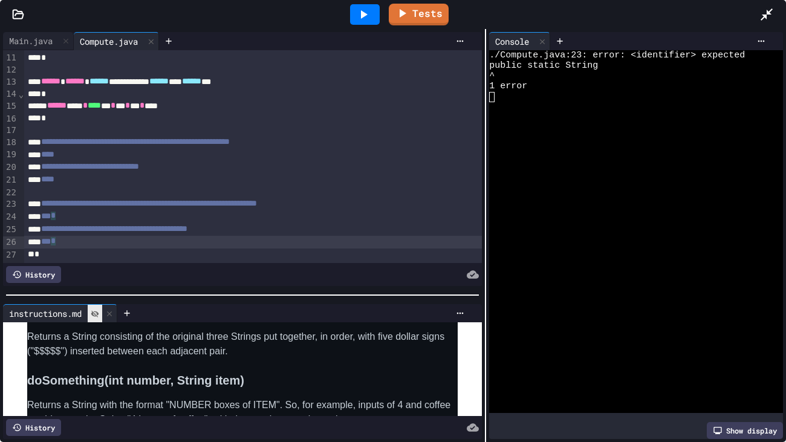
click at [370, 13] on icon at bounding box center [363, 14] width 15 height 15
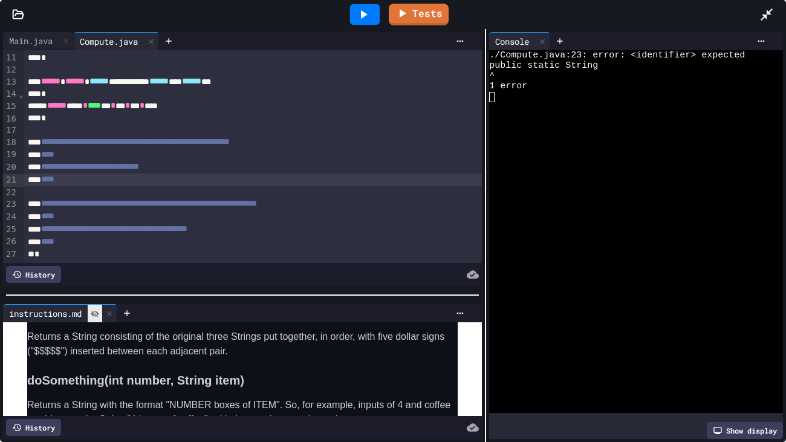
scroll to position [121, 0]
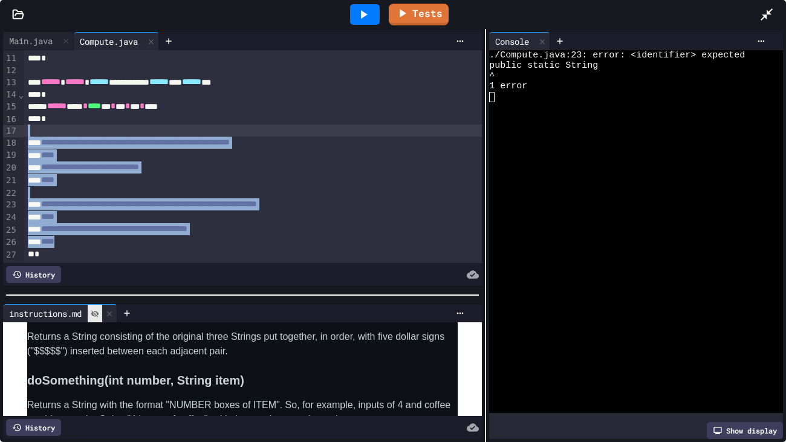
drag, startPoint x: 83, startPoint y: 242, endPoint x: 41, endPoint y: 136, distance: 114.2
click at [41, 136] on div "**********" at bounding box center [252, 96] width 457 height 334
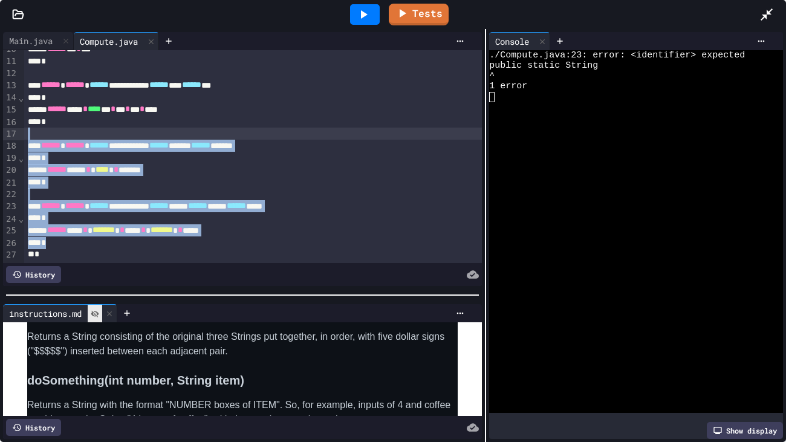
click at [154, 244] on div "*" at bounding box center [252, 243] width 457 height 12
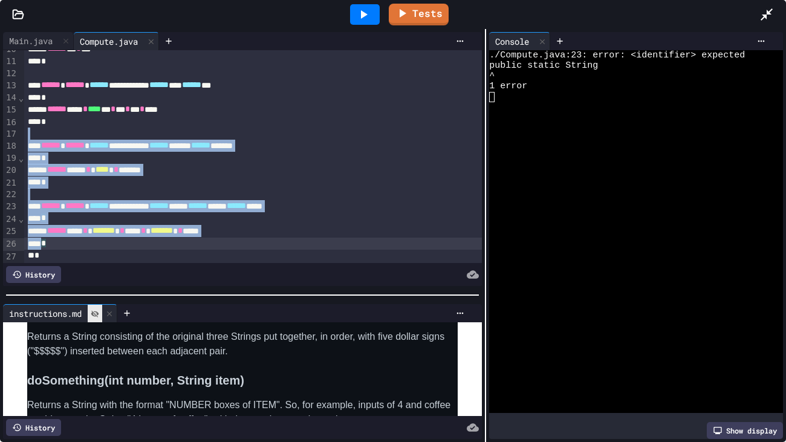
scroll to position [120, 0]
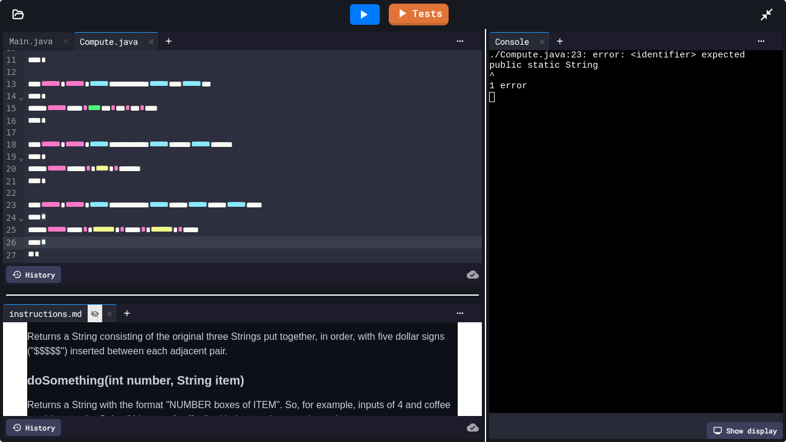
click at [47, 202] on div "**********" at bounding box center [252, 205] width 457 height 13
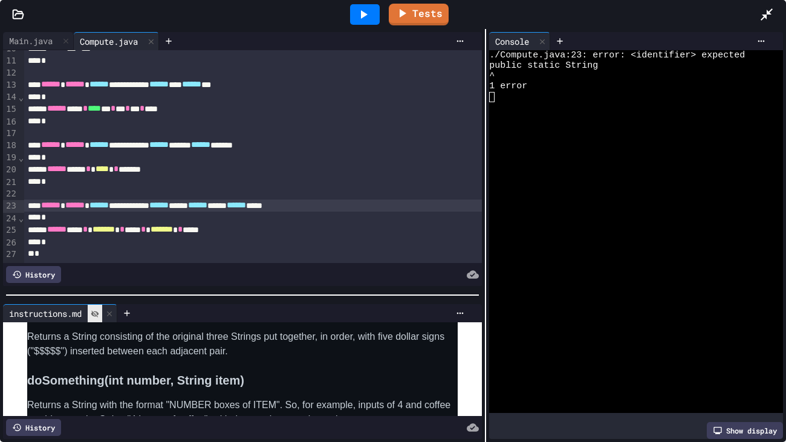
scroll to position [118, 0]
click at [352, 14] on div at bounding box center [365, 14] width 30 height 21
click at [62, 239] on div "*" at bounding box center [252, 243] width 457 height 12
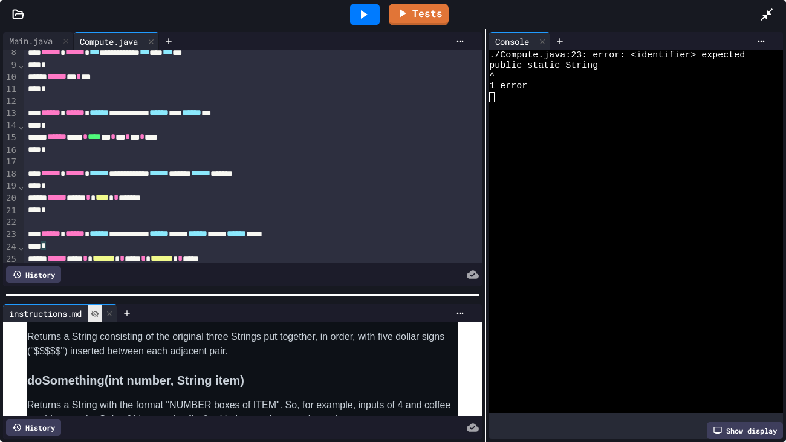
scroll to position [120, 0]
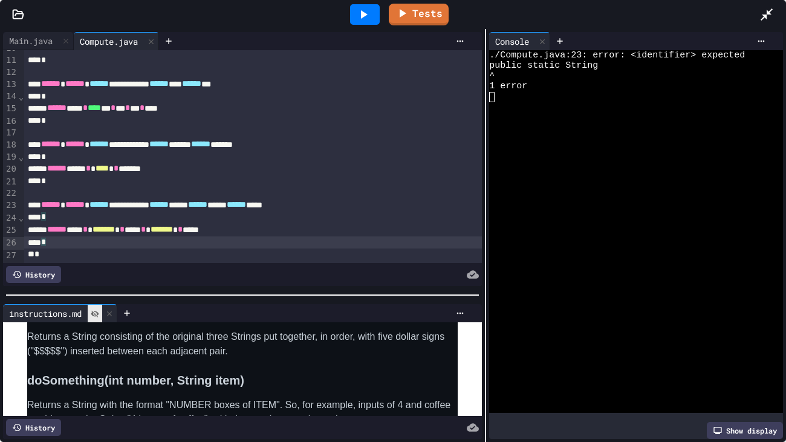
click at [74, 255] on div "*" at bounding box center [252, 254] width 457 height 12
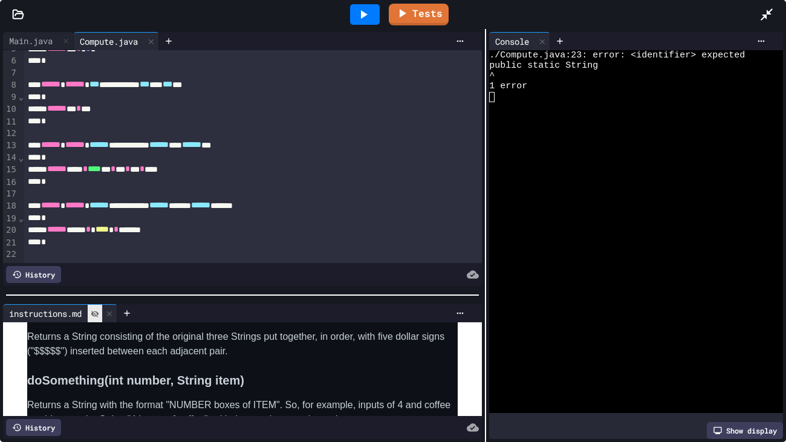
click at [65, 239] on div "*" at bounding box center [252, 242] width 457 height 12
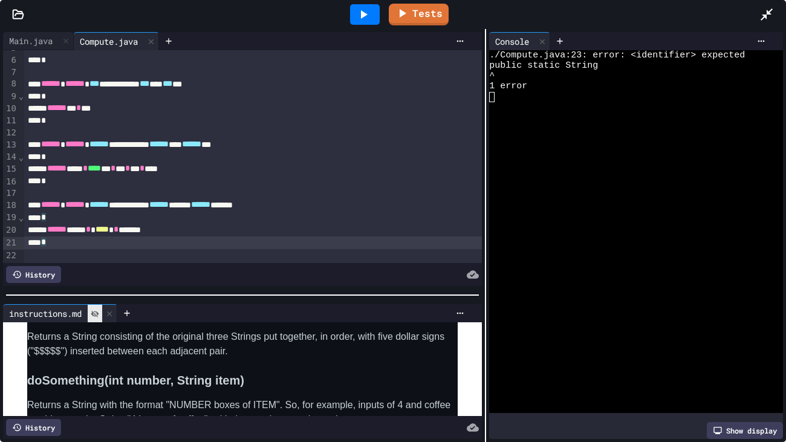
scroll to position [59, 0]
click at [57, 181] on div "*" at bounding box center [252, 182] width 457 height 12
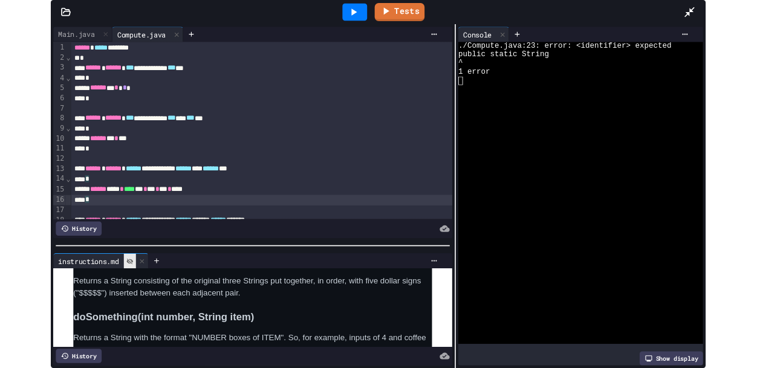
scroll to position [0, 0]
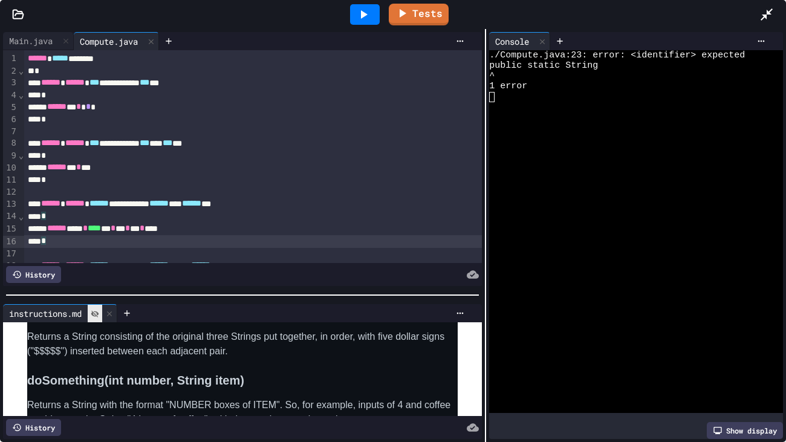
click at [61, 180] on div "*" at bounding box center [252, 180] width 457 height 12
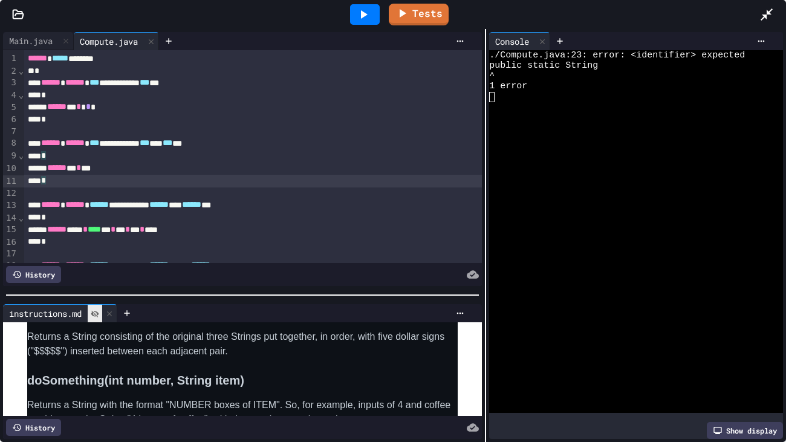
click at [65, 123] on div "*" at bounding box center [252, 120] width 457 height 12
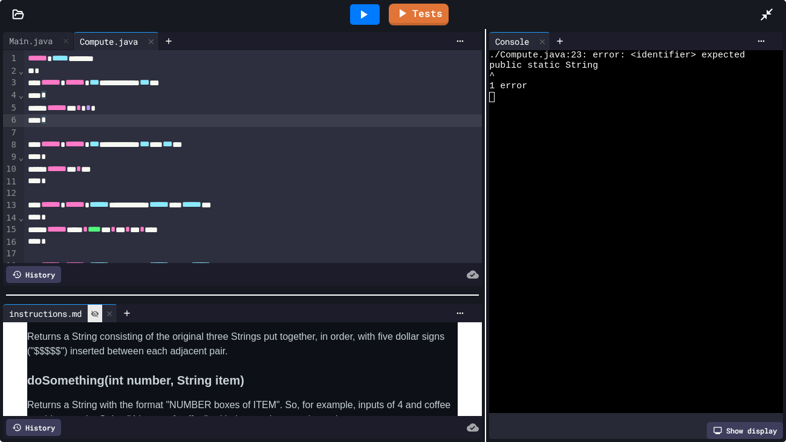
click at [49, 69] on div "*" at bounding box center [252, 71] width 457 height 12
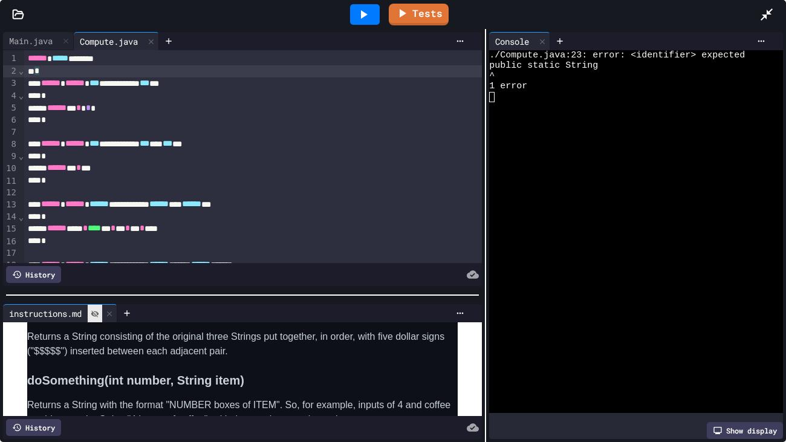
click at [756, 14] on icon at bounding box center [766, 14] width 15 height 15
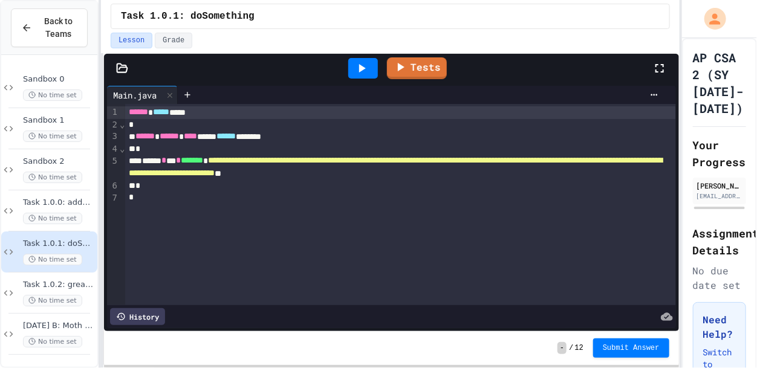
click at [660, 64] on icon at bounding box center [659, 68] width 8 height 8
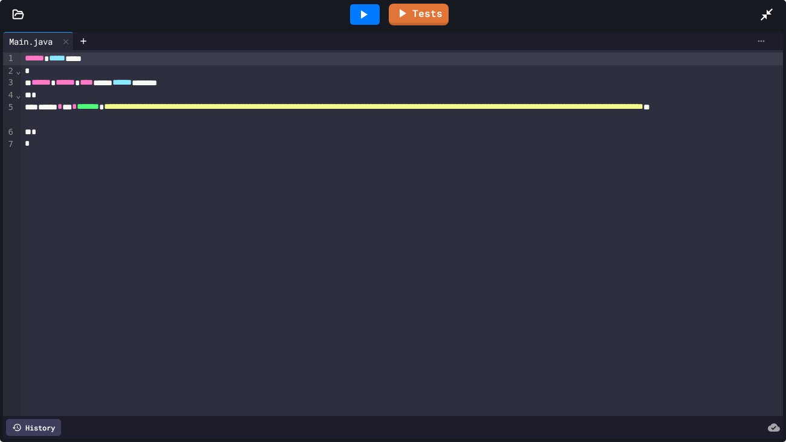
click at [756, 44] on icon at bounding box center [761, 41] width 10 height 10
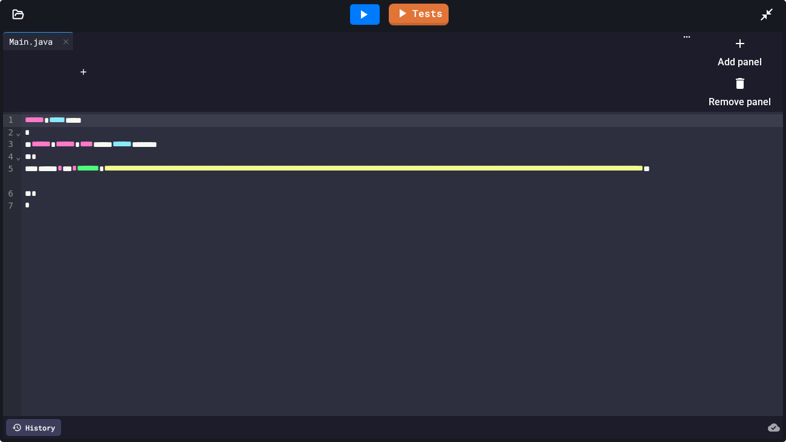
click at [735, 57] on li "Add panel" at bounding box center [739, 52] width 62 height 39
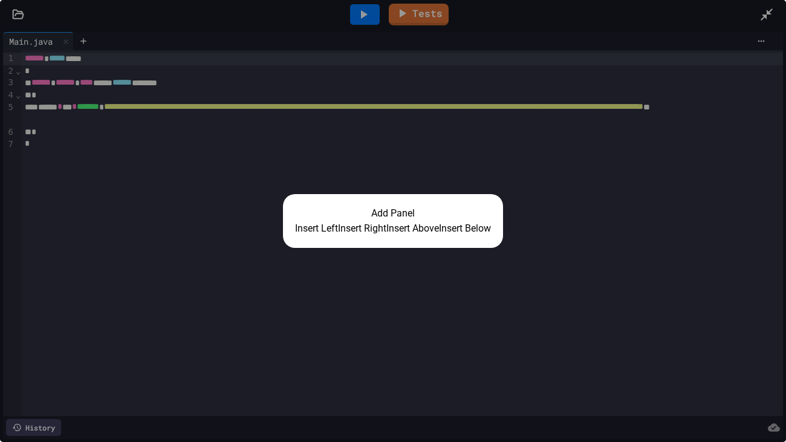
click at [344, 230] on button "Insert Right" at bounding box center [362, 228] width 48 height 15
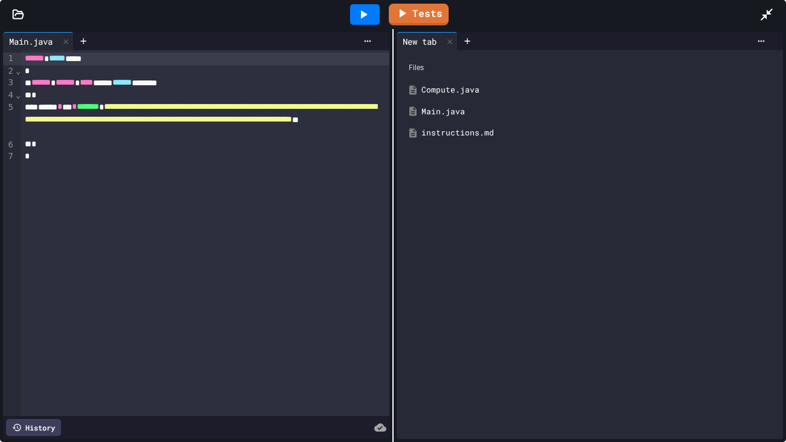
click at [363, 14] on icon at bounding box center [364, 14] width 7 height 8
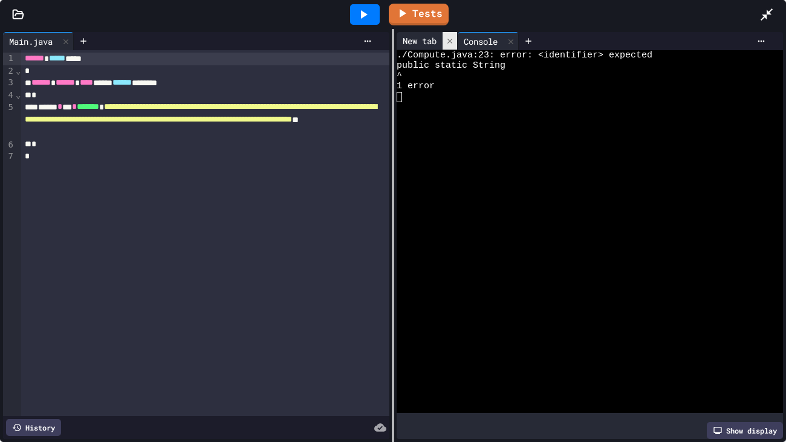
click at [450, 41] on icon at bounding box center [449, 40] width 5 height 5
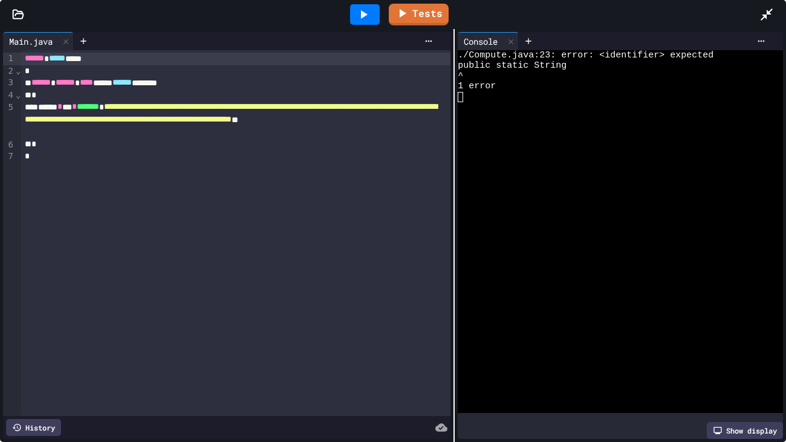
click at [453, 189] on div "**********" at bounding box center [393, 235] width 786 height 413
click at [756, 22] on div at bounding box center [772, 14] width 27 height 33
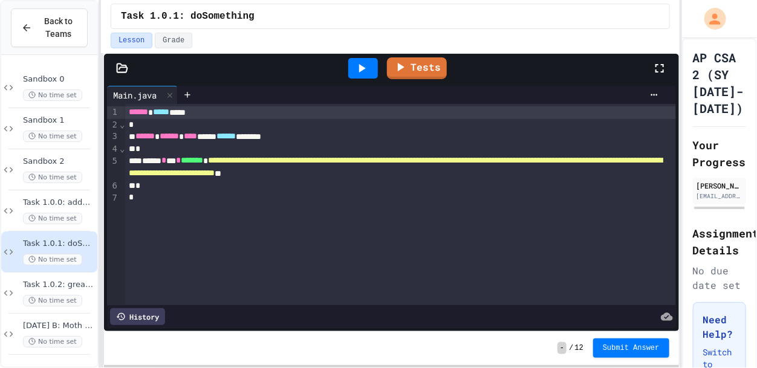
click at [361, 68] on icon at bounding box center [362, 68] width 7 height 8
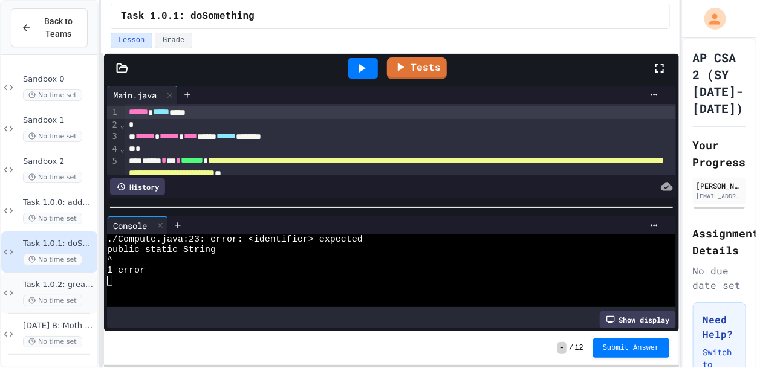
click at [79, 282] on span "Task 1.0.2: greatCircleDistance" at bounding box center [59, 285] width 72 height 10
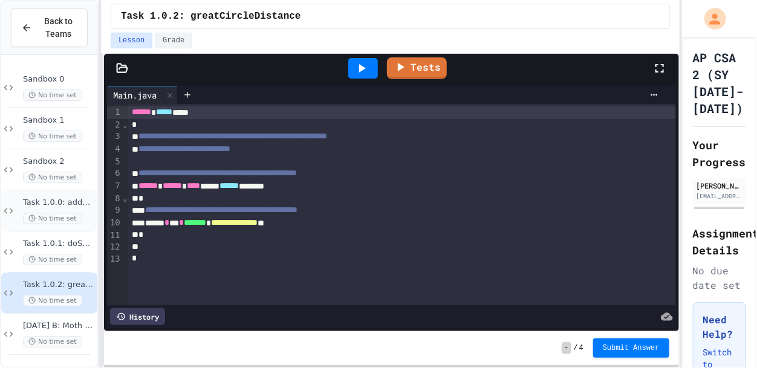
click at [77, 202] on span "Task 1.0.0: addOne" at bounding box center [59, 203] width 72 height 10
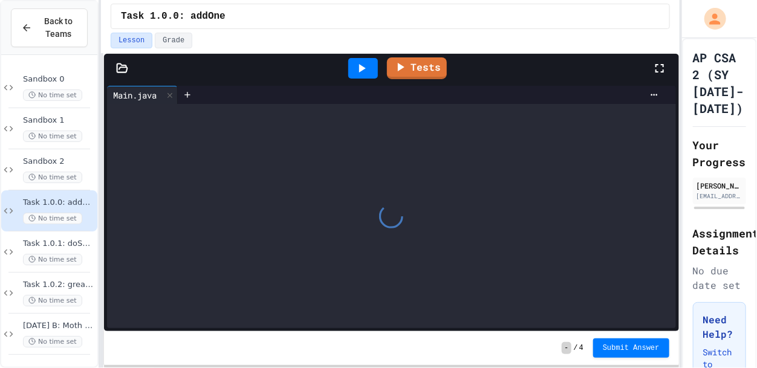
click at [618, 346] on span "Submit Answer" at bounding box center [630, 348] width 57 height 10
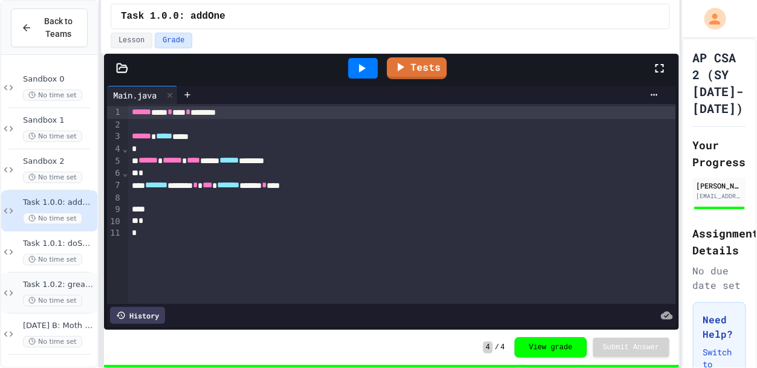
click at [69, 287] on span "Task 1.0.2: greatCircleDistance" at bounding box center [59, 285] width 72 height 10
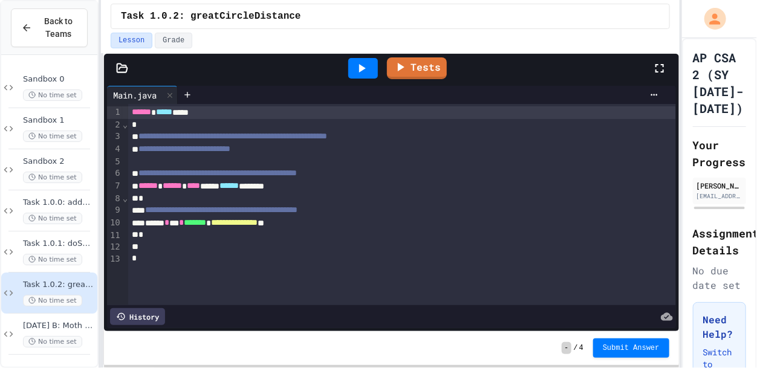
click at [659, 68] on icon at bounding box center [659, 68] width 15 height 15
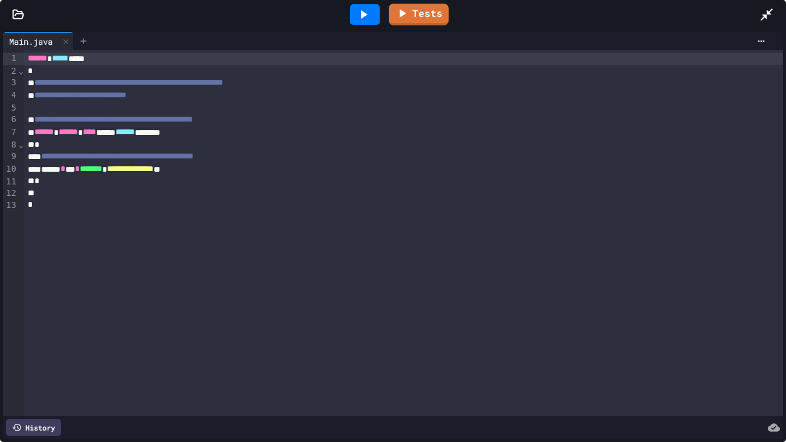
click at [86, 41] on icon at bounding box center [84, 41] width 10 height 10
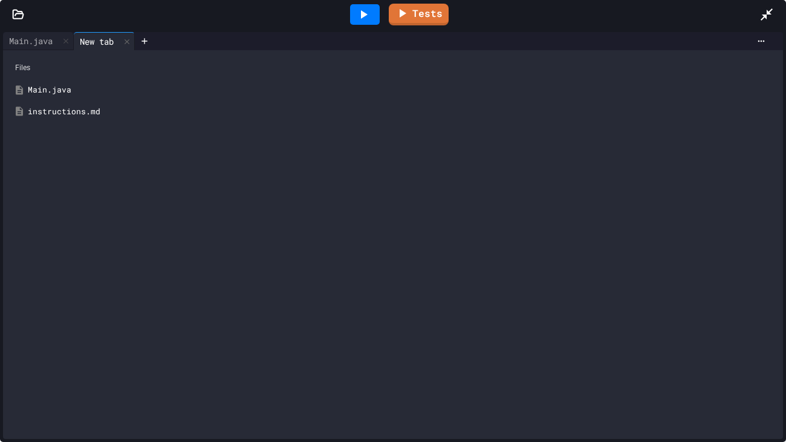
click at [16, 21] on div "Tests" at bounding box center [393, 14] width 786 height 29
click at [15, 12] on icon at bounding box center [18, 14] width 12 height 12
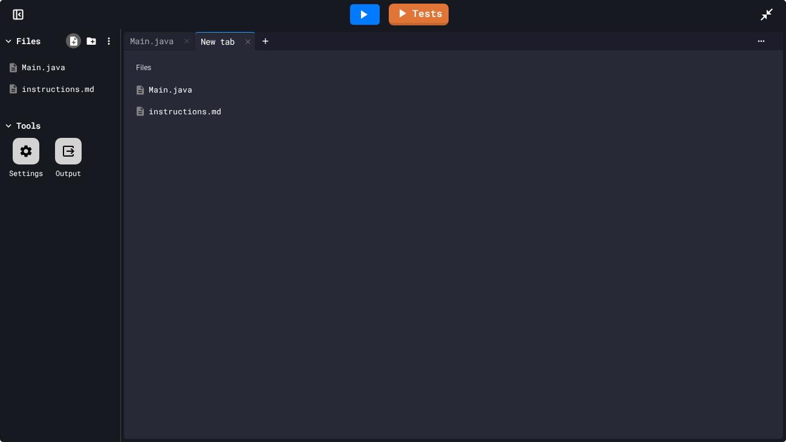
click at [73, 44] on icon at bounding box center [73, 40] width 7 height 9
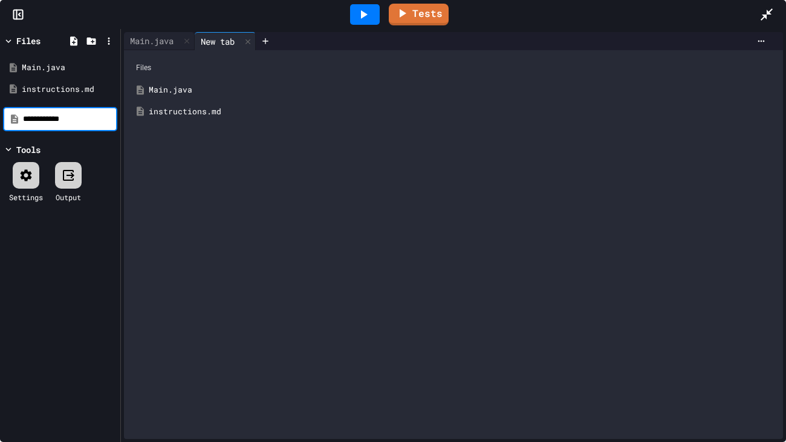
type input "**********"
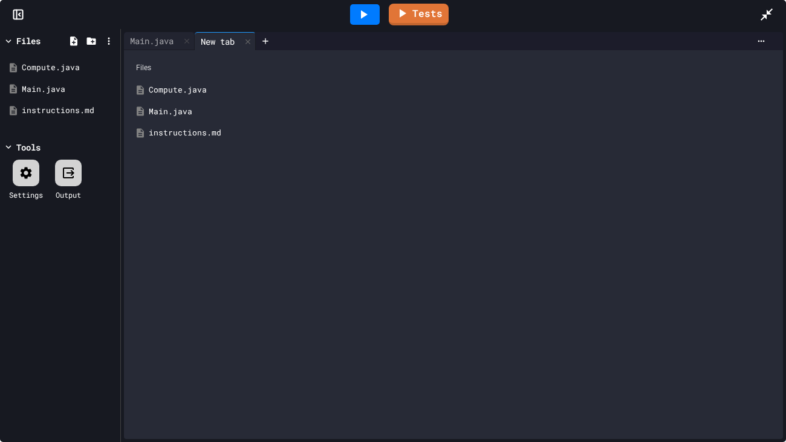
click at [183, 89] on div "Compute.java" at bounding box center [462, 90] width 627 height 12
click at [18, 10] on rect at bounding box center [18, 14] width 9 height 9
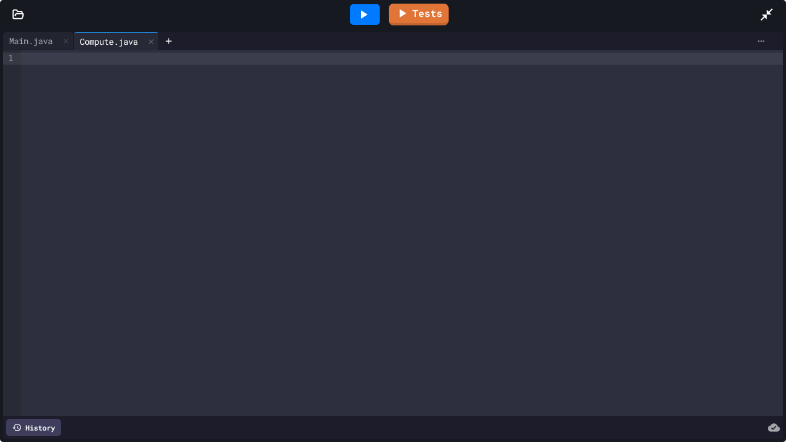
click at [756, 41] on icon at bounding box center [761, 41] width 7 height 2
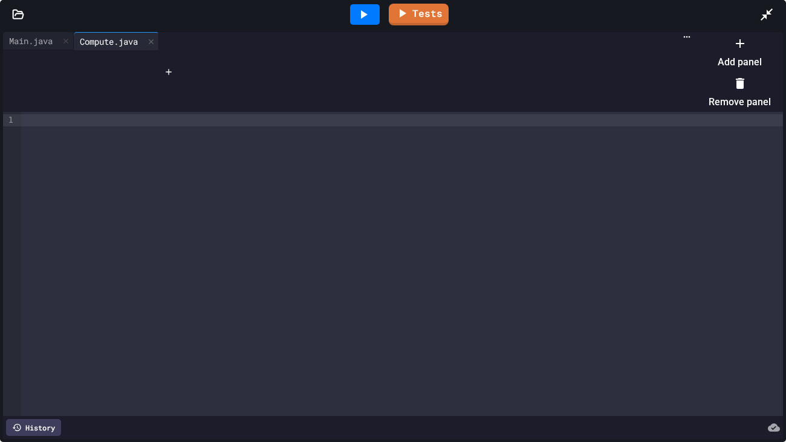
click at [741, 59] on li "Add panel" at bounding box center [739, 52] width 62 height 39
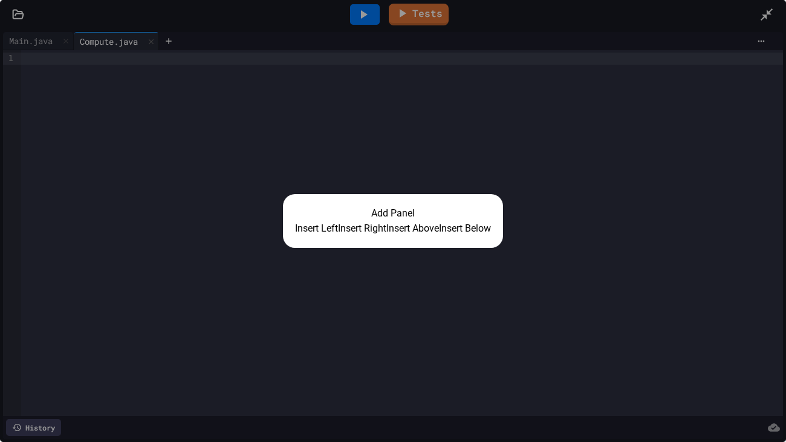
click at [359, 227] on button "Insert Right" at bounding box center [362, 228] width 48 height 15
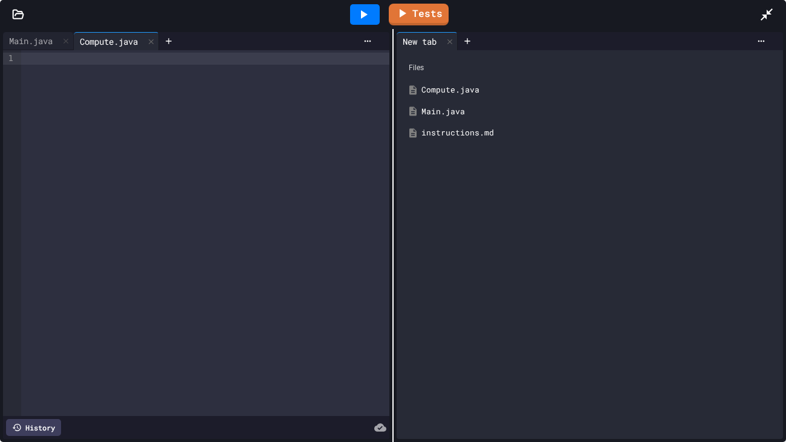
click at [369, 23] on div at bounding box center [365, 14] width 30 height 21
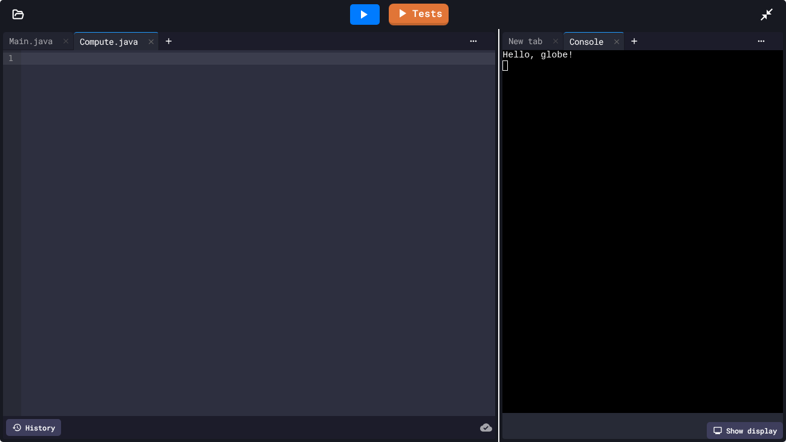
click at [496, 99] on div "**********" at bounding box center [393, 235] width 786 height 413
click at [25, 45] on div "Main.java" at bounding box center [31, 40] width 56 height 13
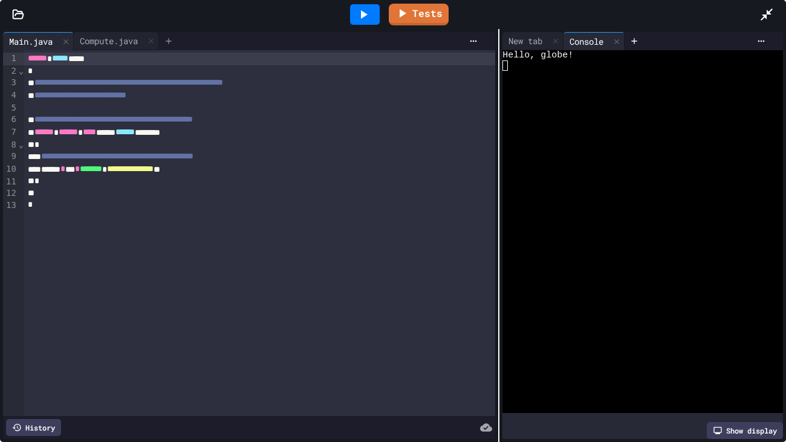
click at [173, 36] on icon at bounding box center [169, 41] width 10 height 10
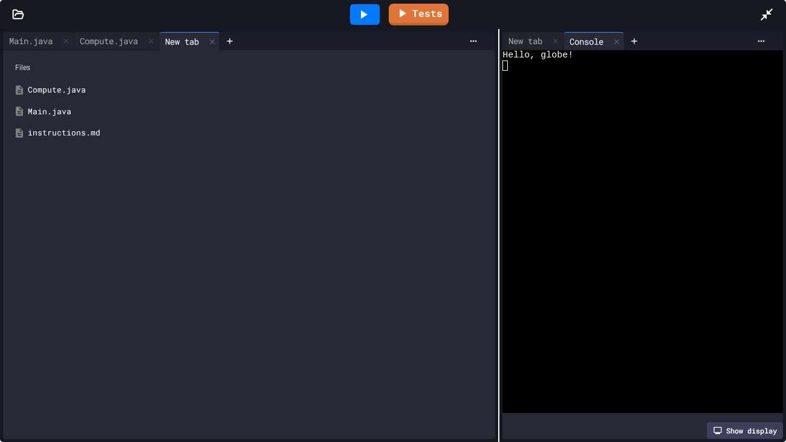
click at [56, 128] on div "instructions.md" at bounding box center [258, 133] width 460 height 12
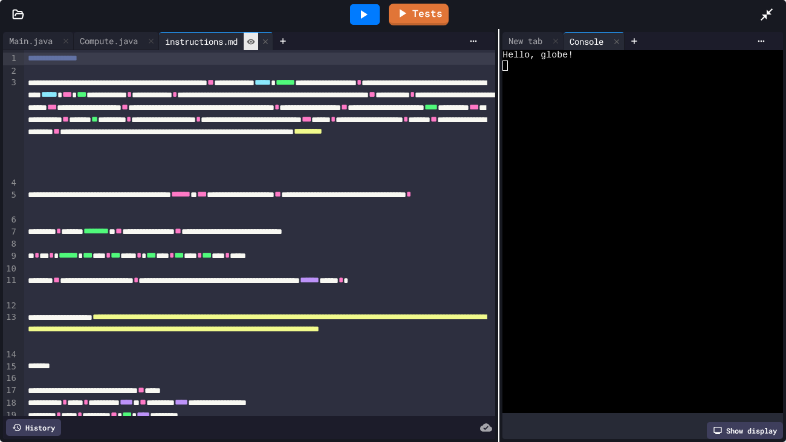
click at [255, 40] on icon at bounding box center [251, 41] width 8 height 8
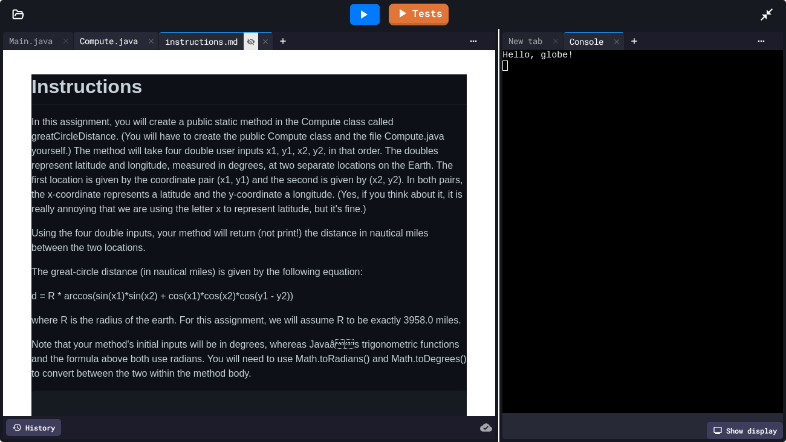
click at [122, 37] on div "Compute.java" at bounding box center [109, 40] width 70 height 13
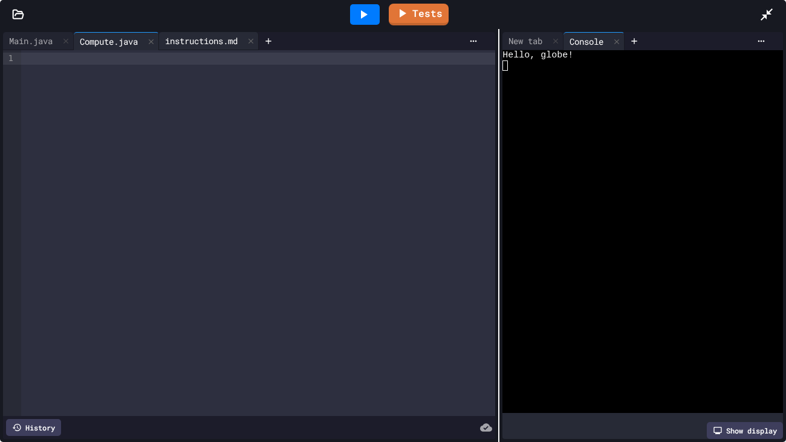
click at [132, 59] on div at bounding box center [258, 59] width 474 height 12
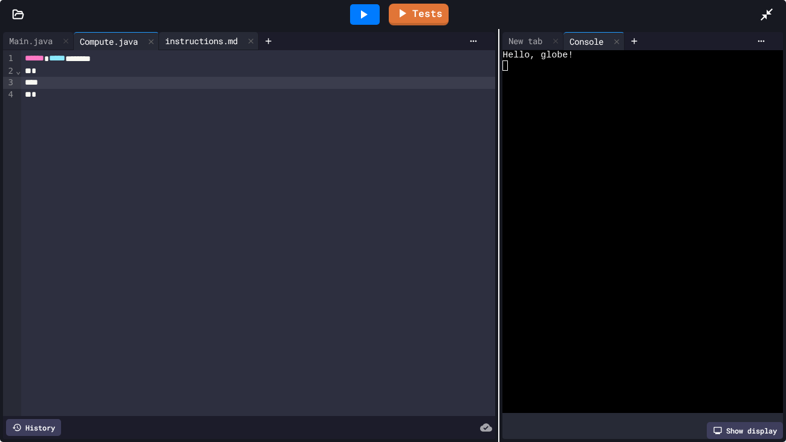
click at [182, 47] on div "instructions.md" at bounding box center [201, 40] width 85 height 13
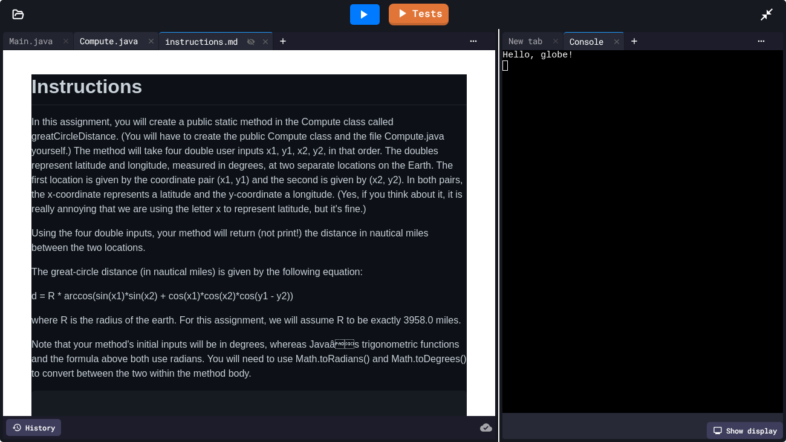
click at [107, 40] on div "Compute.java" at bounding box center [109, 40] width 70 height 13
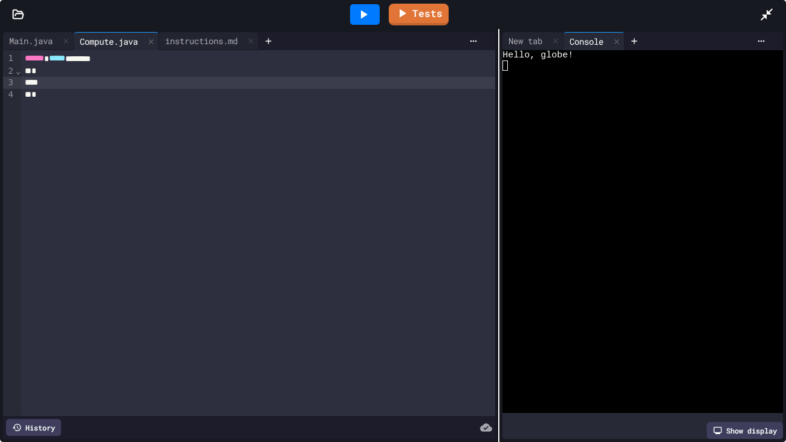
click at [124, 85] on div at bounding box center [258, 83] width 474 height 12
click at [193, 44] on div "instructions.md" at bounding box center [201, 40] width 85 height 13
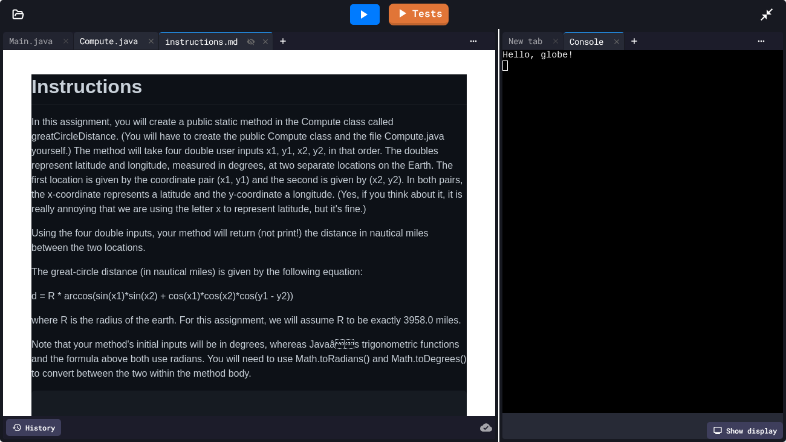
click at [111, 38] on div "Compute.java" at bounding box center [109, 40] width 70 height 13
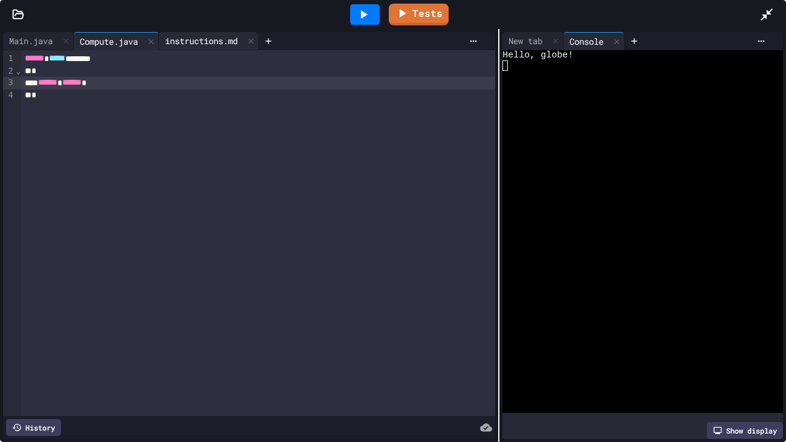
click at [204, 39] on div "instructions.md" at bounding box center [201, 40] width 85 height 13
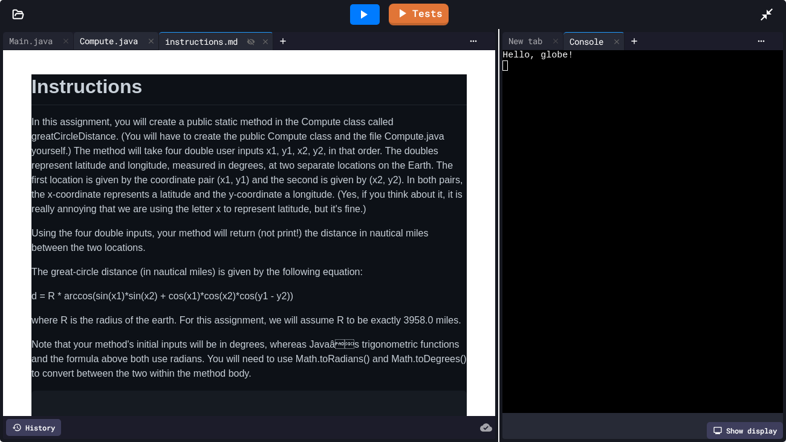
click at [107, 39] on div "Compute.java" at bounding box center [109, 40] width 70 height 13
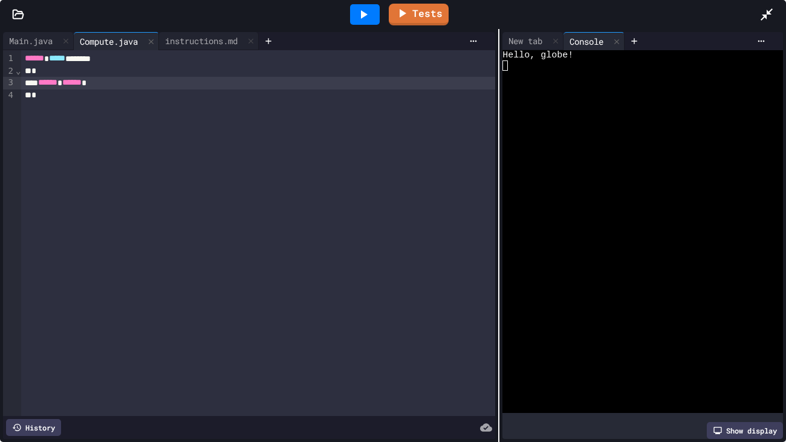
click at [128, 85] on div "****** ******" at bounding box center [258, 83] width 474 height 13
click at [207, 36] on div "instructions.md" at bounding box center [201, 40] width 85 height 13
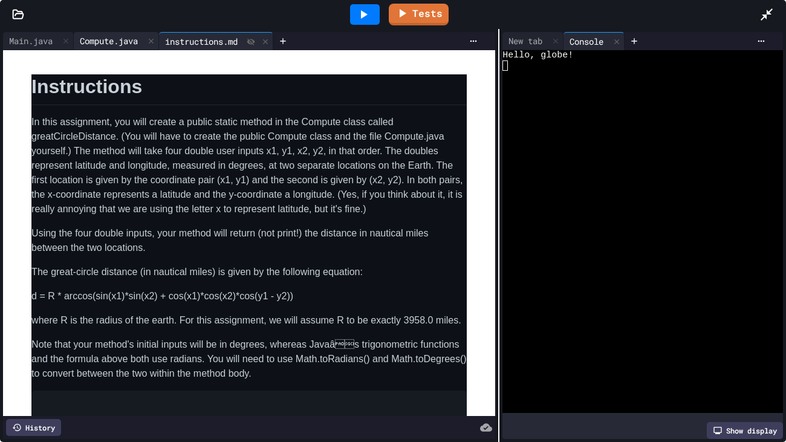
click at [120, 37] on div "Compute.java" at bounding box center [109, 40] width 70 height 13
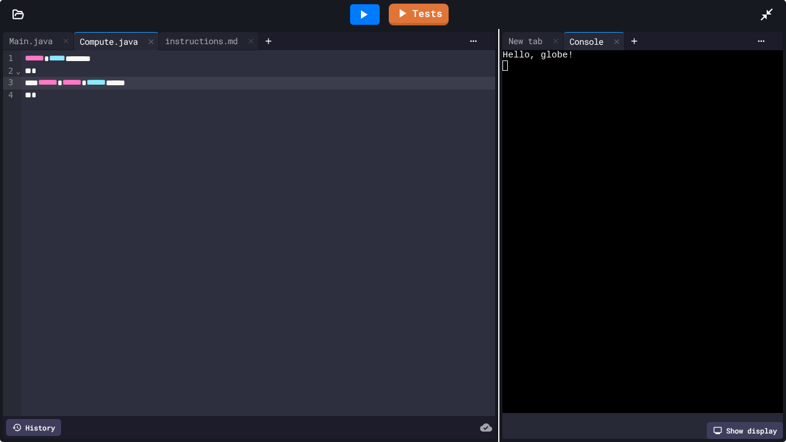
click at [205, 85] on div "****** ****** ****** *****" at bounding box center [258, 83] width 474 height 13
click at [200, 35] on div "instructions.md" at bounding box center [201, 40] width 85 height 13
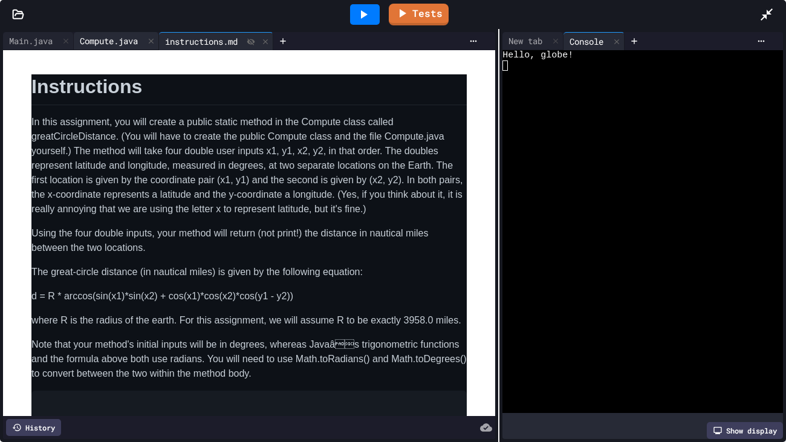
click at [120, 37] on div "Compute.java" at bounding box center [109, 40] width 70 height 13
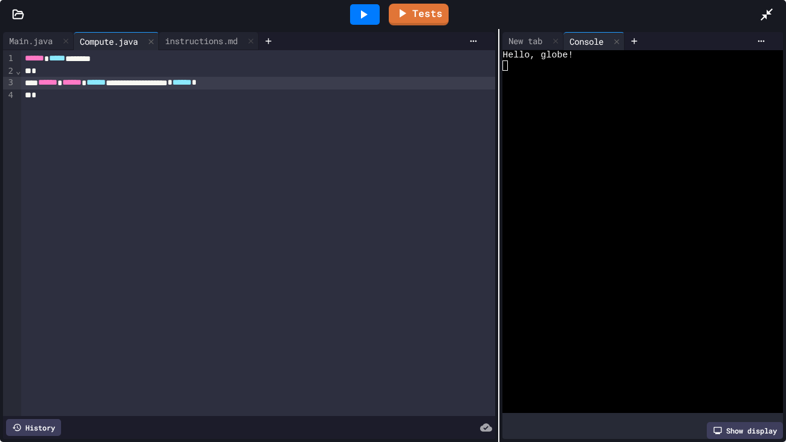
click at [196, 80] on span "*" at bounding box center [194, 82] width 5 height 8
click at [196, 33] on div "instructions.md" at bounding box center [209, 41] width 100 height 18
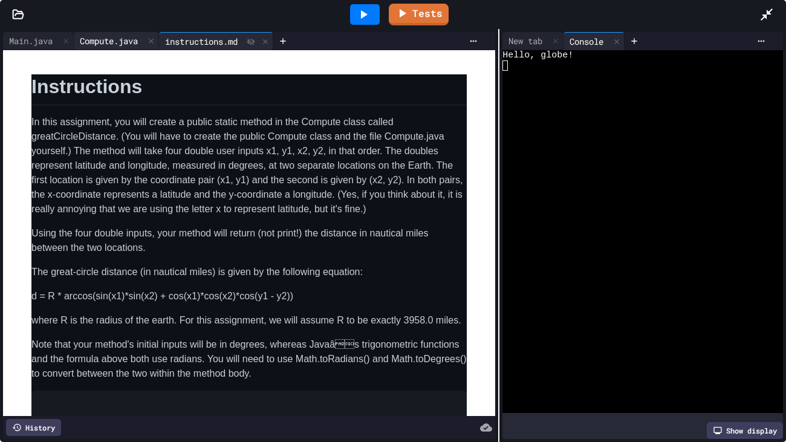
click at [116, 34] on div "Compute.java" at bounding box center [109, 40] width 70 height 13
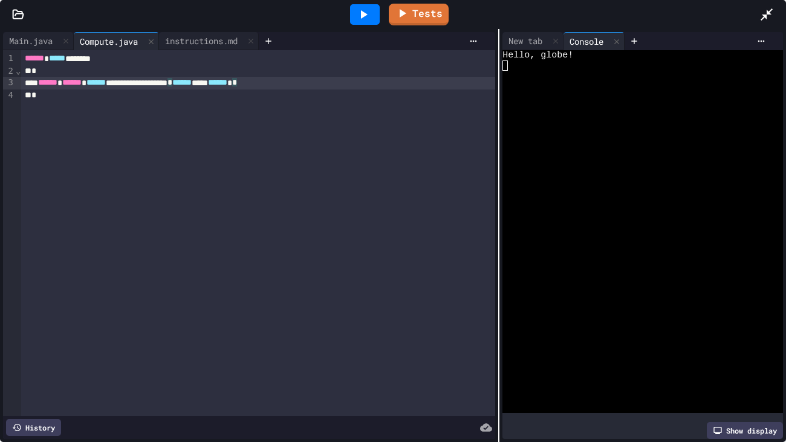
click at [237, 83] on span "*" at bounding box center [234, 82] width 5 height 8
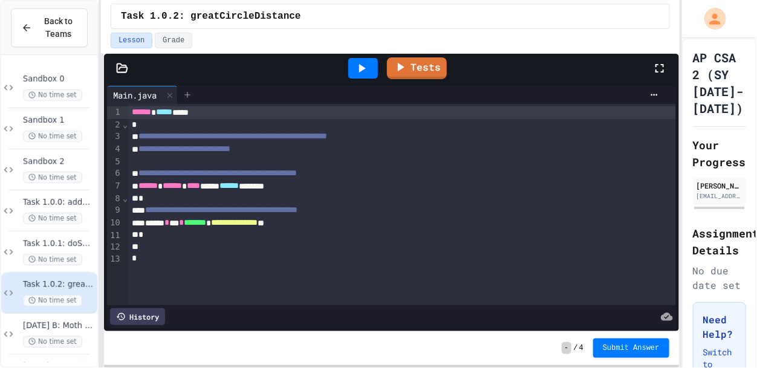
click at [190, 95] on icon at bounding box center [187, 95] width 10 height 10
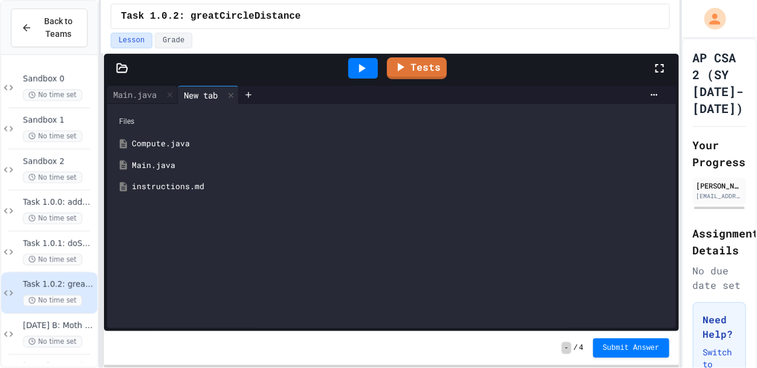
click at [170, 143] on div "Compute.java" at bounding box center [400, 144] width 537 height 12
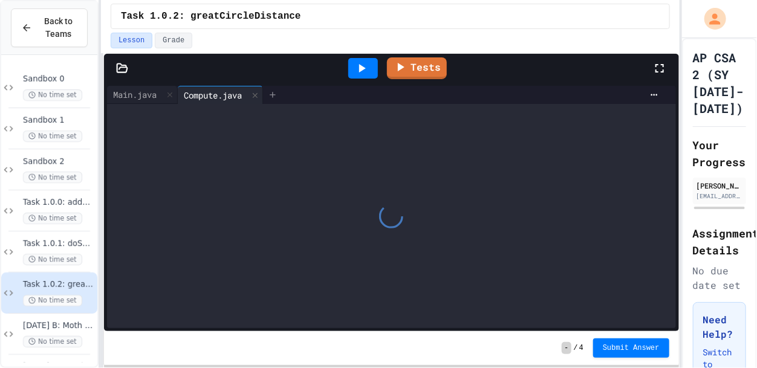
click at [275, 94] on icon at bounding box center [272, 94] width 5 height 5
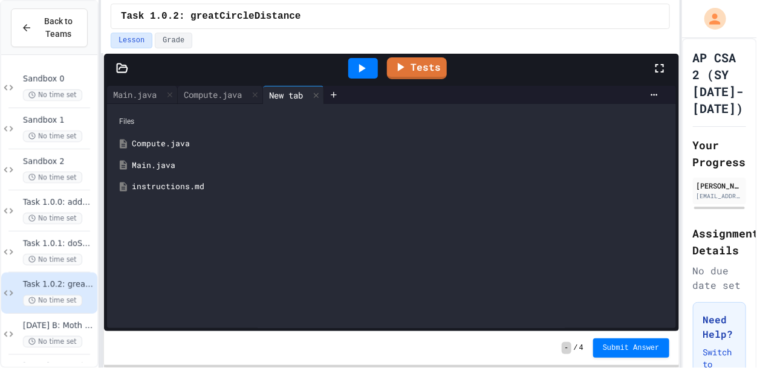
click at [184, 188] on div "instructions.md" at bounding box center [400, 187] width 537 height 12
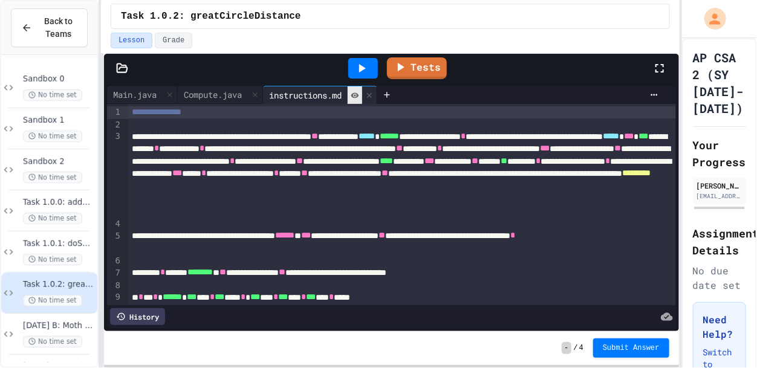
click at [362, 100] on div at bounding box center [354, 95] width 15 height 18
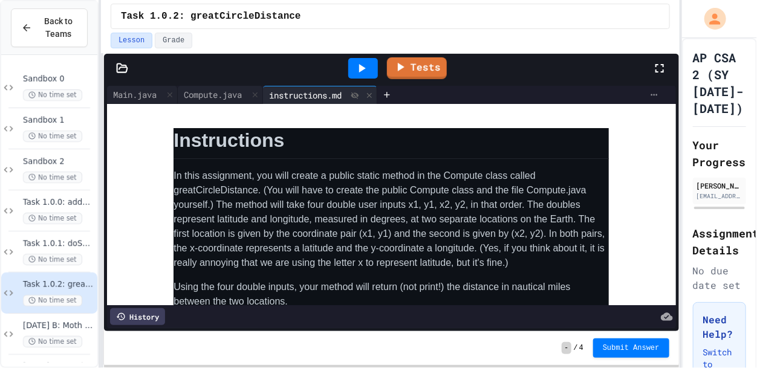
click at [653, 94] on icon at bounding box center [654, 95] width 10 height 10
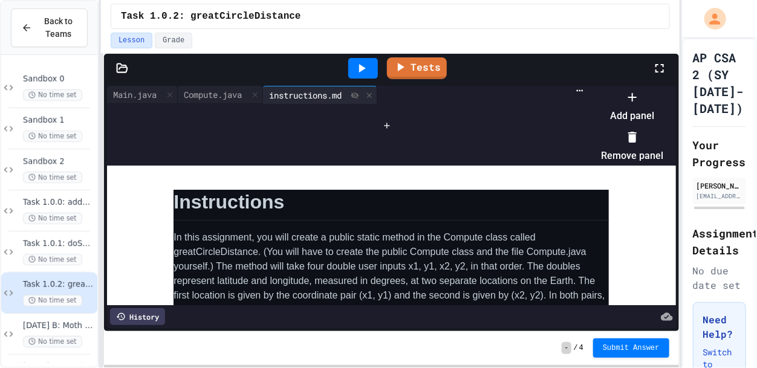
click at [664, 106] on div at bounding box center [632, 96] width 62 height 19
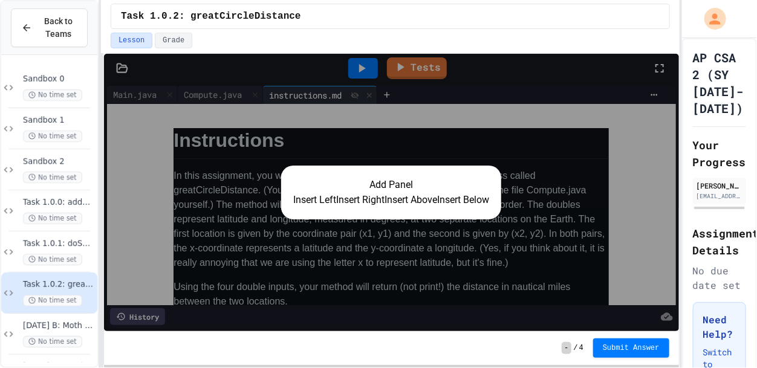
click at [343, 196] on button "Insert Right" at bounding box center [360, 200] width 48 height 15
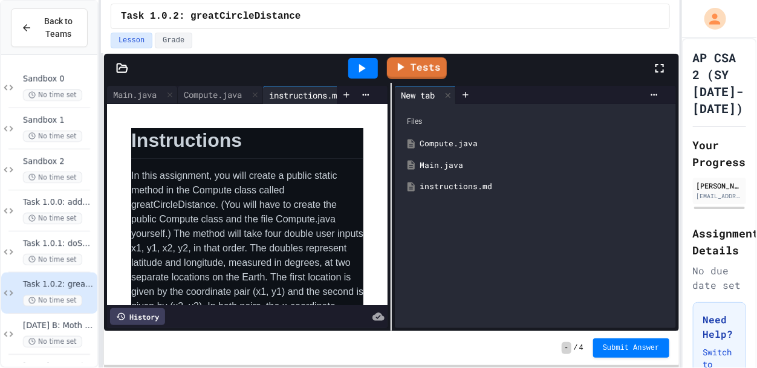
click at [367, 63] on icon at bounding box center [361, 68] width 15 height 15
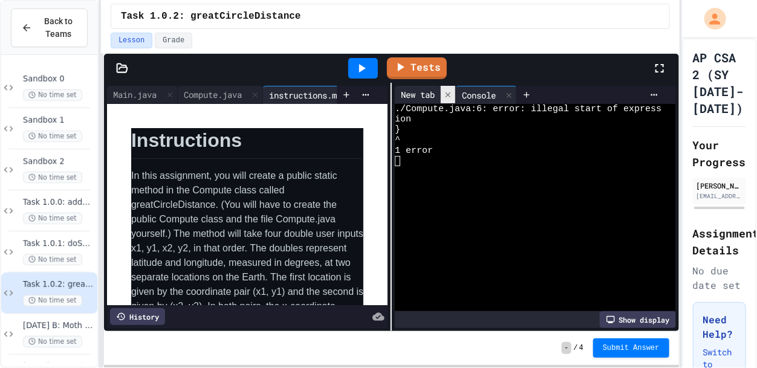
click at [452, 95] on icon at bounding box center [448, 95] width 8 height 8
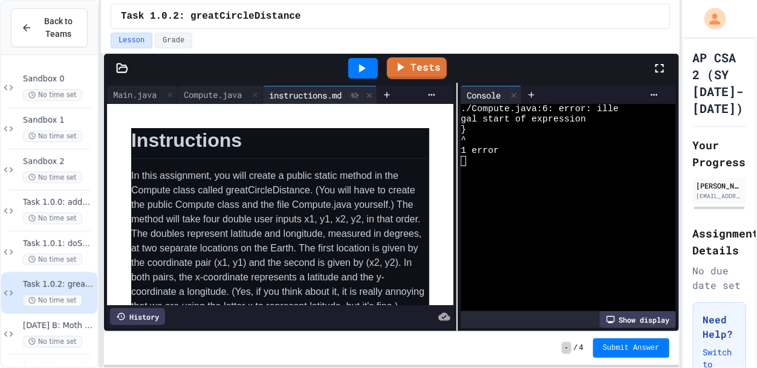
click at [456, 161] on div at bounding box center [456, 207] width 1 height 248
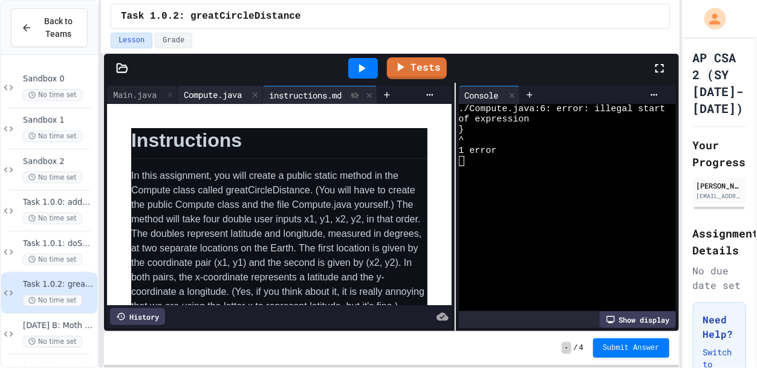
click at [206, 89] on div "Compute.java" at bounding box center [213, 94] width 70 height 13
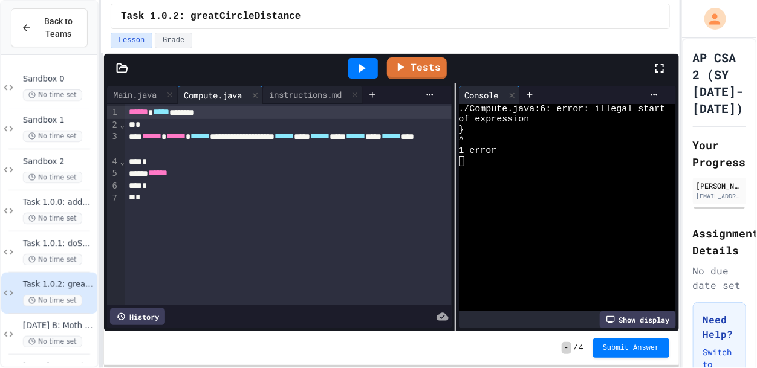
click at [225, 172] on div "******" at bounding box center [288, 173] width 326 height 13
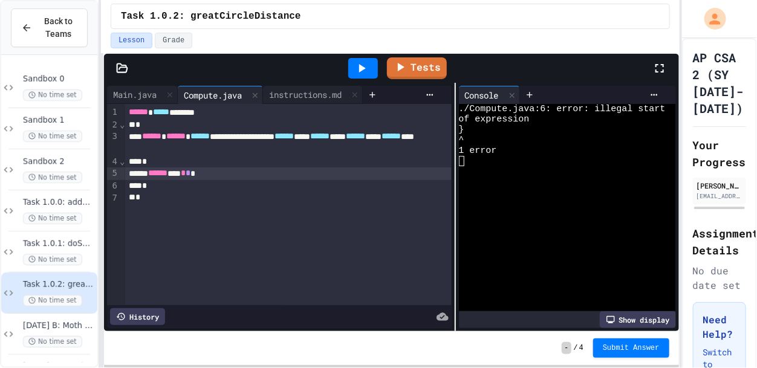
click at [190, 175] on span "*" at bounding box center [188, 173] width 5 height 8
click at [360, 69] on icon at bounding box center [361, 68] width 15 height 15
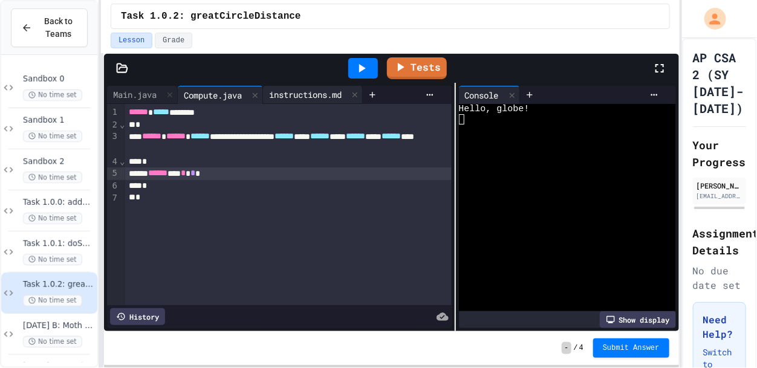
click at [313, 91] on div "instructions.md" at bounding box center [305, 94] width 85 height 13
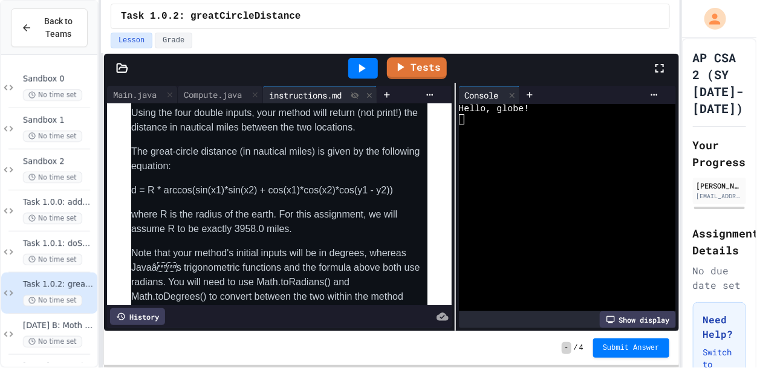
scroll to position [230, 0]
